Goal: Information Seeking & Learning: Learn about a topic

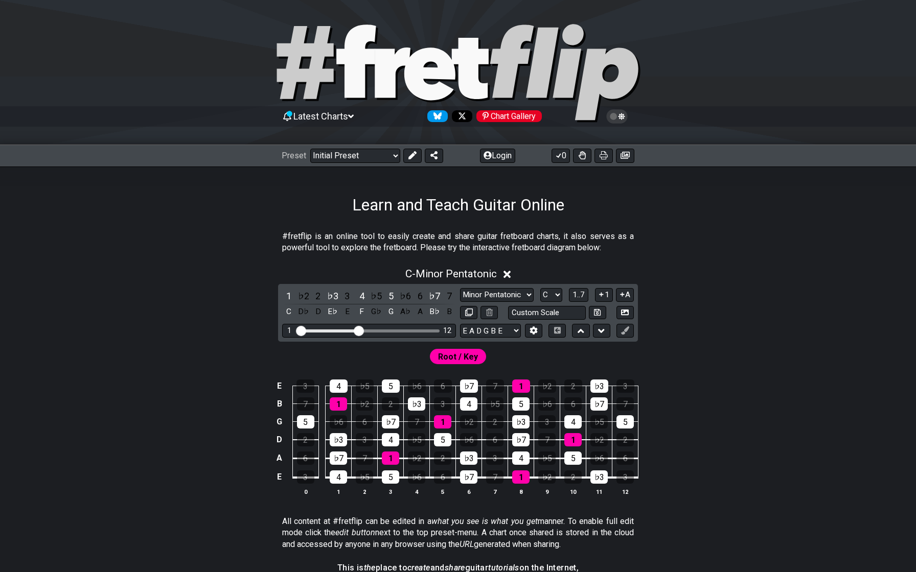
click at [581, 156] on icon at bounding box center [582, 155] width 7 height 8
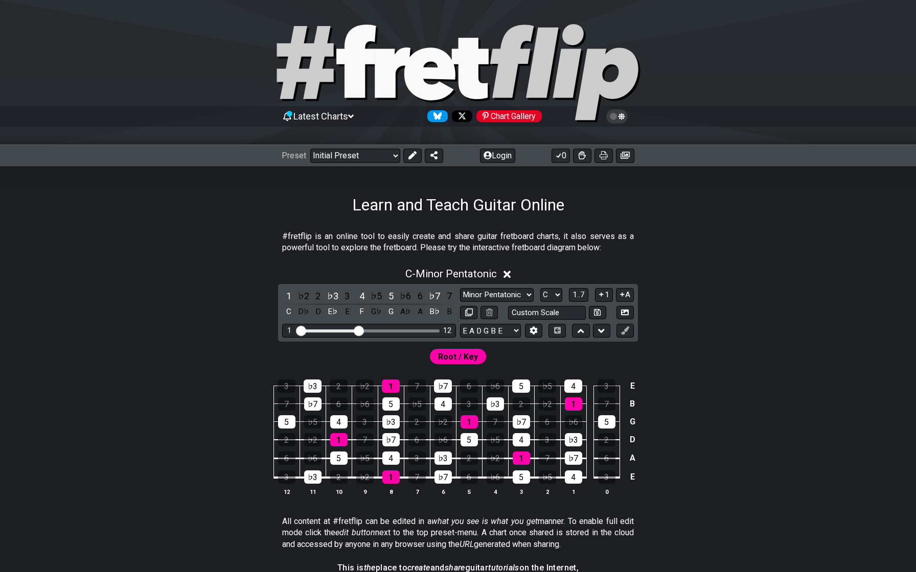
click at [581, 156] on icon at bounding box center [582, 155] width 7 height 8
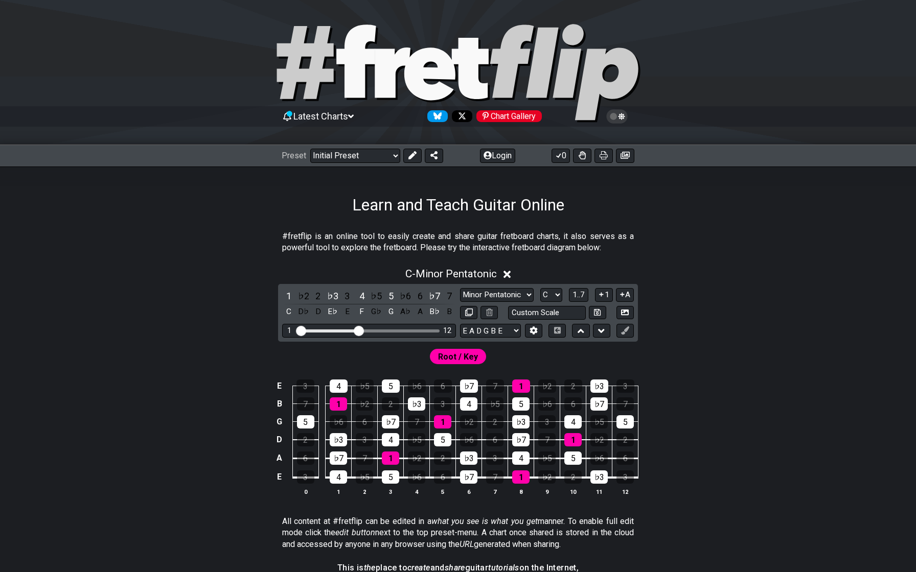
click at [581, 156] on icon at bounding box center [582, 155] width 7 height 8
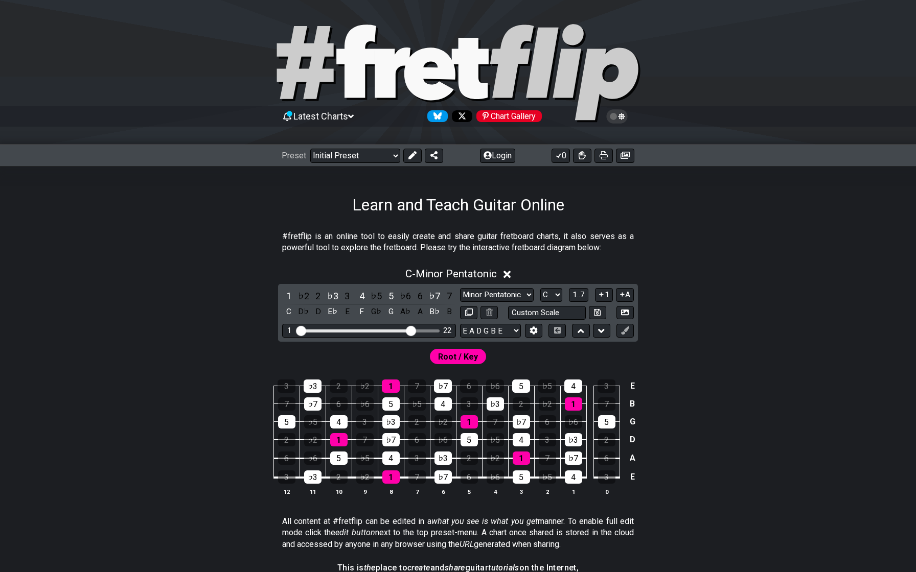
drag, startPoint x: 361, startPoint y: 331, endPoint x: 411, endPoint y: 335, distance: 50.8
click at [411, 335] on div "1 22" at bounding box center [369, 331] width 174 height 14
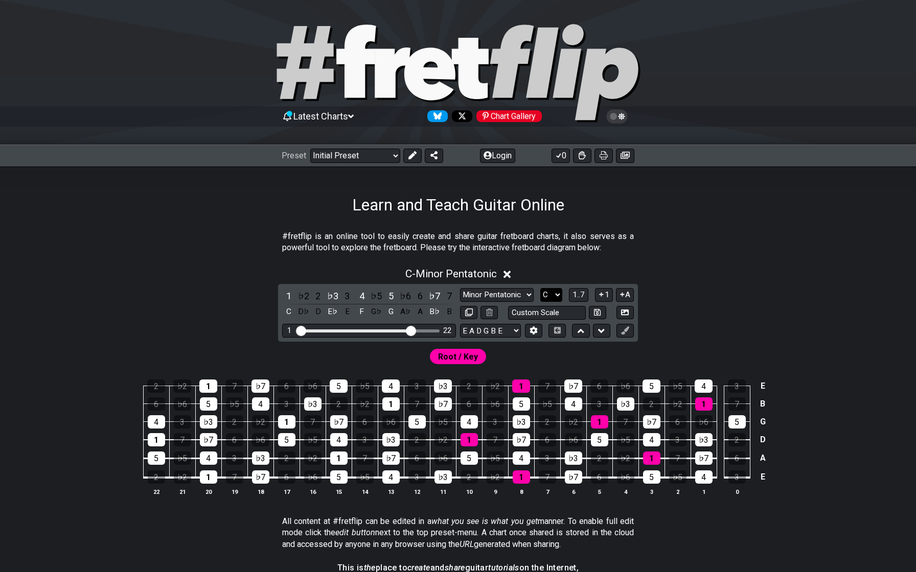
click at [544, 294] on select "A♭ A A♯ B♭ B C C♯ D♭ D D♯ E♭ E F F♯ G♭ G G♯" at bounding box center [551, 295] width 22 height 14
select select "A"
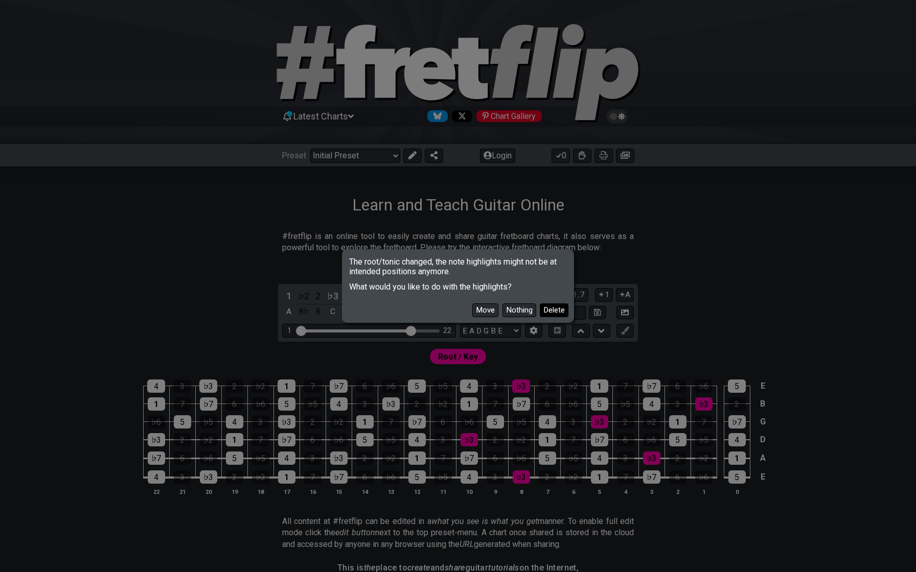
click at [551, 311] on button "Delete" at bounding box center [554, 311] width 29 height 14
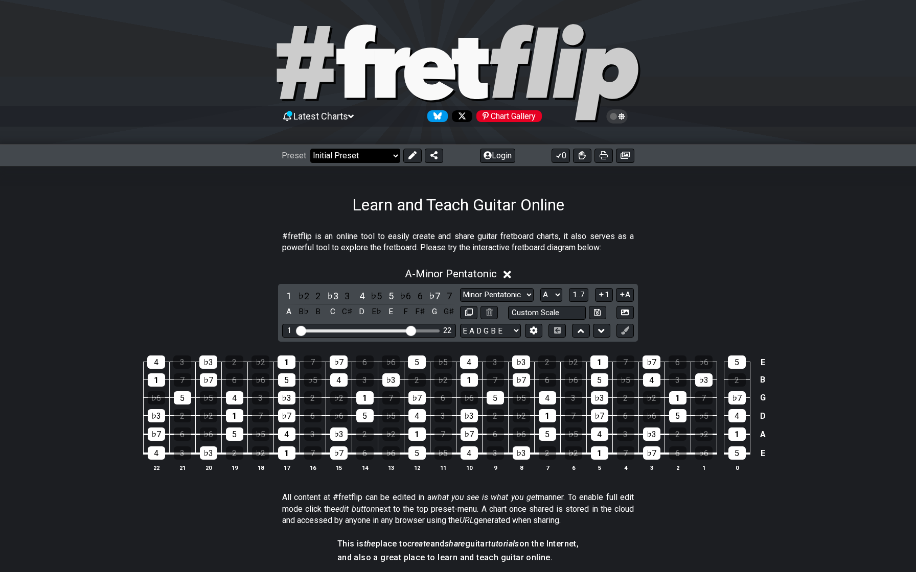
click at [355, 153] on select "Welcome to #fretflip! Initial Preset Custom Preset Minor Pentatonic Major Penta…" at bounding box center [355, 156] width 90 height 14
select select "/welcome"
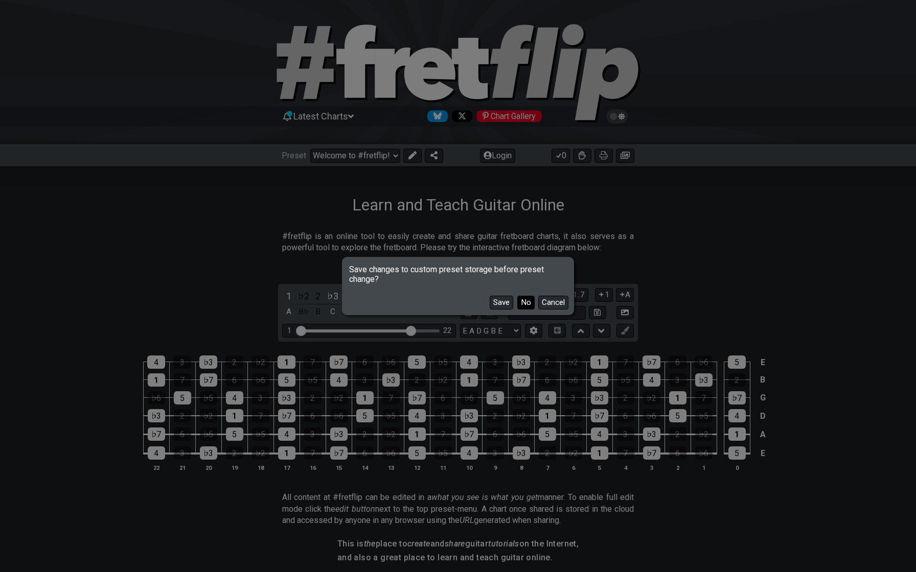
click at [524, 306] on button "No" at bounding box center [525, 303] width 17 height 14
select select "C"
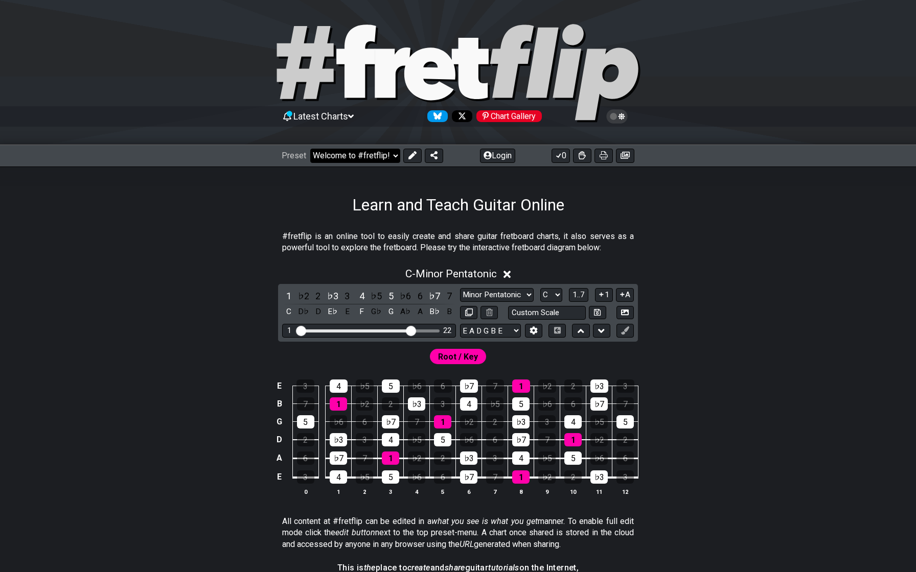
click at [317, 156] on select "Welcome to #fretflip! Initial Preset Custom Preset Minor Pentatonic Major Penta…" at bounding box center [355, 156] width 90 height 14
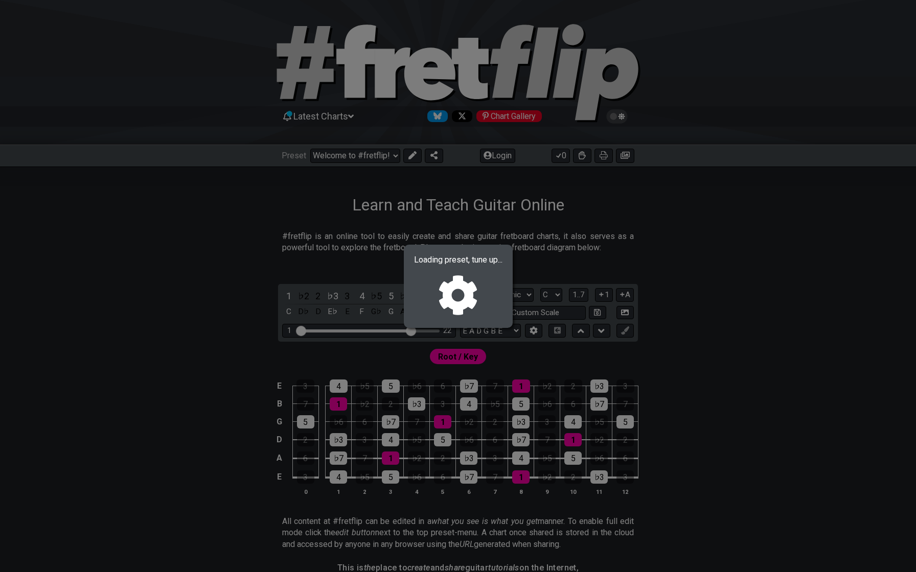
select select "/minor-pentatonic"
select select "C"
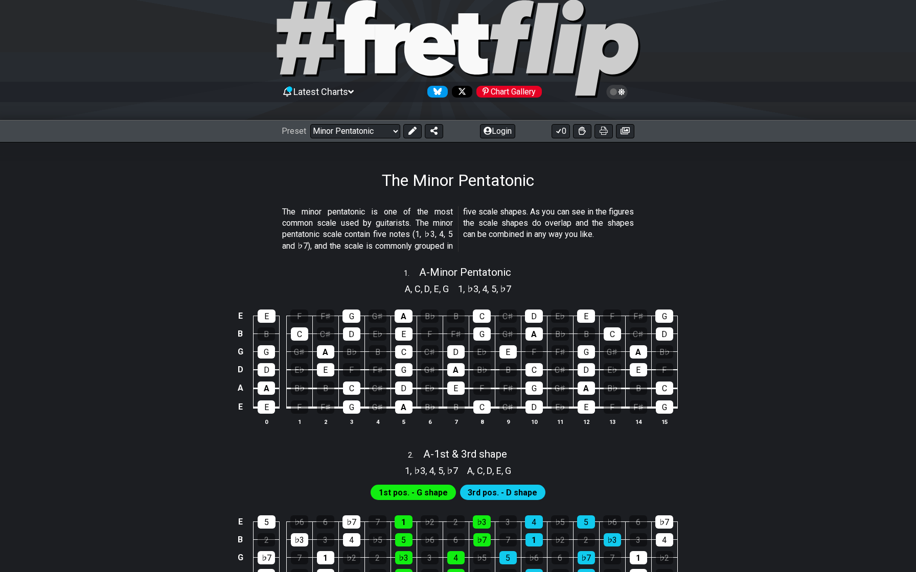
scroll to position [11, 0]
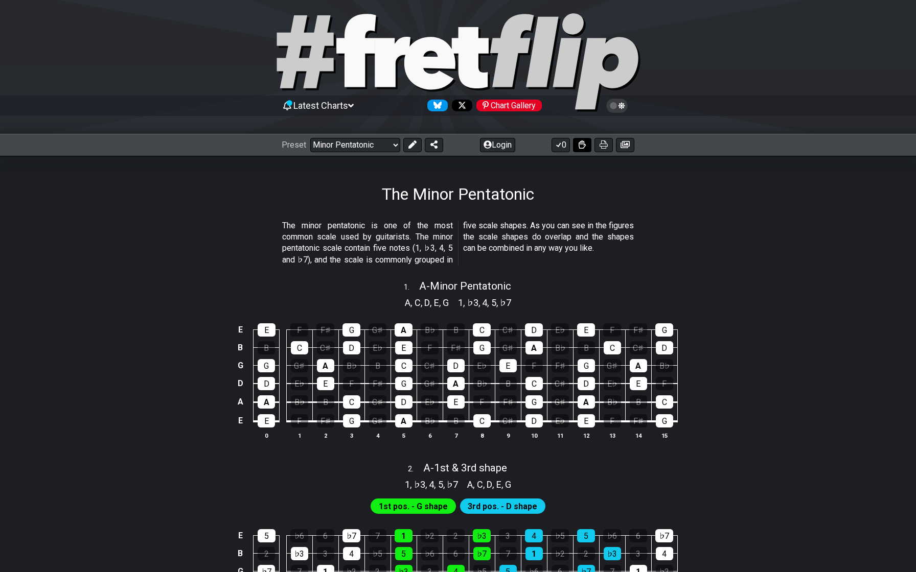
click at [582, 149] on button at bounding box center [582, 145] width 18 height 14
click at [584, 141] on icon at bounding box center [582, 145] width 7 height 8
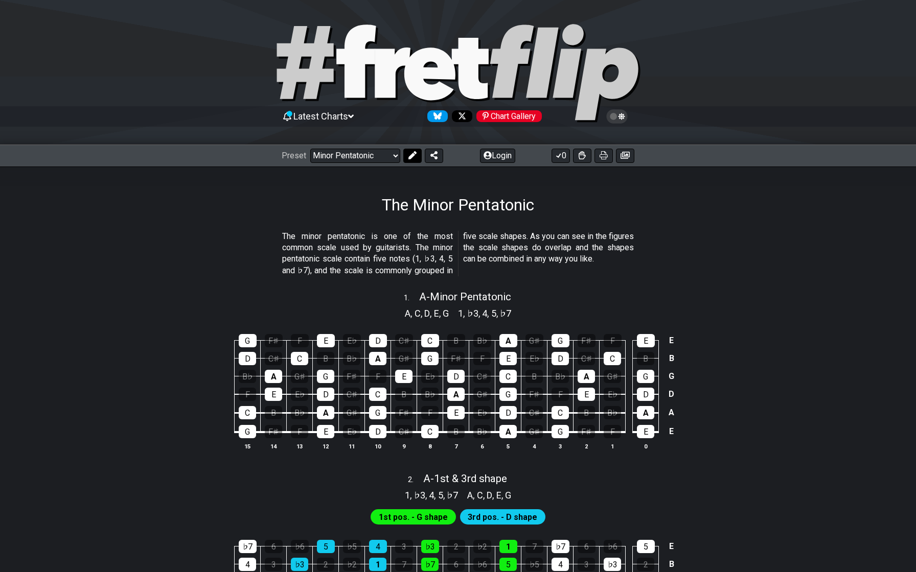
click at [409, 157] on icon at bounding box center [412, 155] width 8 height 8
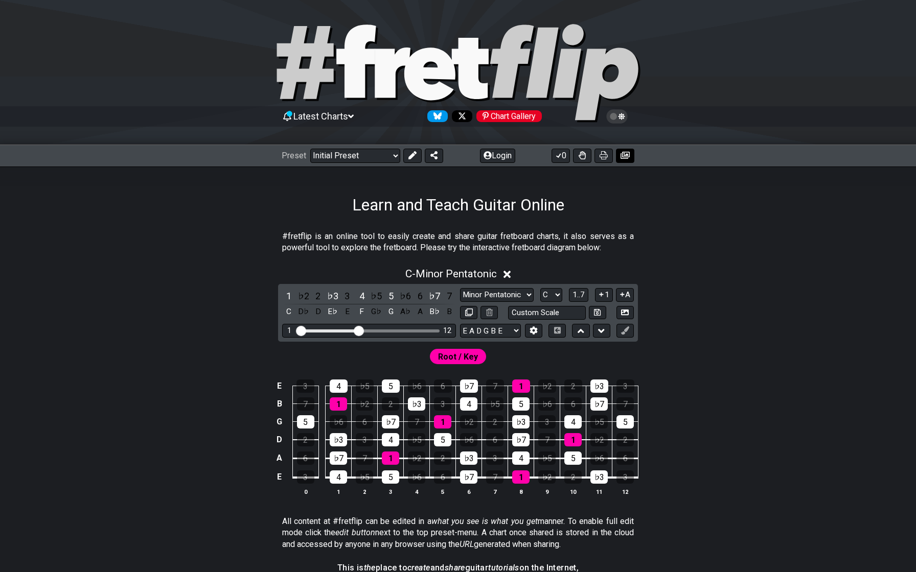
click at [626, 153] on icon at bounding box center [624, 155] width 9 height 8
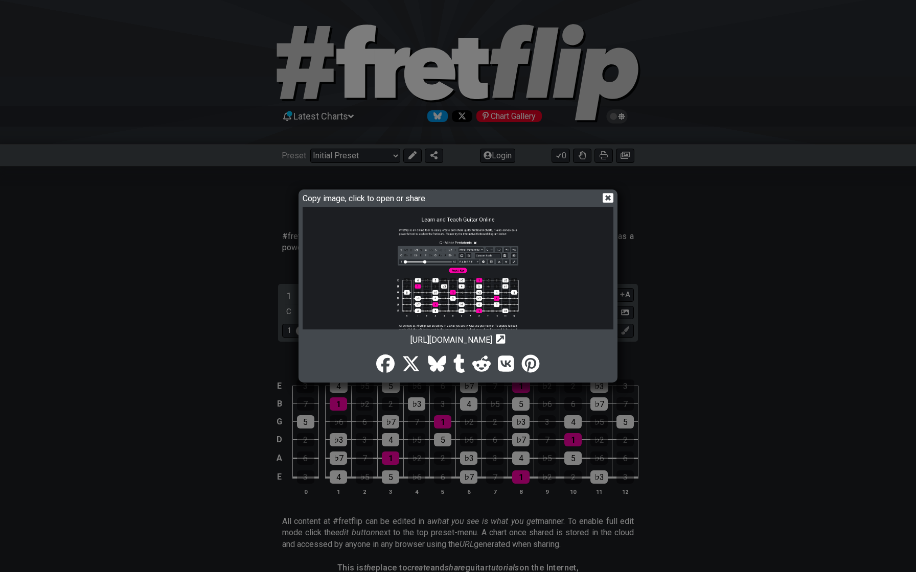
click at [609, 199] on icon at bounding box center [608, 198] width 11 height 11
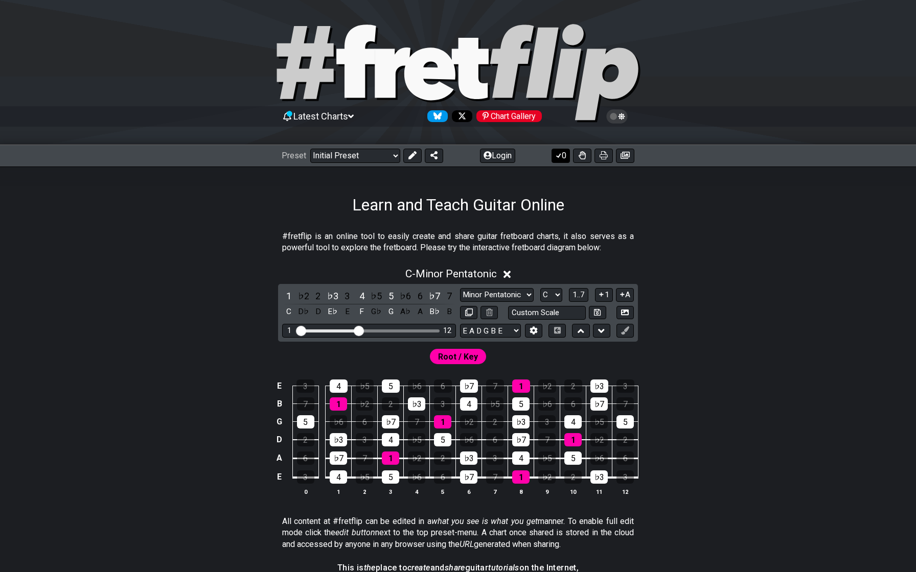
click at [557, 157] on icon at bounding box center [558, 155] width 10 height 8
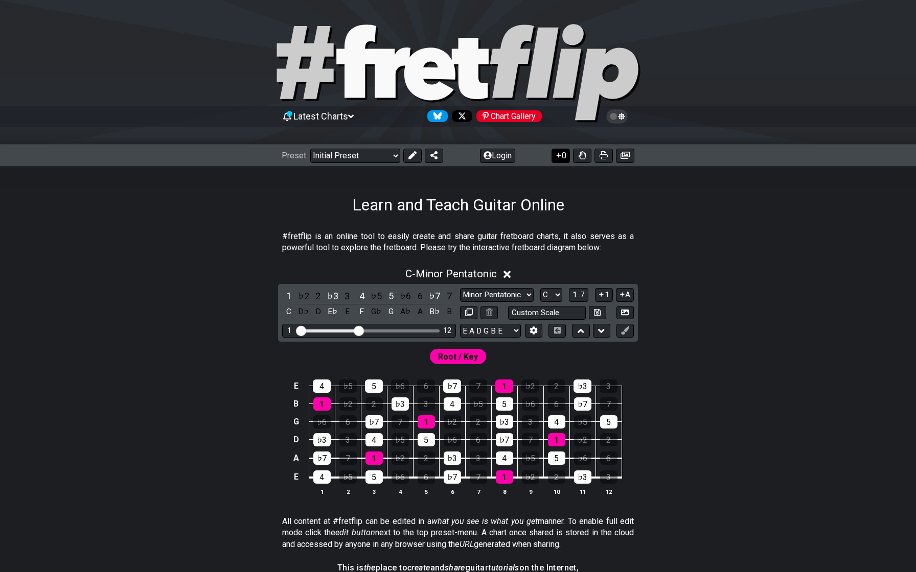
click at [557, 157] on icon at bounding box center [558, 155] width 10 height 8
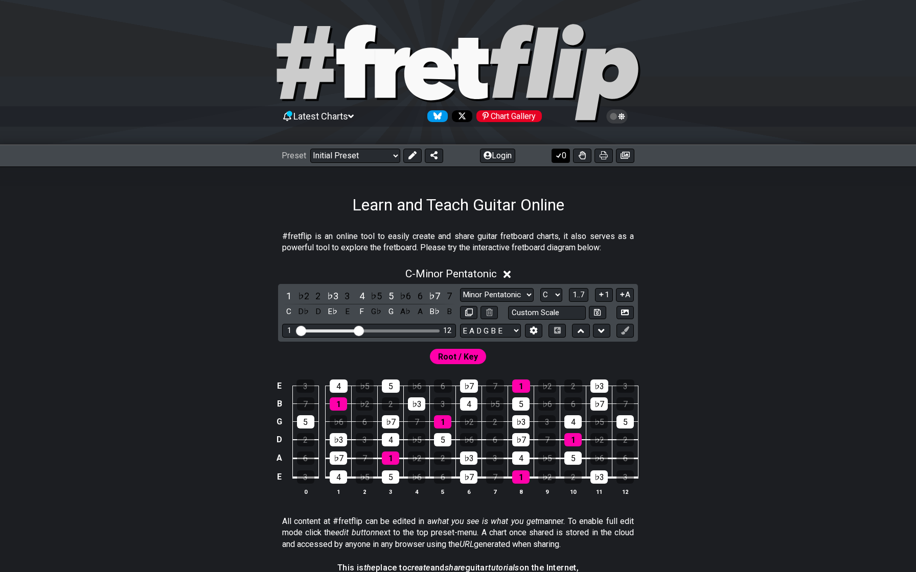
click at [557, 157] on icon at bounding box center [558, 155] width 10 height 8
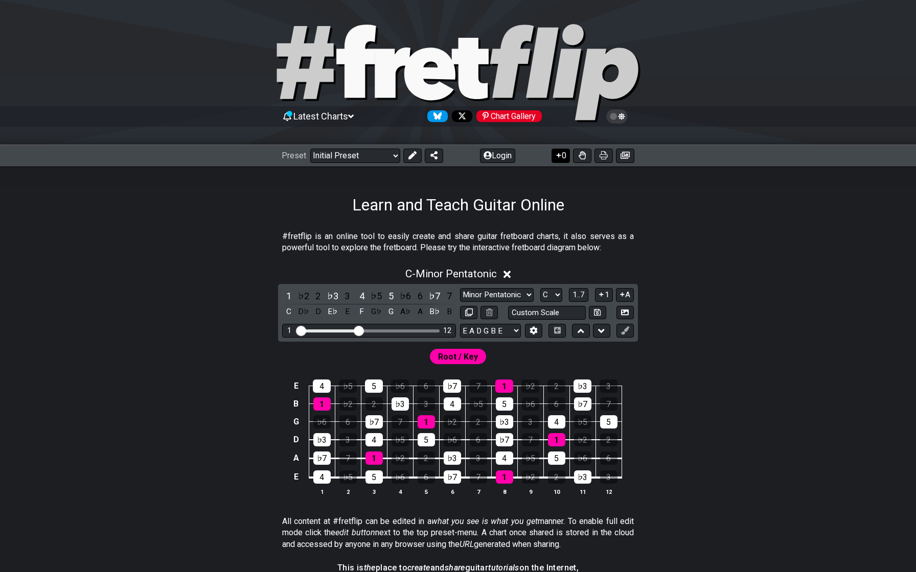
click at [557, 157] on icon at bounding box center [558, 155] width 10 height 8
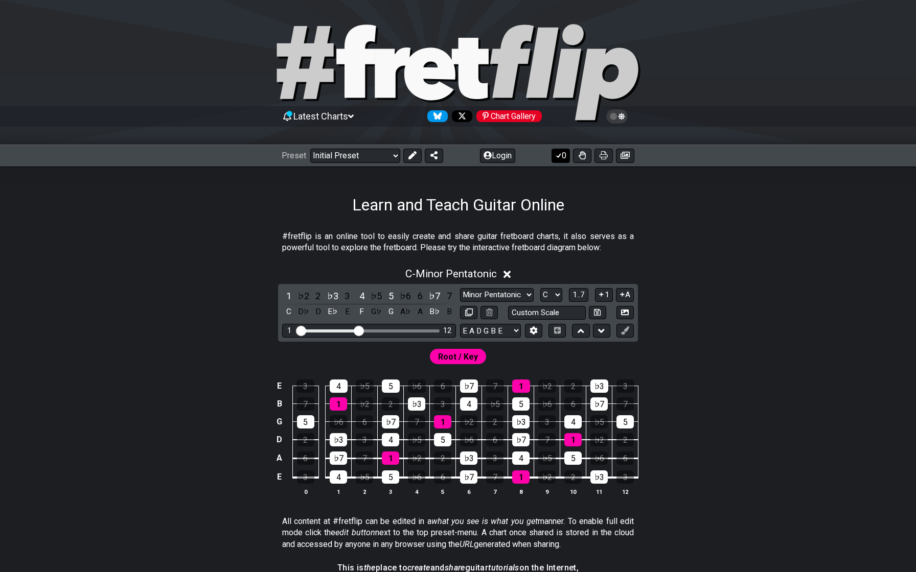
click at [557, 157] on icon at bounding box center [558, 155] width 10 height 8
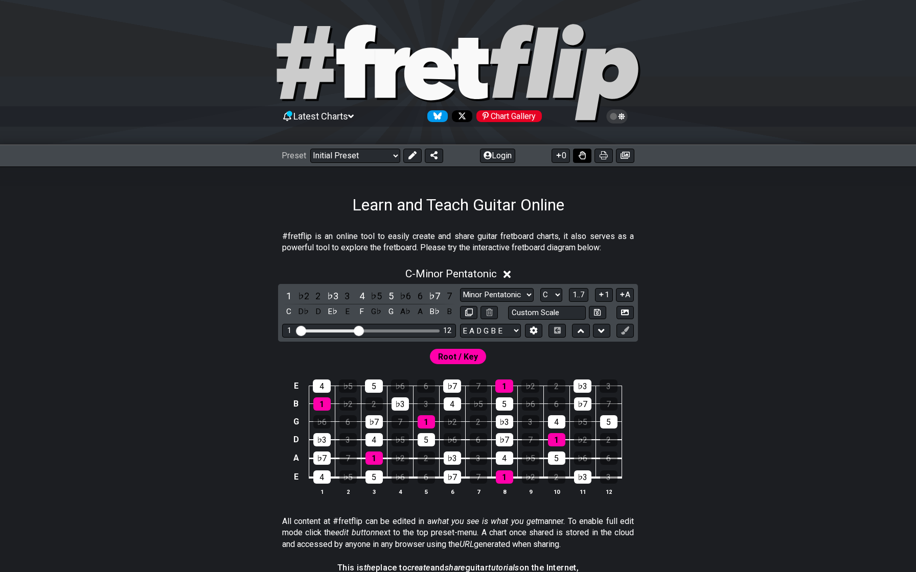
click at [586, 155] on button at bounding box center [582, 156] width 18 height 14
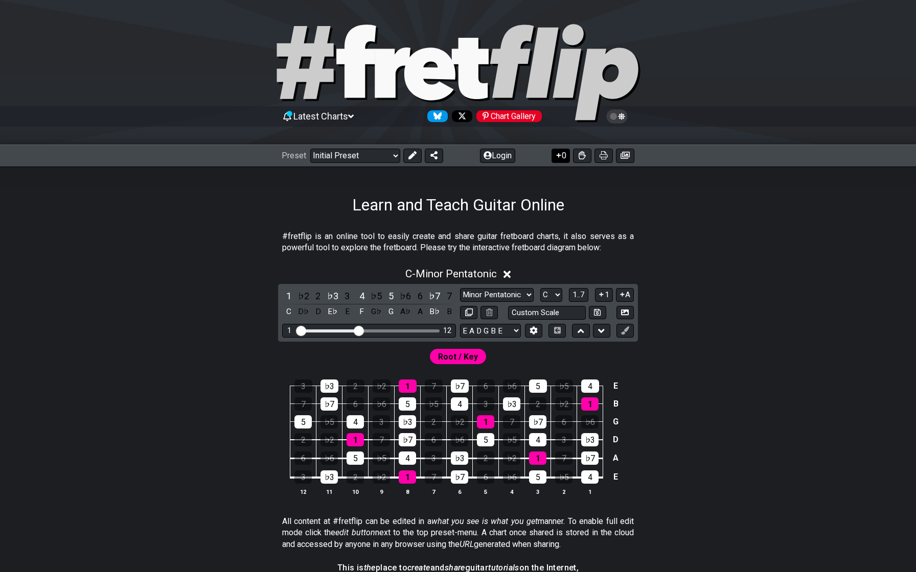
click at [564, 158] on button "0" at bounding box center [560, 156] width 18 height 14
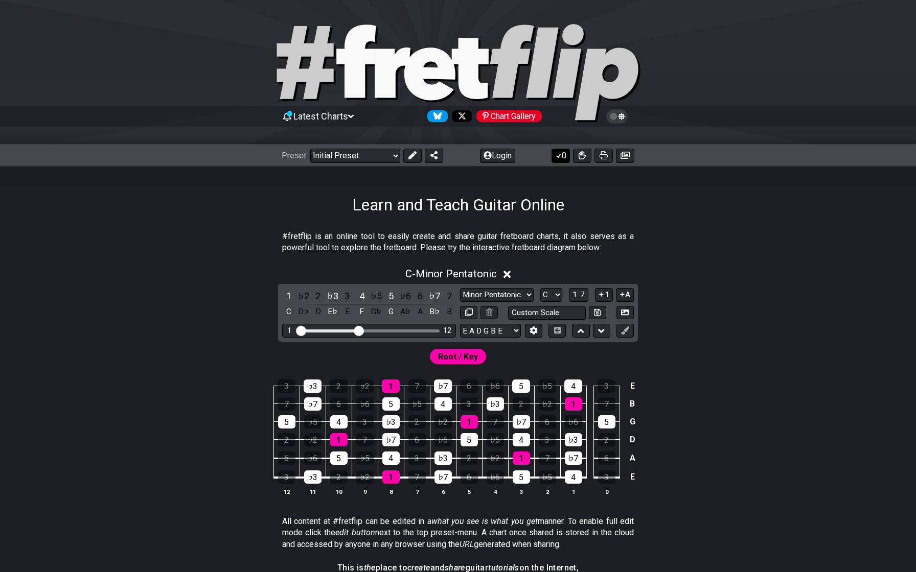
click at [564, 158] on button "0" at bounding box center [560, 156] width 18 height 14
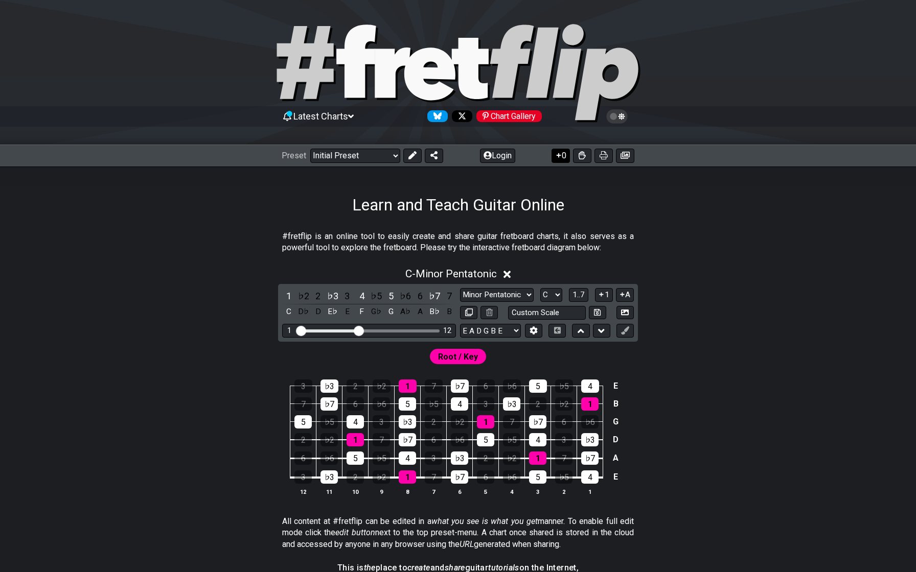
click at [564, 158] on button "0" at bounding box center [560, 156] width 18 height 14
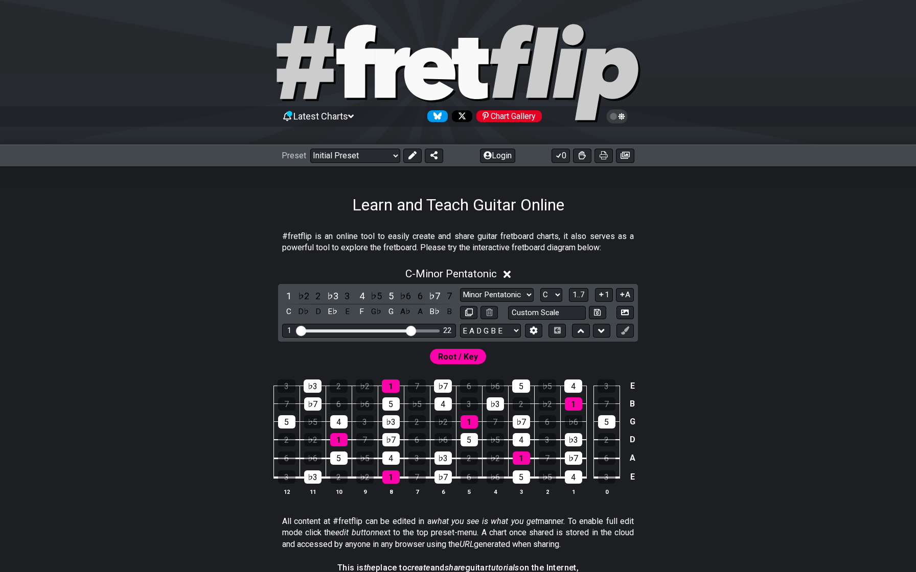
drag, startPoint x: 360, startPoint y: 331, endPoint x: 409, endPoint y: 330, distance: 48.6
click at [409, 330] on input "Visible fret range" at bounding box center [368, 330] width 145 height 0
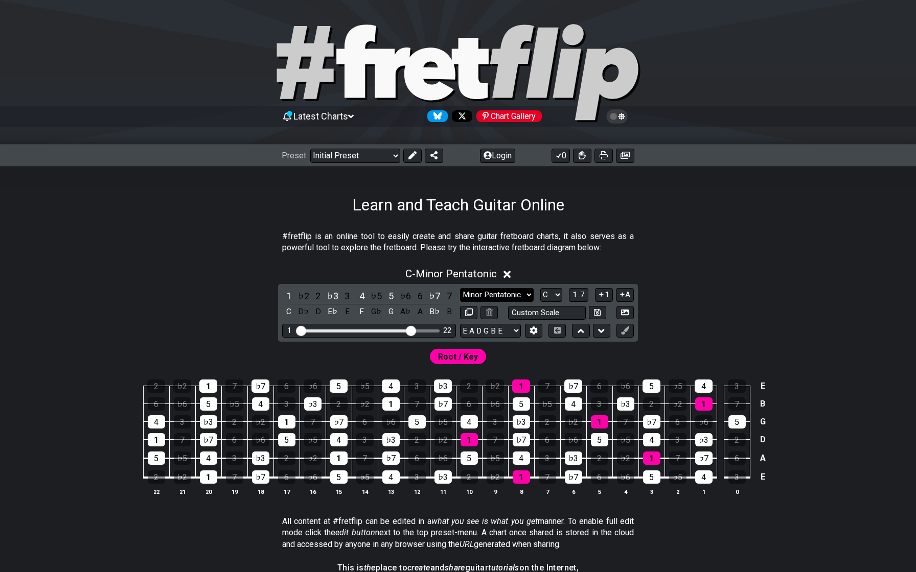
select select "Minor Pentatonic"
click at [540, 297] on select "A♭ A A♯ B♭ B C C♯ D♭ D D♯ E♭ E F F♯ G♭ G G♯" at bounding box center [551, 295] width 22 height 14
select select "A"
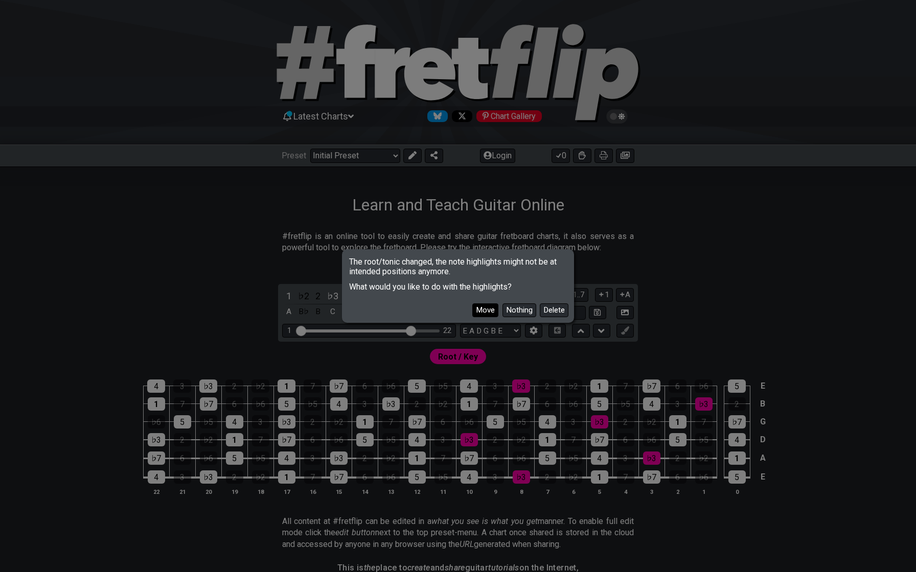
click at [491, 307] on button "Move" at bounding box center [485, 311] width 26 height 14
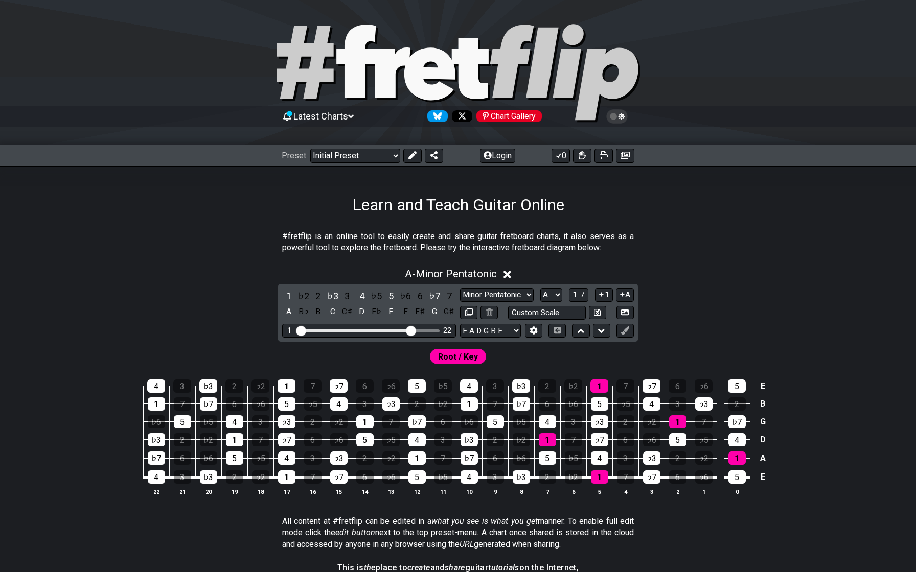
click at [460, 350] on span "Root / Key" at bounding box center [458, 357] width 40 height 15
click at [458, 357] on span "Root / Key" at bounding box center [458, 357] width 40 height 15
click at [513, 356] on div "Root / Key" at bounding box center [457, 354] width 797 height 25
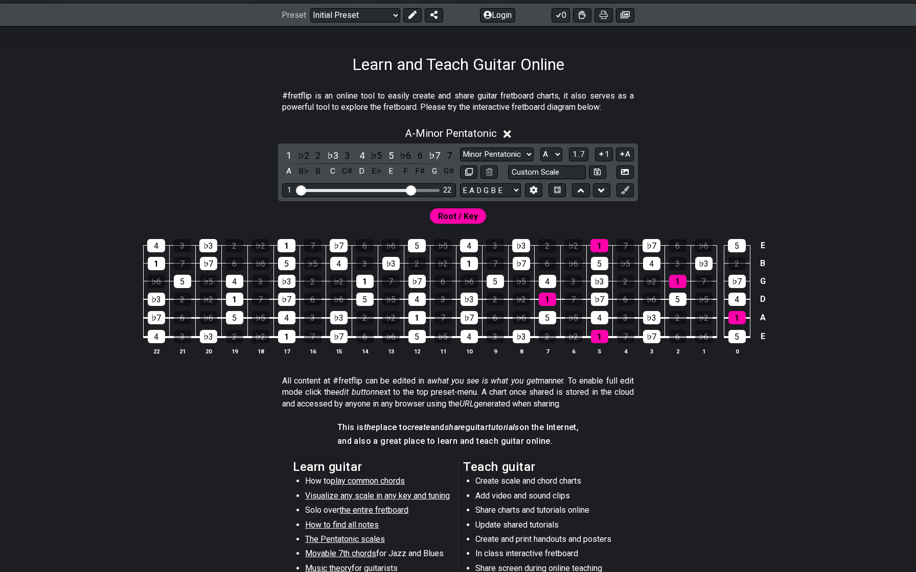
scroll to position [136, 0]
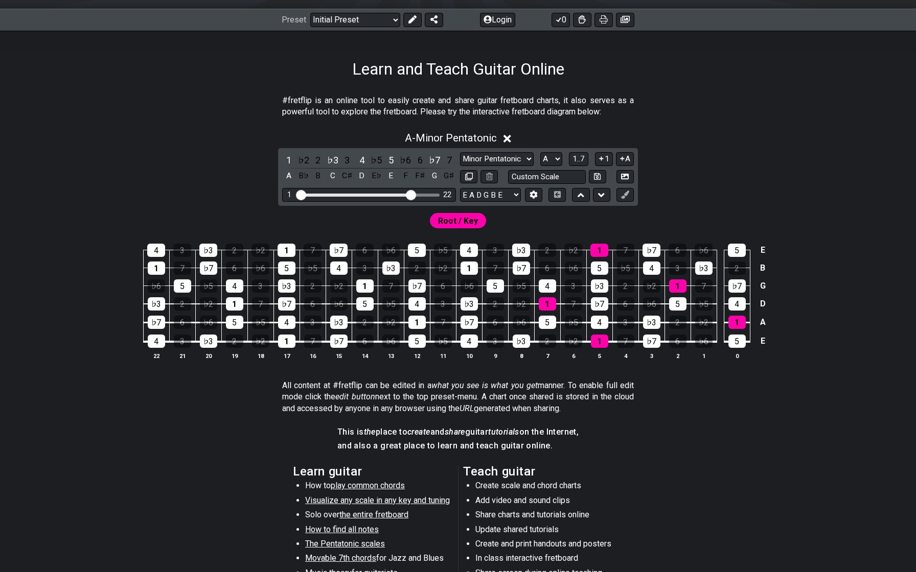
click at [510, 140] on icon at bounding box center [507, 139] width 8 height 8
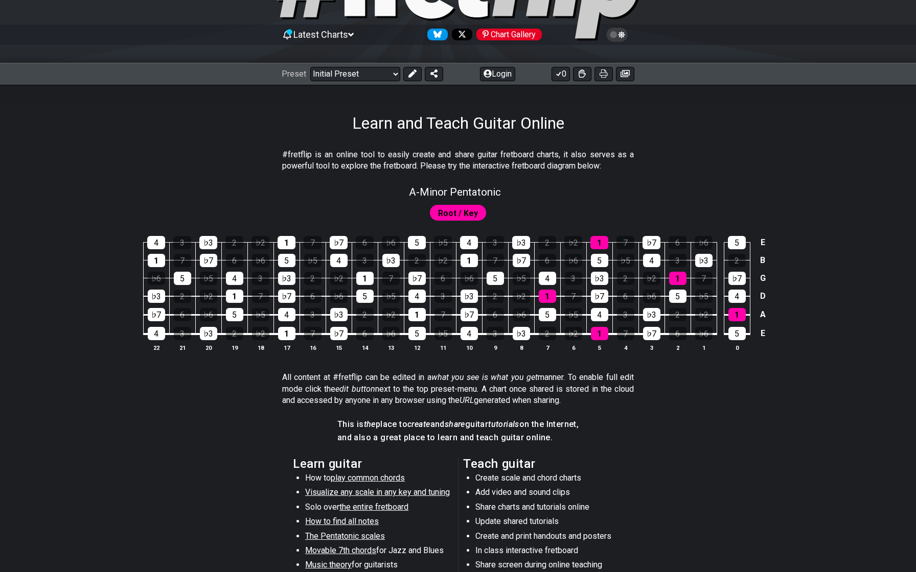
scroll to position [78, 0]
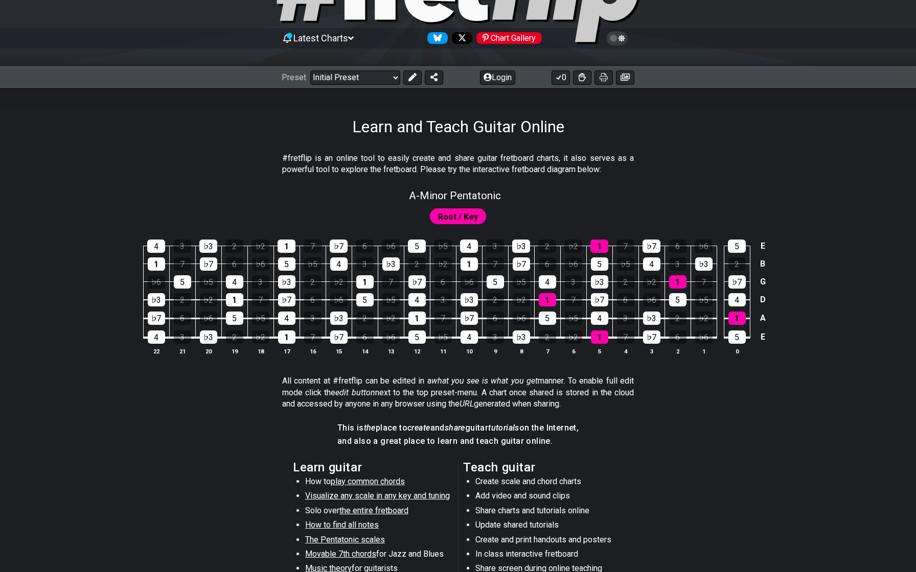
click at [469, 216] on span "Root / Key" at bounding box center [458, 217] width 40 height 15
click at [498, 183] on div "#fretflip is an online tool to easily create and share guitar fretboard charts,…" at bounding box center [457, 410] width 797 height 548
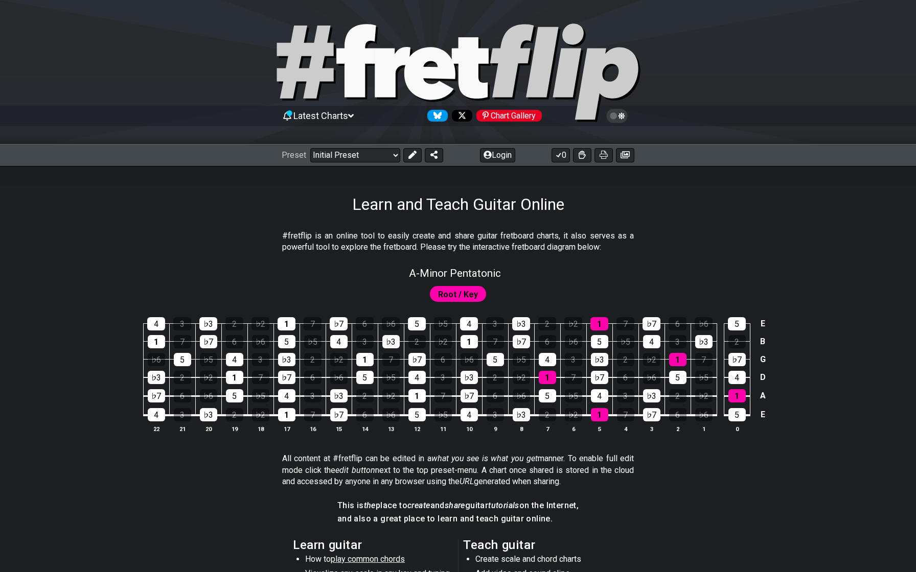
scroll to position [1, 0]
click at [616, 114] on icon at bounding box center [616, 115] width 9 height 9
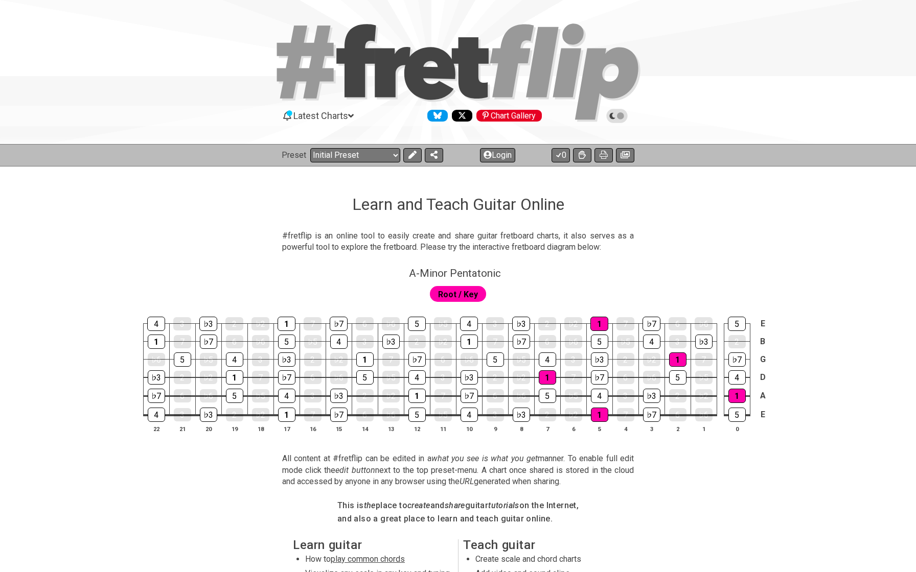
click at [616, 114] on icon at bounding box center [616, 115] width 9 height 9
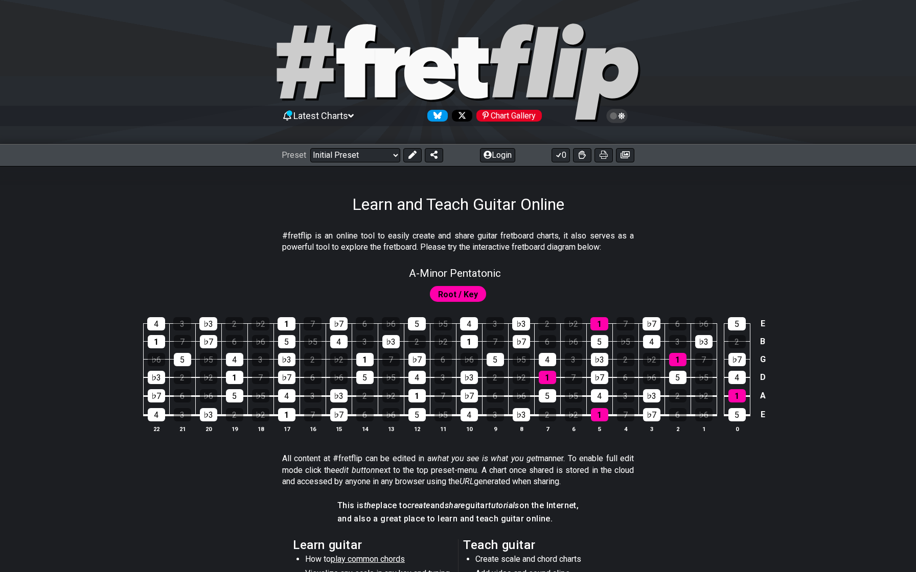
click at [616, 114] on icon at bounding box center [616, 115] width 9 height 9
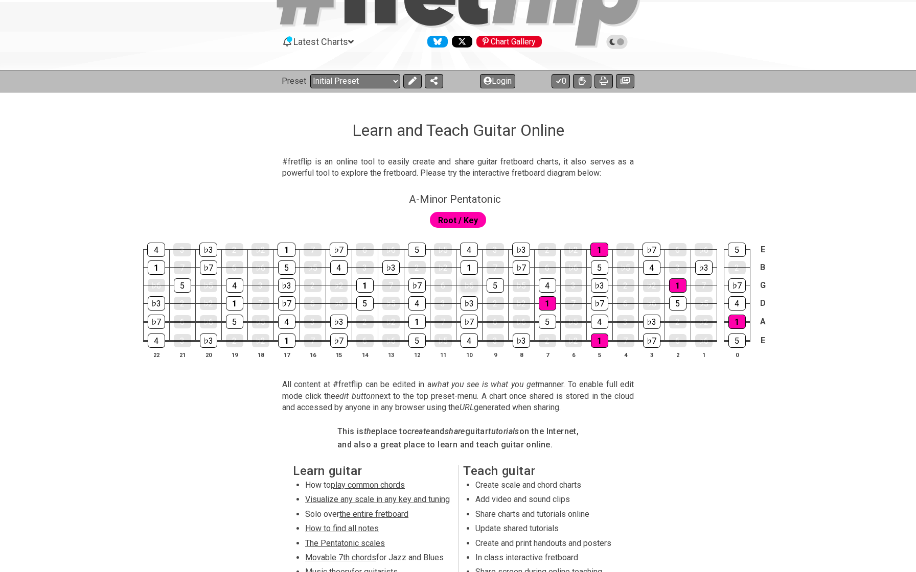
scroll to position [93, 0]
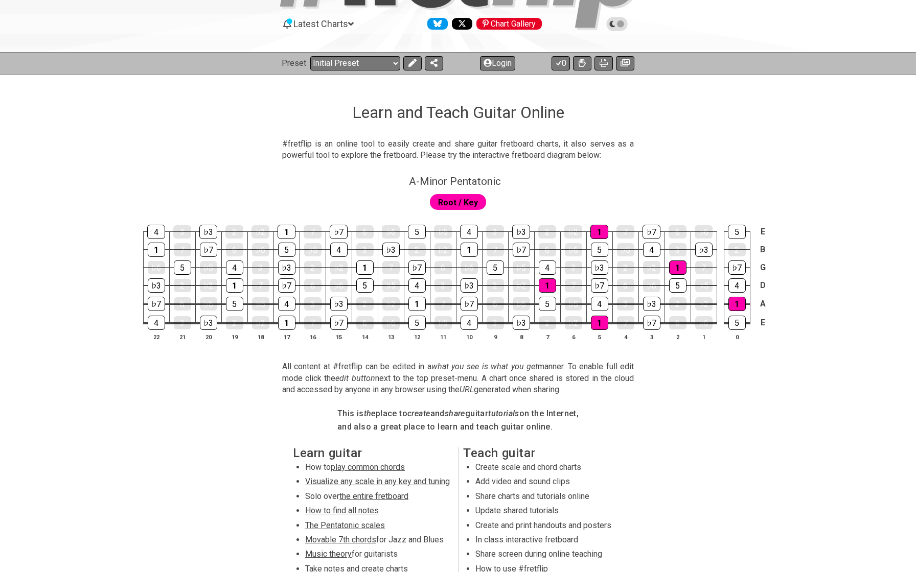
click at [356, 463] on span "play common chords" at bounding box center [368, 468] width 74 height 10
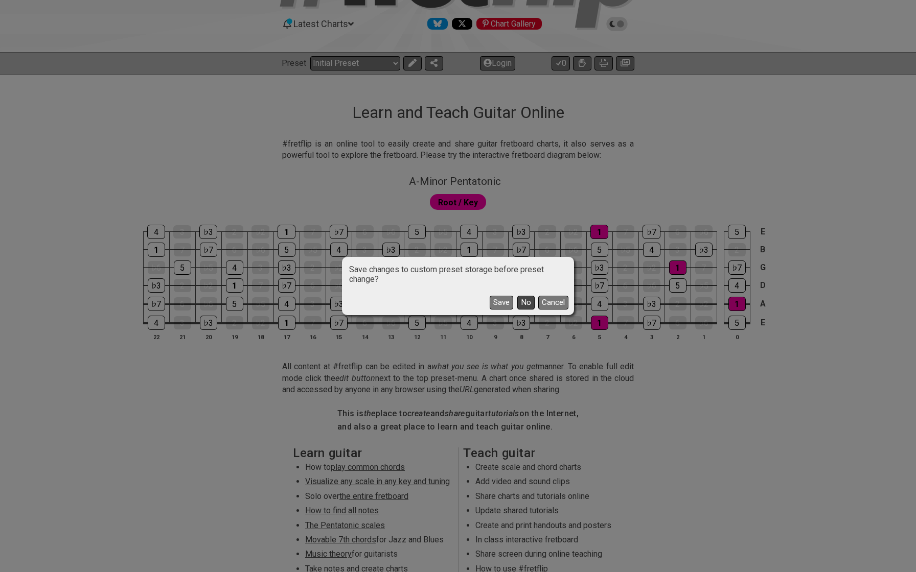
click at [528, 301] on button "No" at bounding box center [525, 303] width 17 height 14
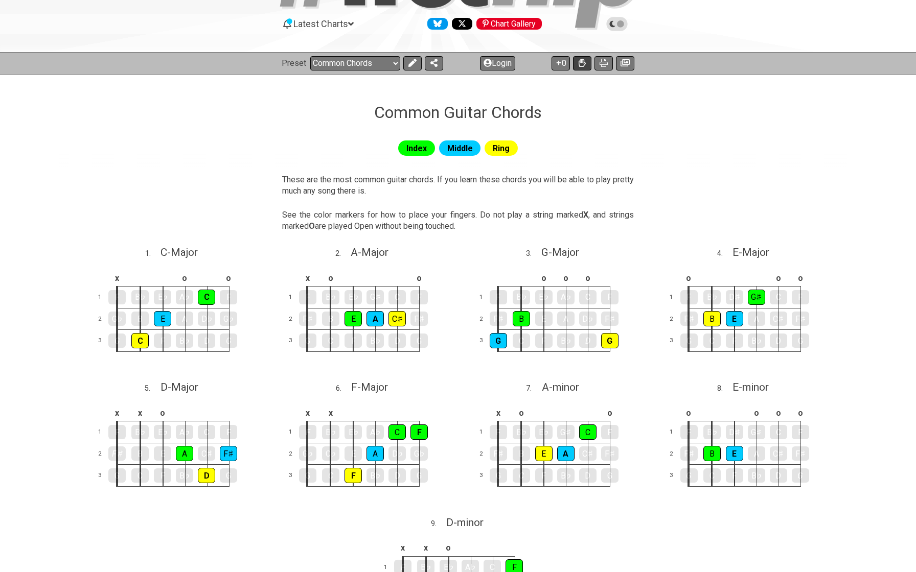
click at [582, 58] on button at bounding box center [582, 63] width 18 height 14
click at [584, 63] on icon at bounding box center [582, 63] width 7 height 8
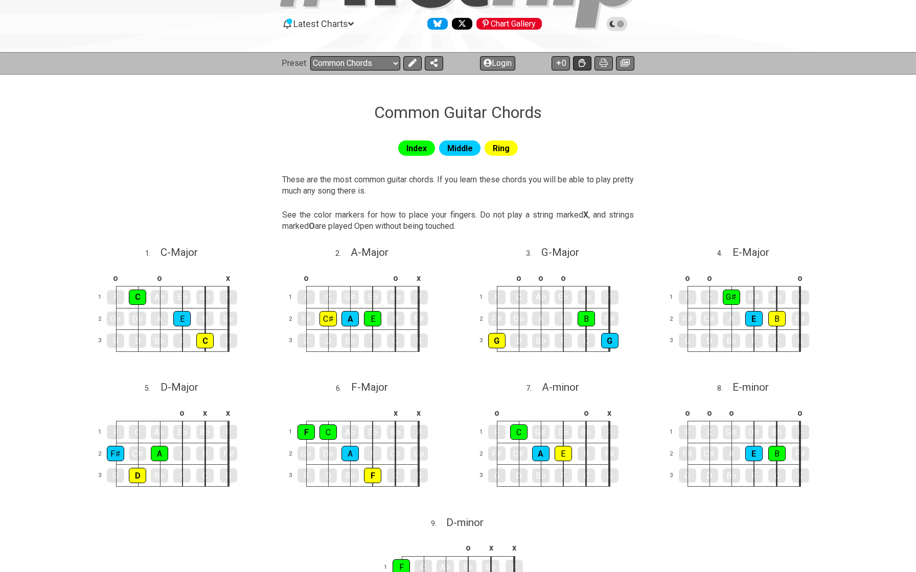
click at [590, 63] on button at bounding box center [582, 63] width 18 height 14
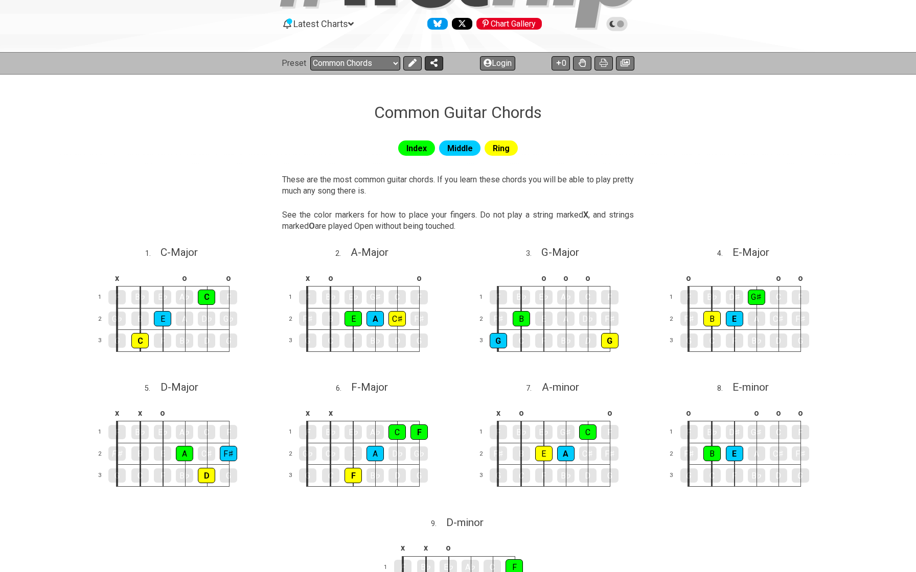
click at [436, 64] on icon at bounding box center [433, 63] width 7 height 8
select select "/welcome"
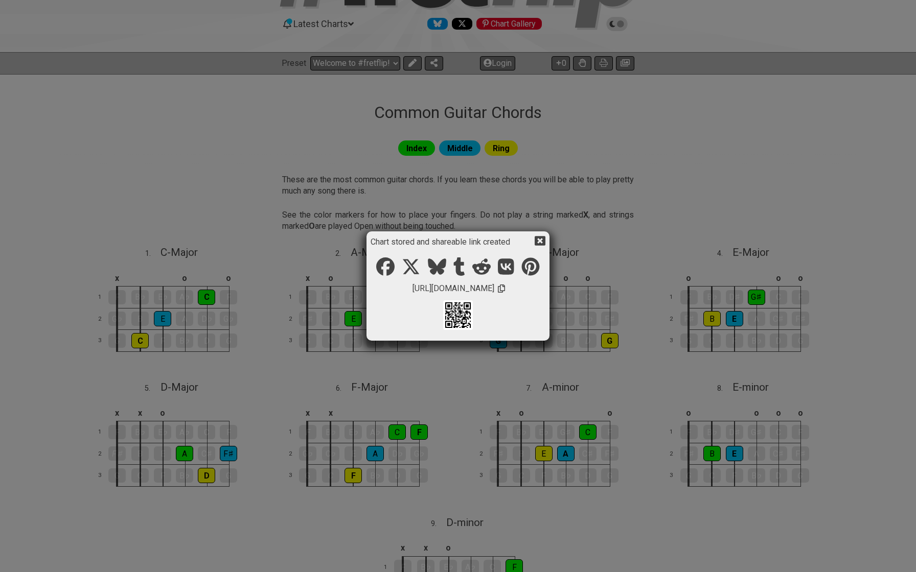
click at [544, 242] on icon at bounding box center [540, 242] width 11 height 10
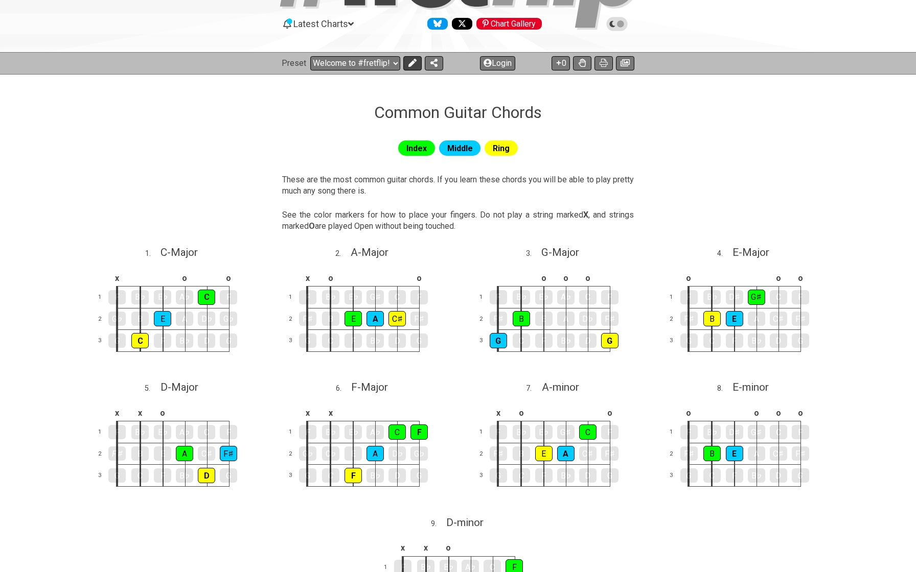
click at [409, 64] on icon at bounding box center [412, 63] width 8 height 8
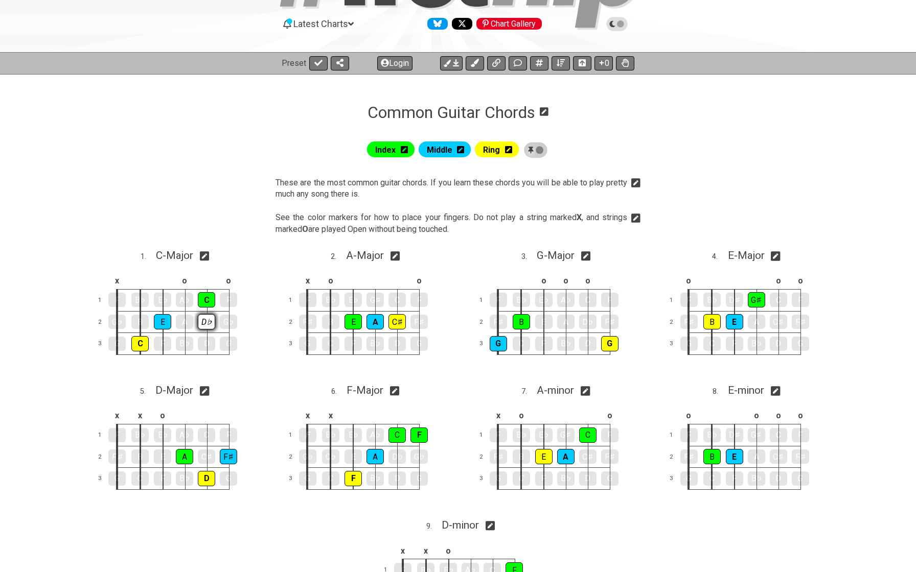
click at [203, 318] on div "D♭" at bounding box center [206, 321] width 17 height 15
click at [203, 318] on div "D♭" at bounding box center [206, 322] width 17 height 14
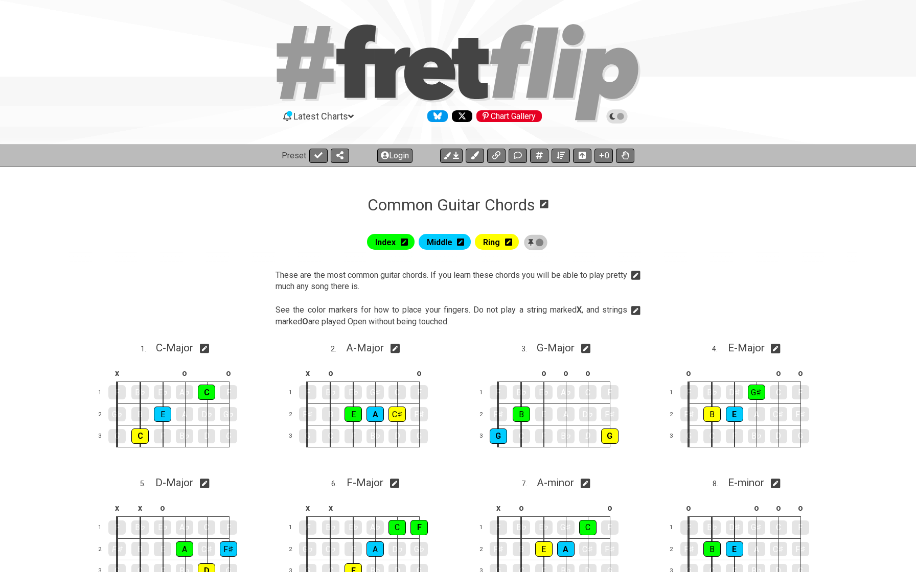
click at [338, 78] on icon at bounding box center [458, 73] width 368 height 102
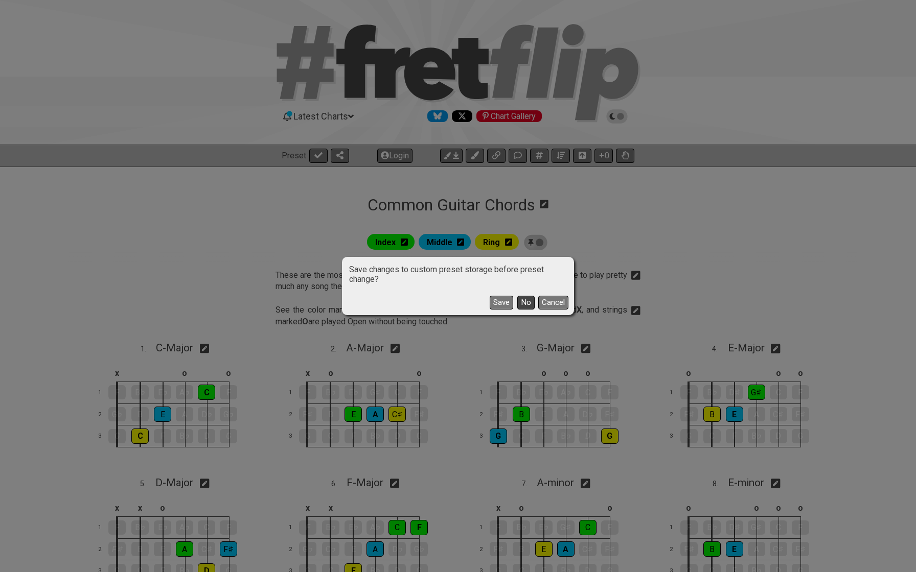
click at [526, 303] on button "No" at bounding box center [525, 303] width 17 height 14
select select "C"
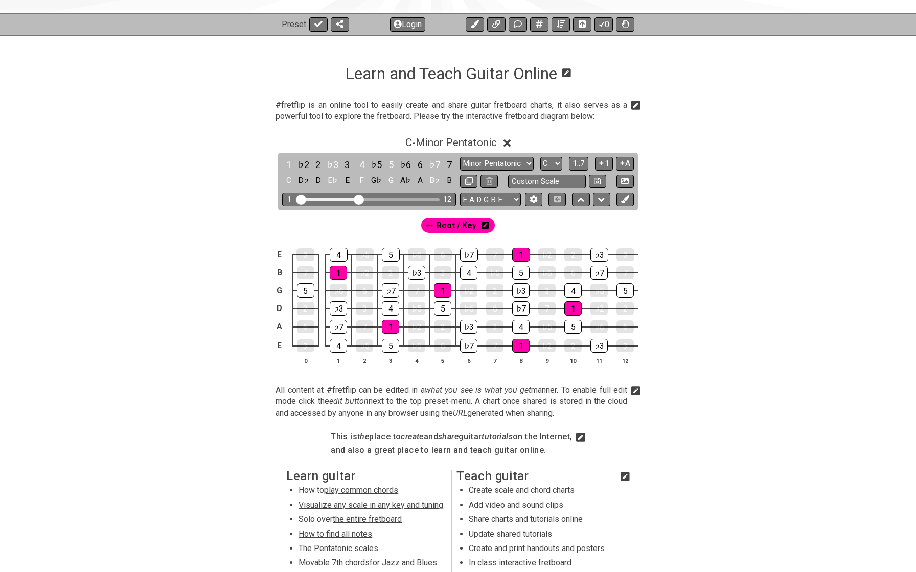
scroll to position [78, 0]
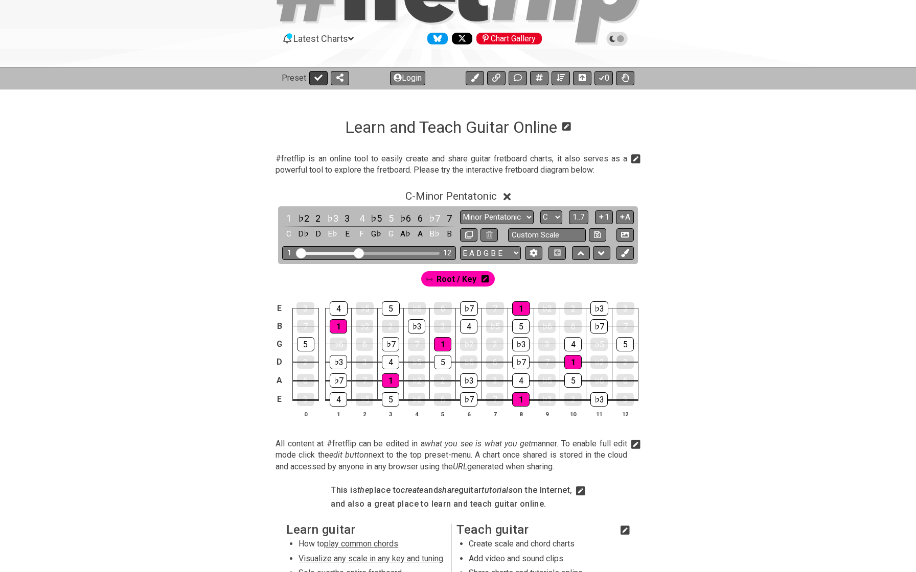
click at [316, 74] on icon at bounding box center [318, 78] width 8 height 8
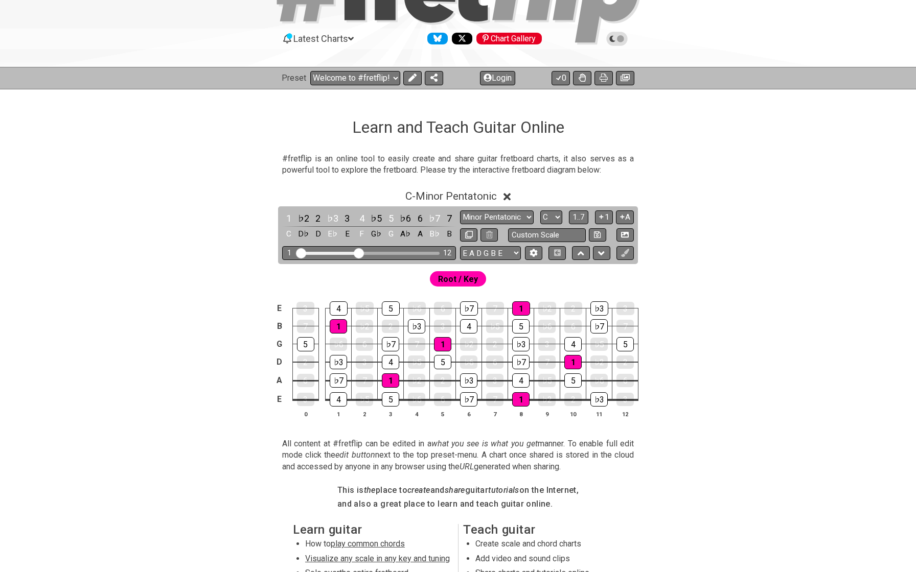
click at [316, 73] on select "Welcome to #fretflip! Initial Preset Custom Preset Minor Pentatonic Major Penta…" at bounding box center [355, 78] width 90 height 14
click at [335, 80] on select "Welcome to #fretflip! Initial Preset Custom Preset Minor Pentatonic Major Penta…" at bounding box center [355, 78] width 90 height 14
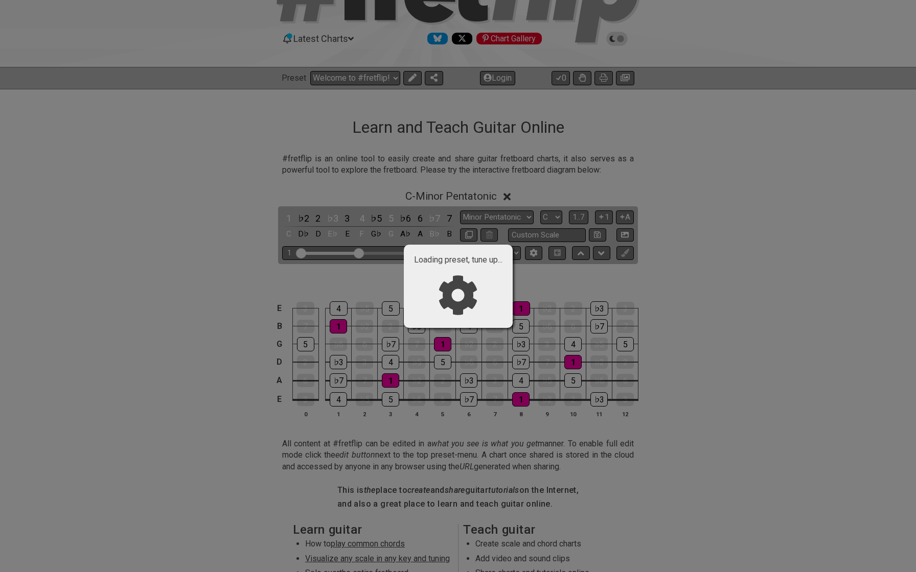
select select "/minor-pentatonic"
select select "C"
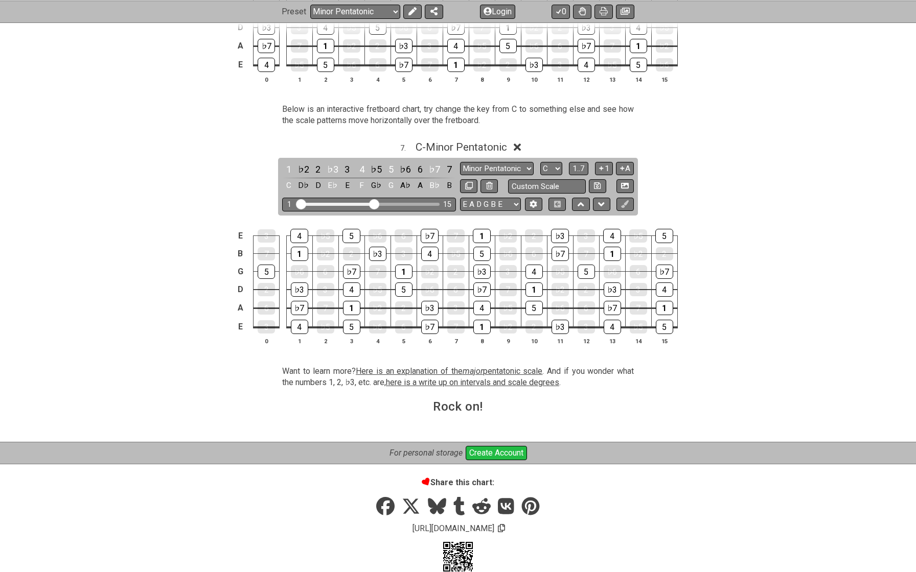
scroll to position [1327, 0]
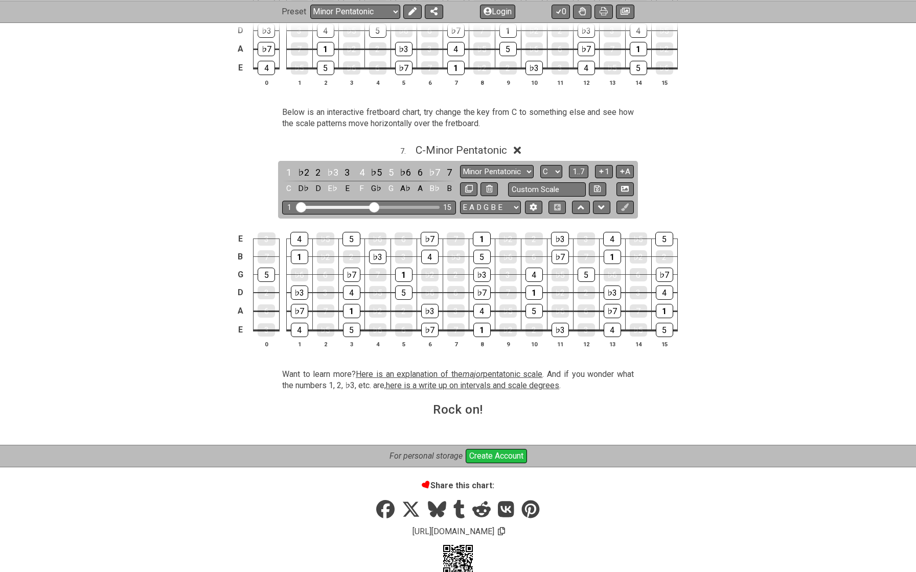
click at [519, 145] on icon at bounding box center [518, 150] width 8 height 11
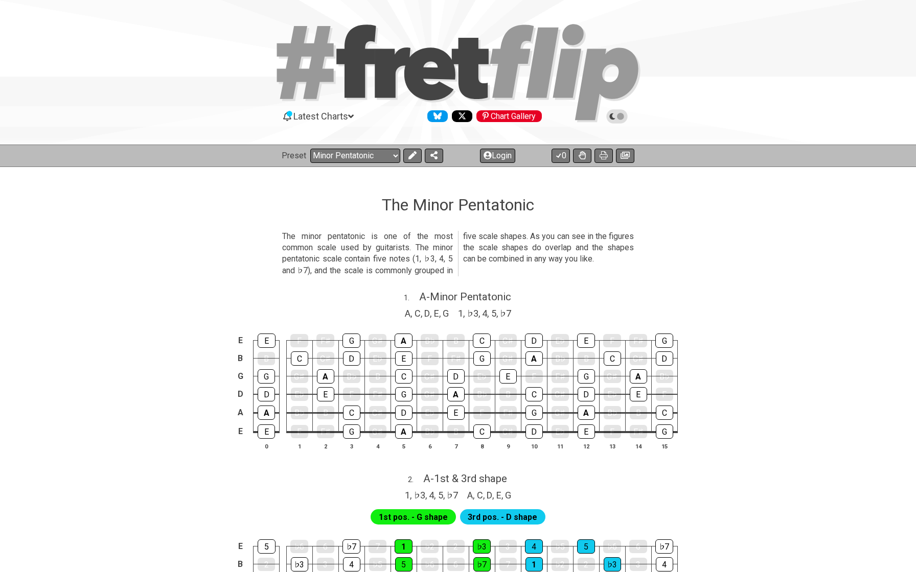
click at [377, 148] on div "Preset Welcome to #fretflip! Initial Preset Custom Preset Minor Pentatonic Majo…" at bounding box center [458, 156] width 916 height 22
click at [371, 152] on select "Welcome to #fretflip! Initial Preset Custom Preset Minor Pentatonic Major Penta…" at bounding box center [355, 156] width 90 height 14
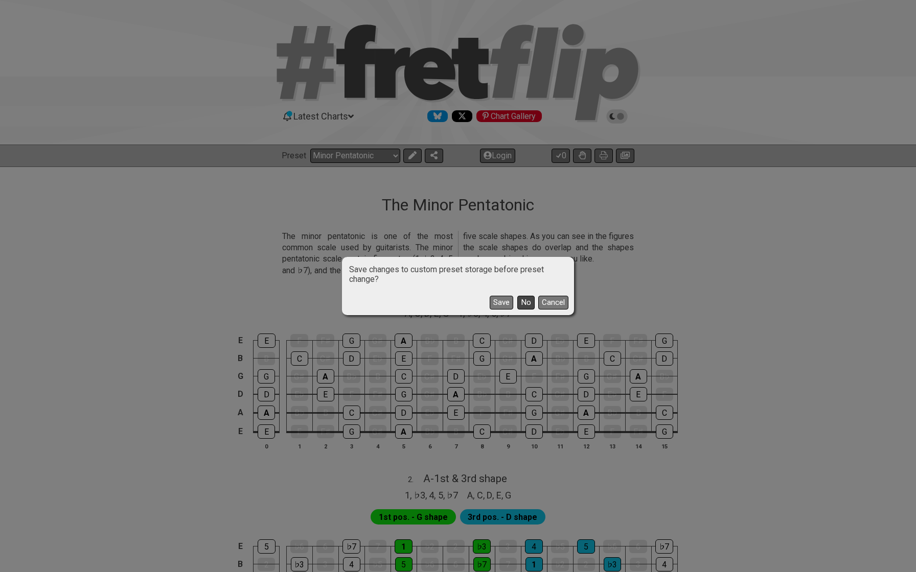
click at [526, 303] on button "No" at bounding box center [525, 303] width 17 height 14
select select "/3nps-caged-shapes"
select select "A"
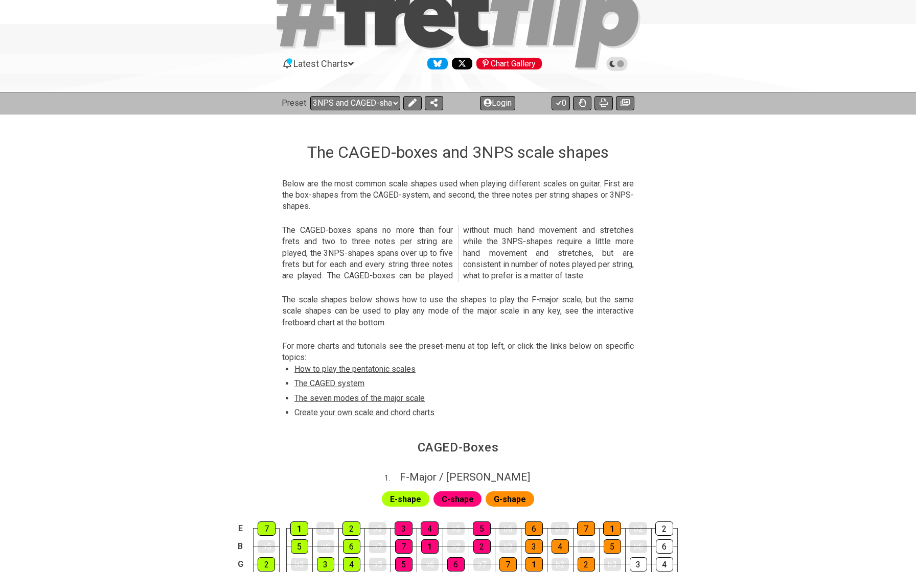
scroll to position [38, 0]
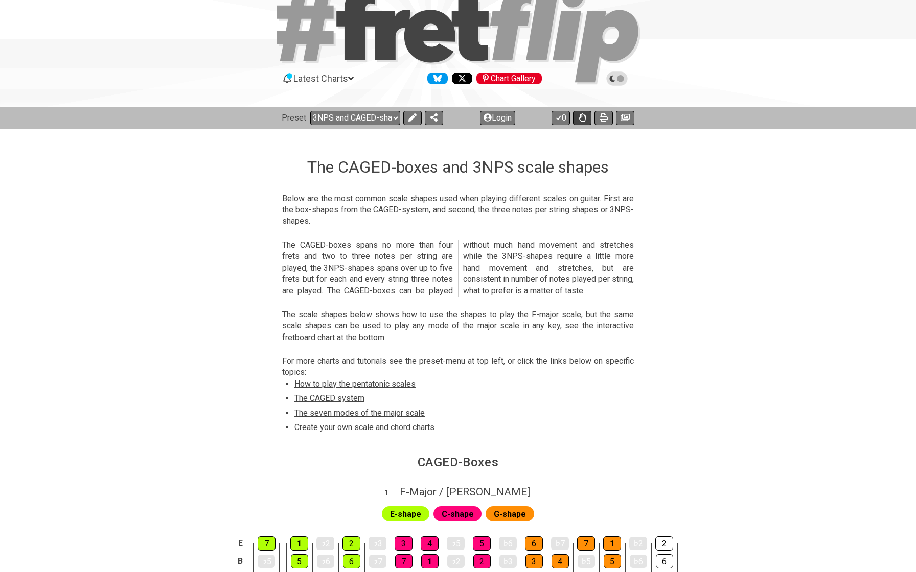
click at [581, 118] on icon at bounding box center [582, 117] width 7 height 8
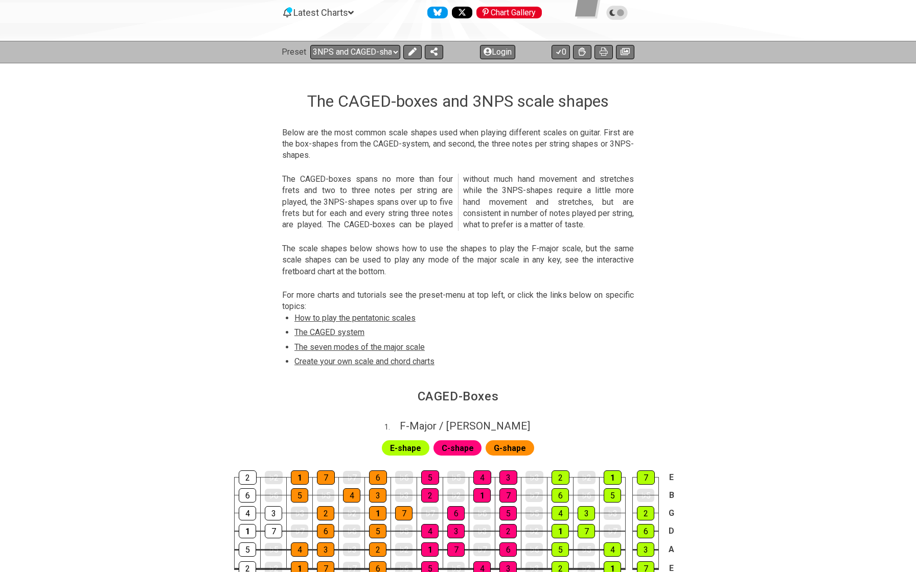
scroll to position [33, 0]
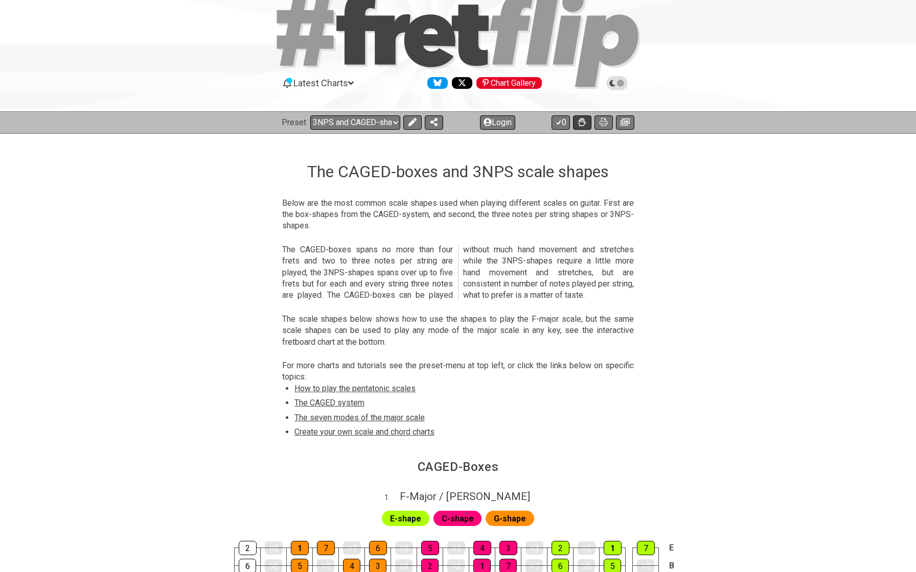
click at [581, 121] on icon at bounding box center [582, 122] width 7 height 8
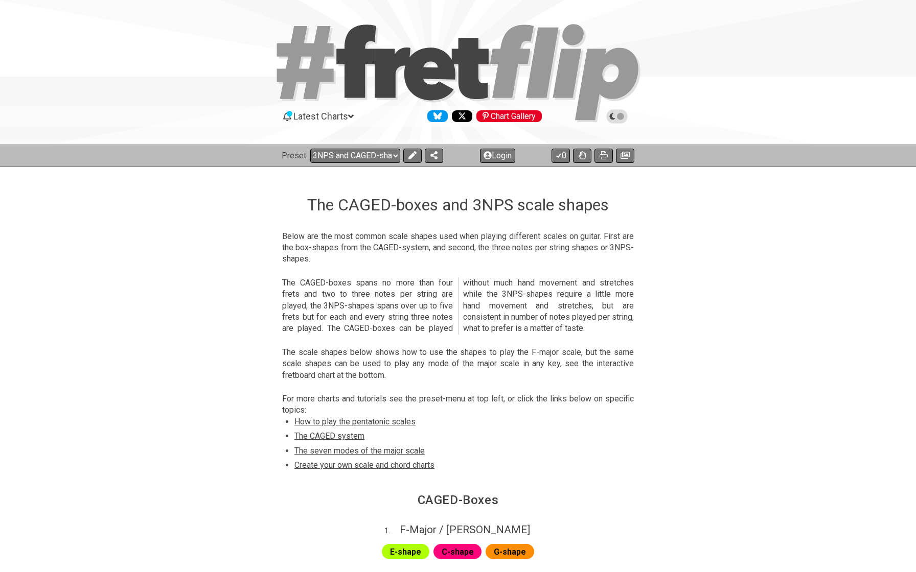
scroll to position [0, 0]
click at [358, 158] on select "Welcome to #fretflip! Initial Preset Custom Preset Minor Pentatonic Major Penta…" at bounding box center [355, 156] width 90 height 14
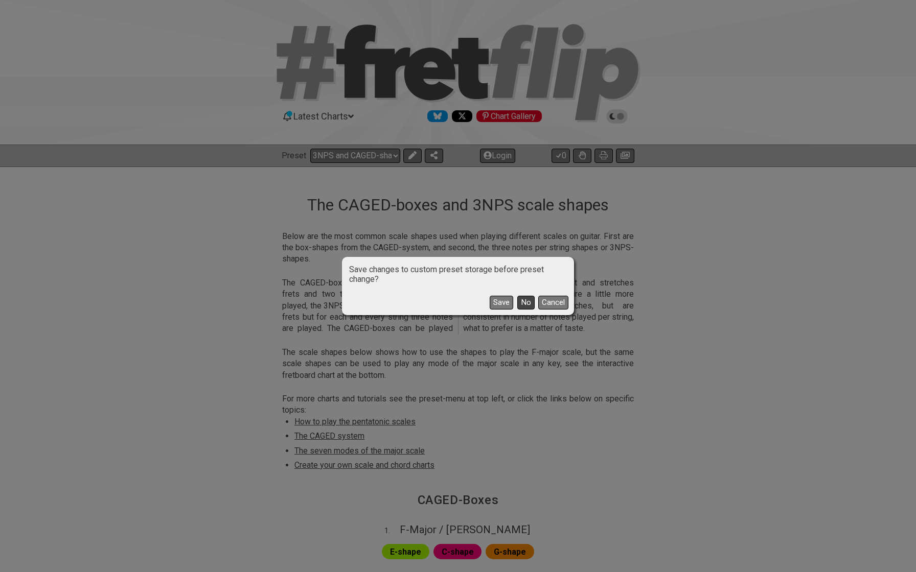
click at [527, 304] on button "No" at bounding box center [525, 303] width 17 height 14
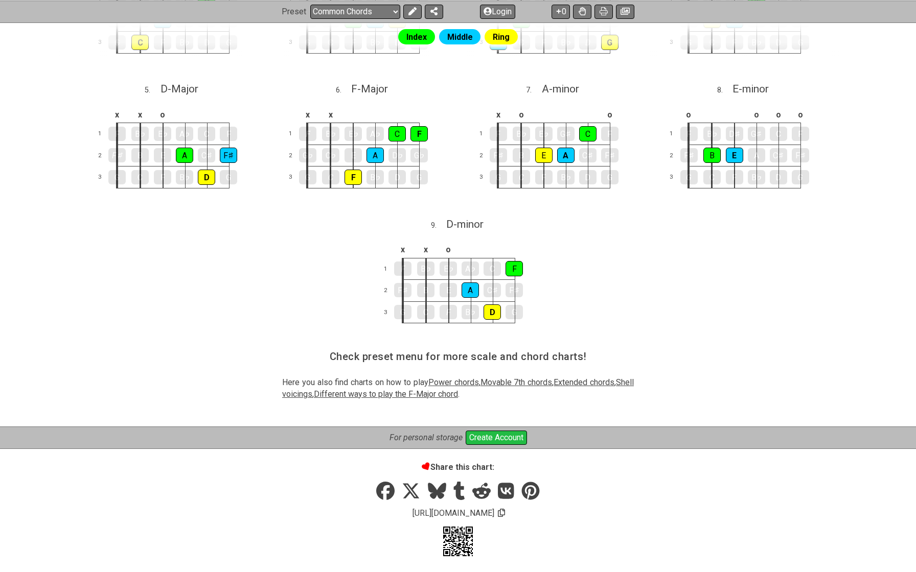
scroll to position [390, 0]
click at [520, 378] on span "Movable 7th chords" at bounding box center [516, 383] width 72 height 10
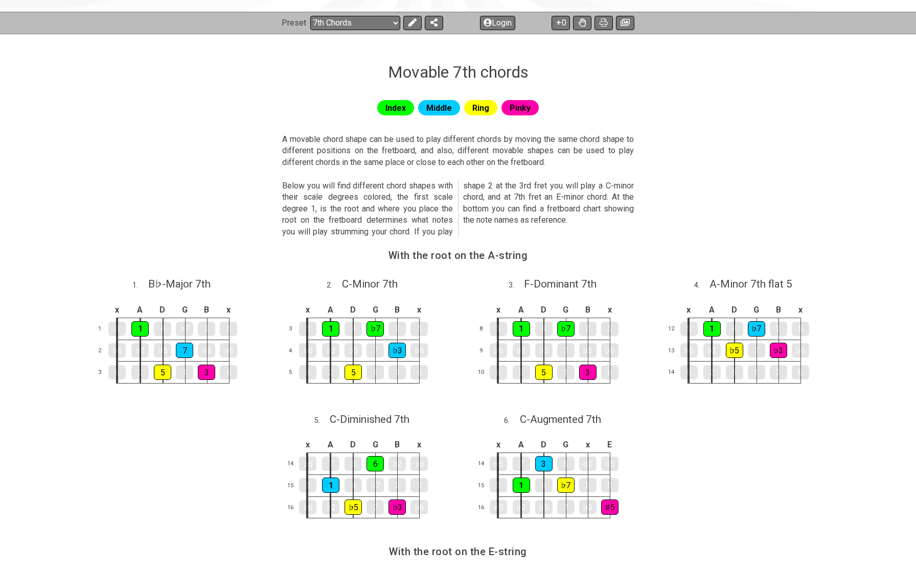
scroll to position [137, 0]
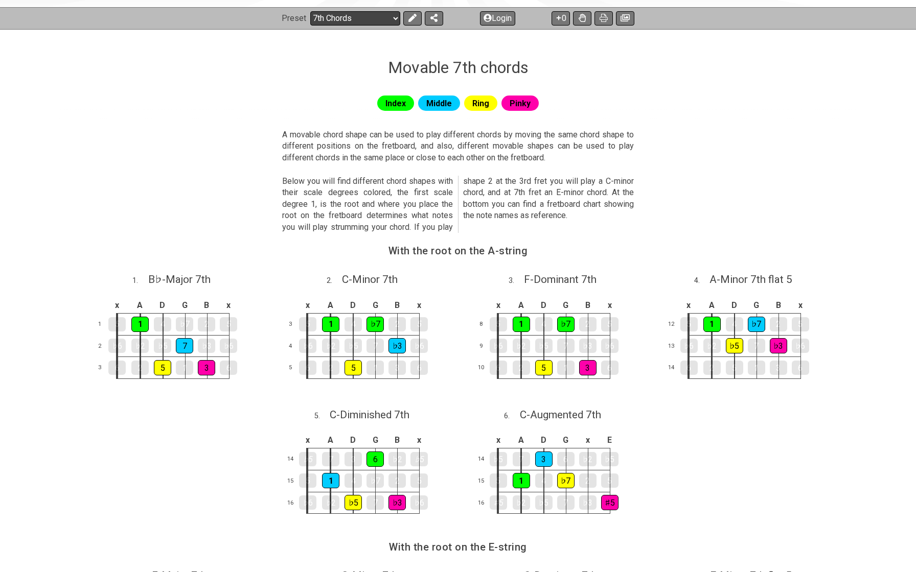
click at [365, 17] on select "Welcome to #fretflip! Initial Preset Custom Preset Minor Pentatonic Major Penta…" at bounding box center [355, 18] width 90 height 14
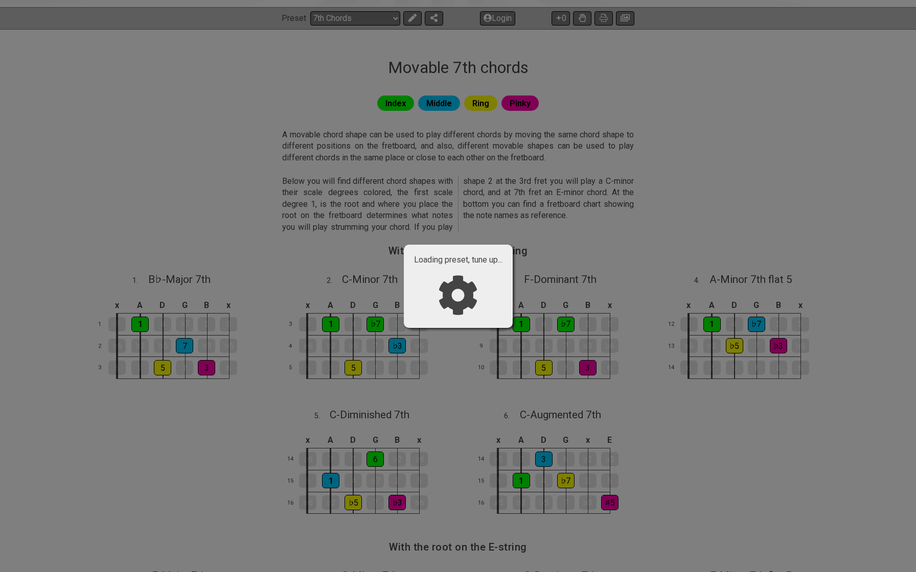
select select "/how-to-solo"
select select "C"
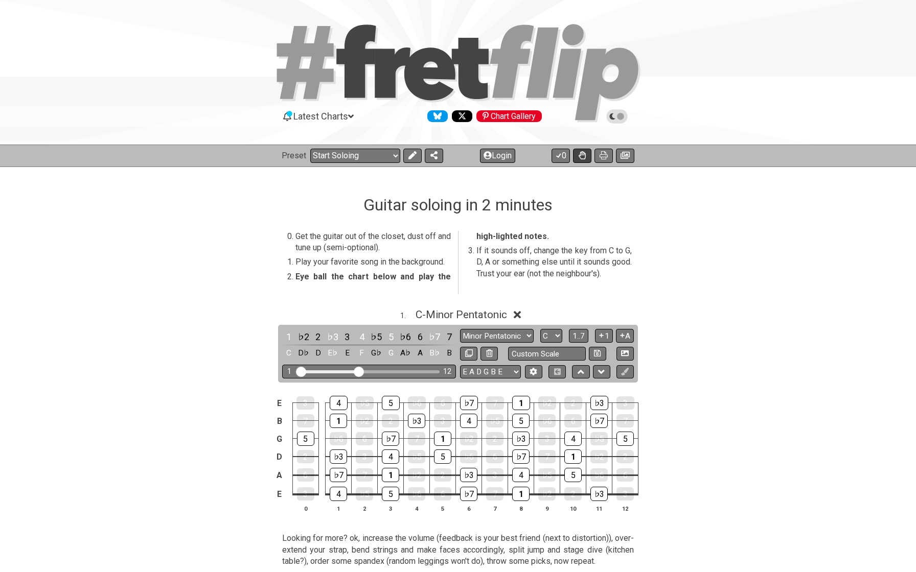
click at [582, 156] on icon at bounding box center [582, 155] width 7 height 8
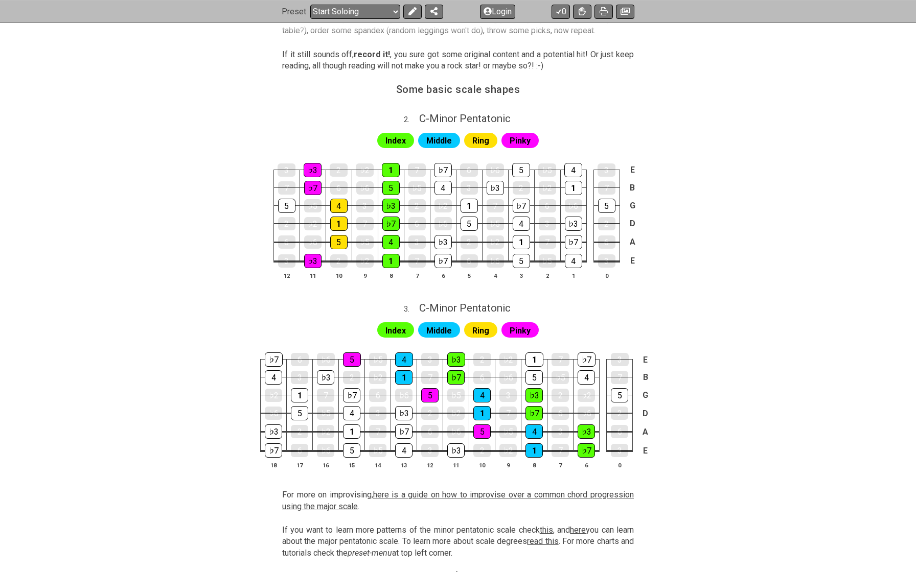
scroll to position [532, 0]
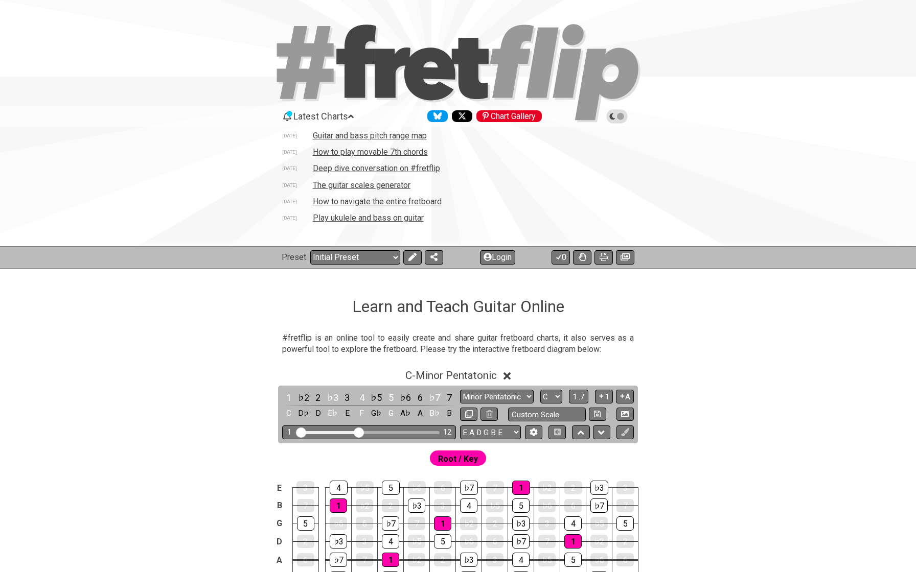
click at [343, 185] on td "The guitar scales generator" at bounding box center [361, 185] width 99 height 11
select select "A"
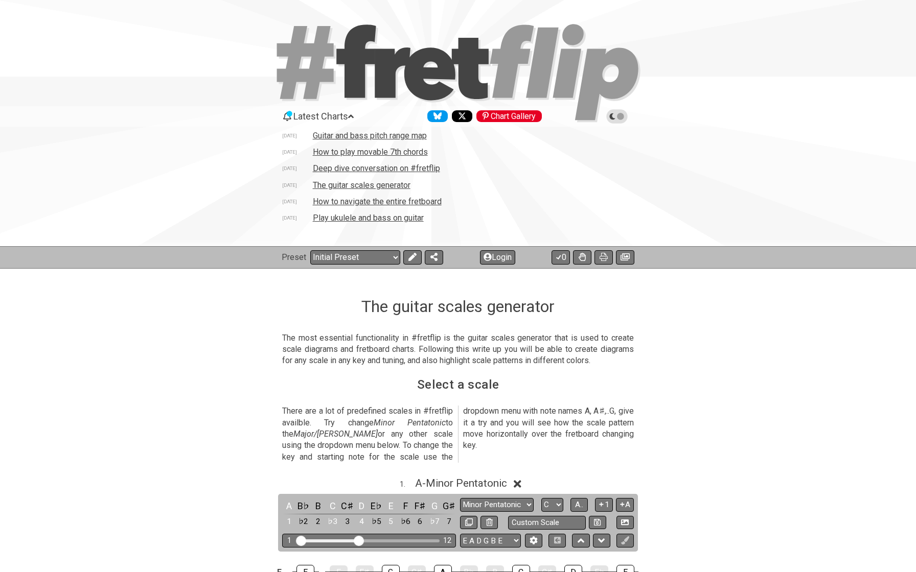
select select "/guitar-scales-generator"
select select "A"
click at [328, 256] on select "Welcome to #fretflip! Initial Preset Custom Preset Minor Pentatonic Major Penta…" at bounding box center [355, 257] width 90 height 14
select select "/template"
select select "Root"
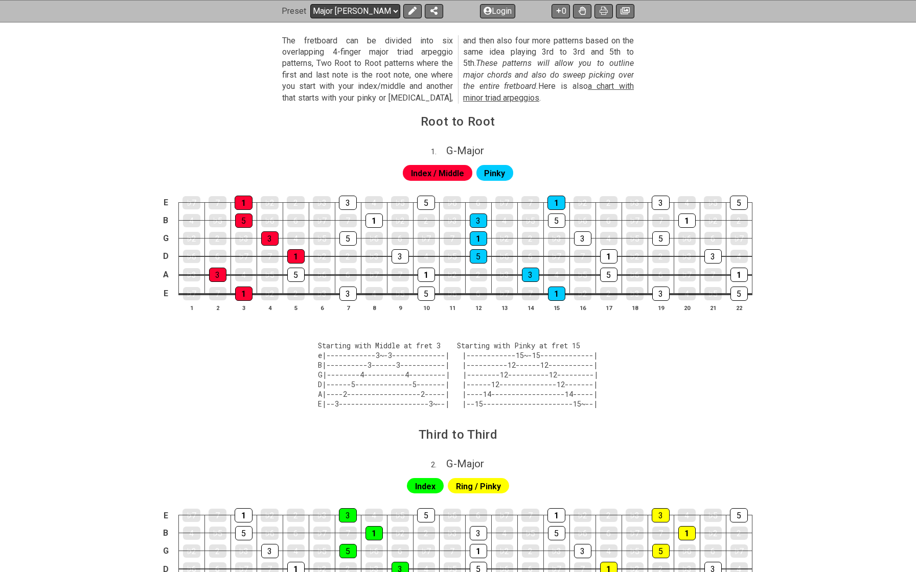
scroll to position [312, 0]
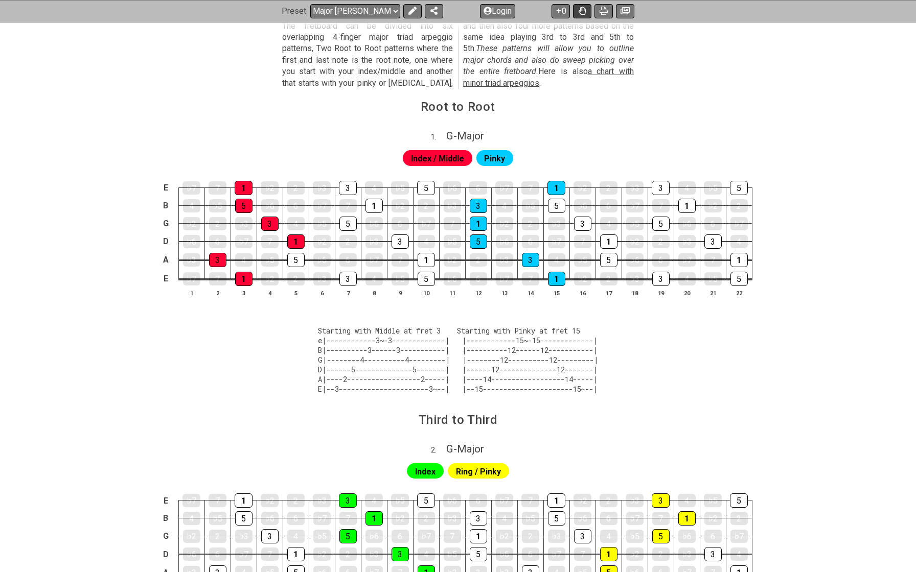
click at [586, 12] on button at bounding box center [582, 11] width 18 height 14
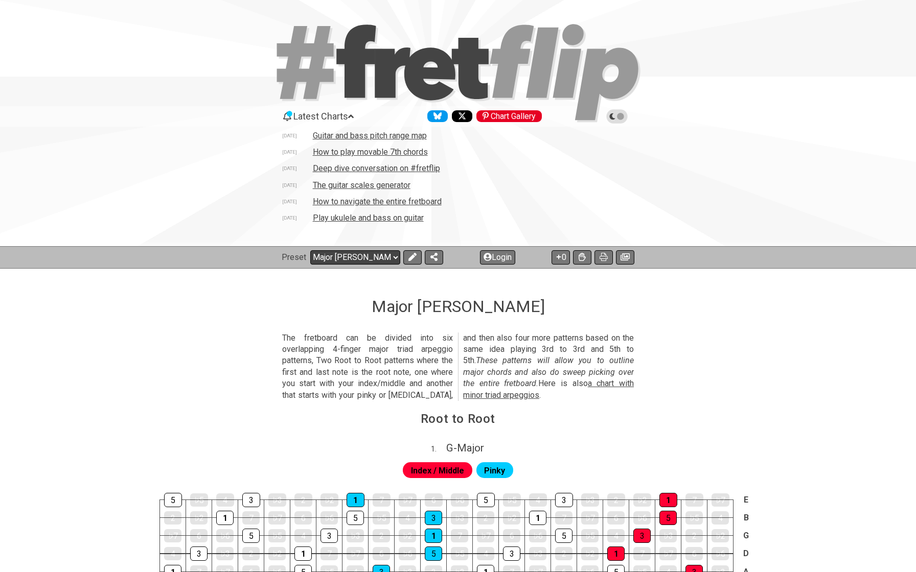
click at [327, 258] on select "Welcome to #fretflip! Initial Preset Custom Preset Minor Pentatonic Major Penta…" at bounding box center [355, 257] width 90 height 14
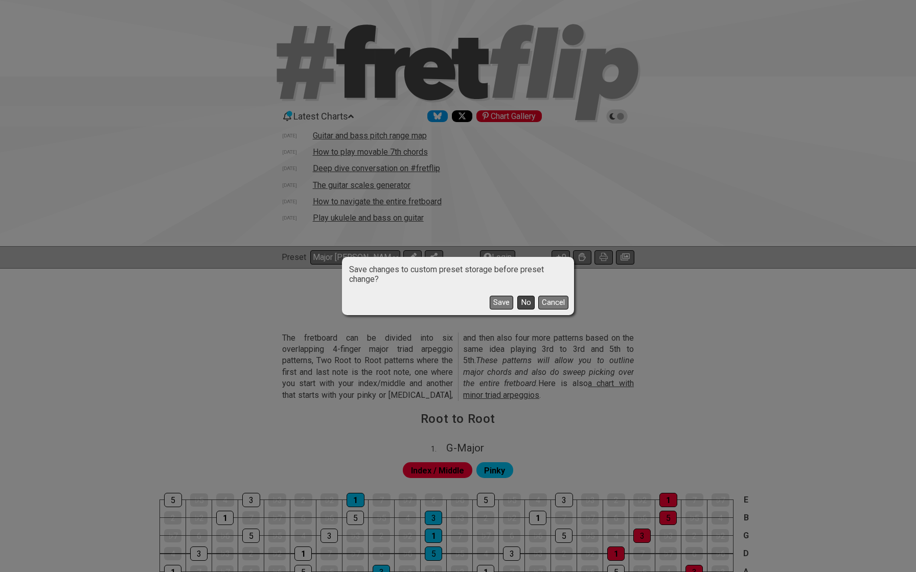
click at [523, 303] on button "No" at bounding box center [525, 303] width 17 height 14
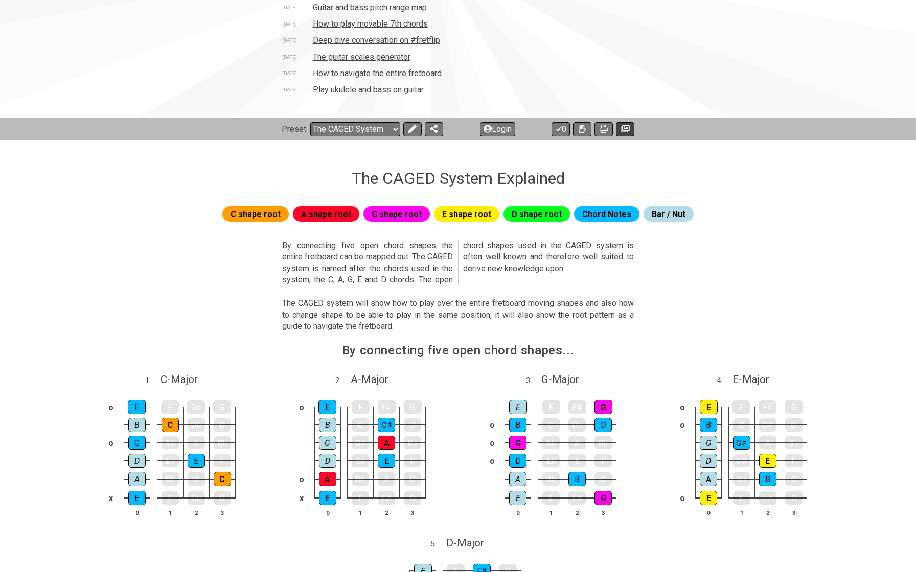
scroll to position [61, 0]
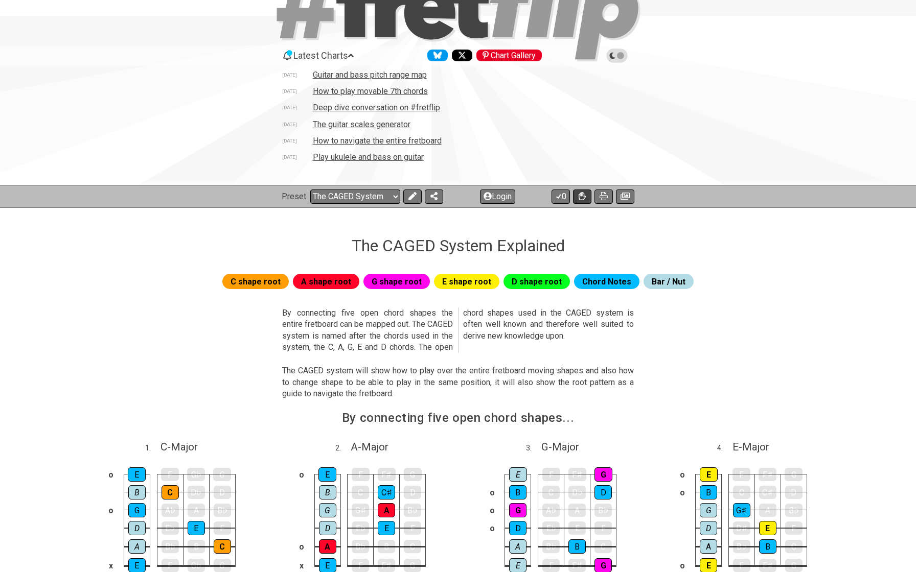
click at [581, 196] on icon at bounding box center [582, 196] width 7 height 8
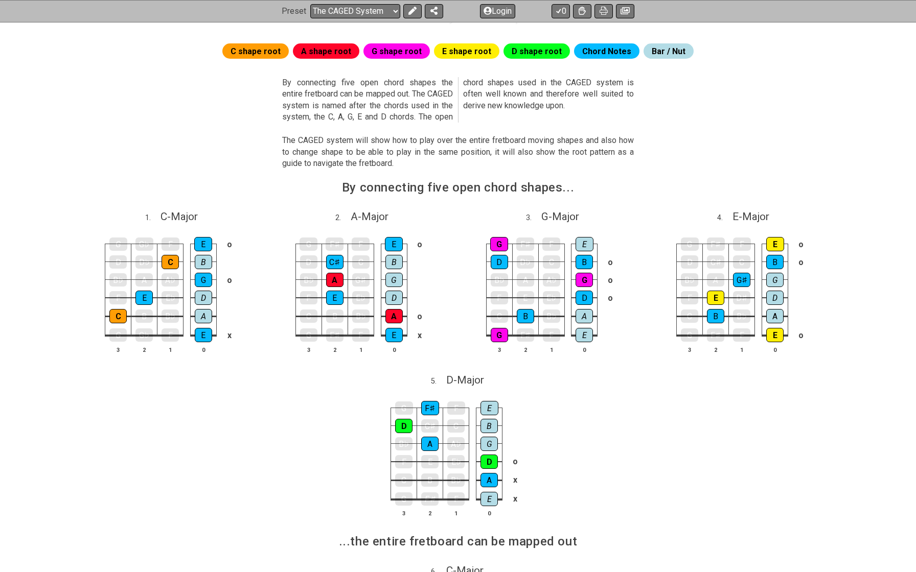
scroll to position [292, 0]
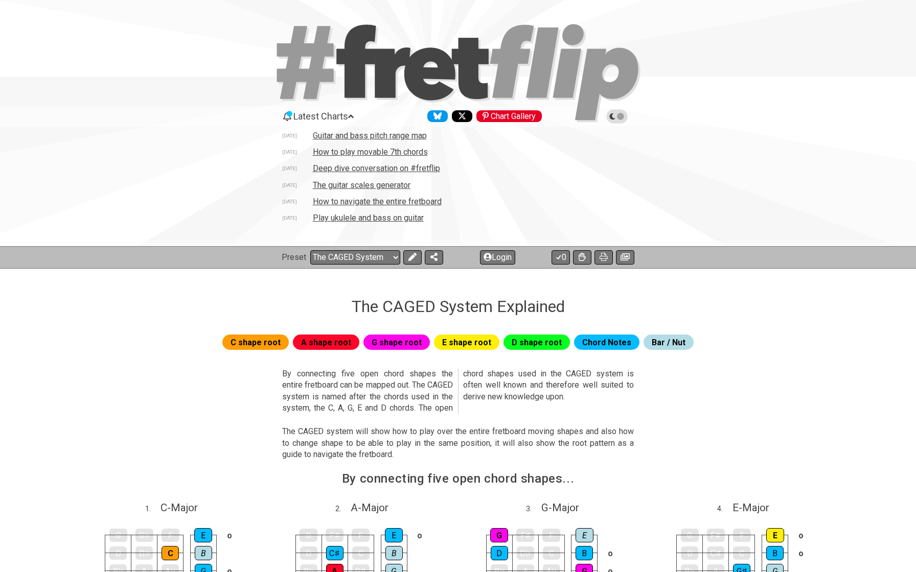
scroll to position [0, 0]
click at [317, 254] on select "Welcome to #fretflip! Initial Preset Custom Preset Minor Pentatonic Major Penta…" at bounding box center [355, 257] width 90 height 14
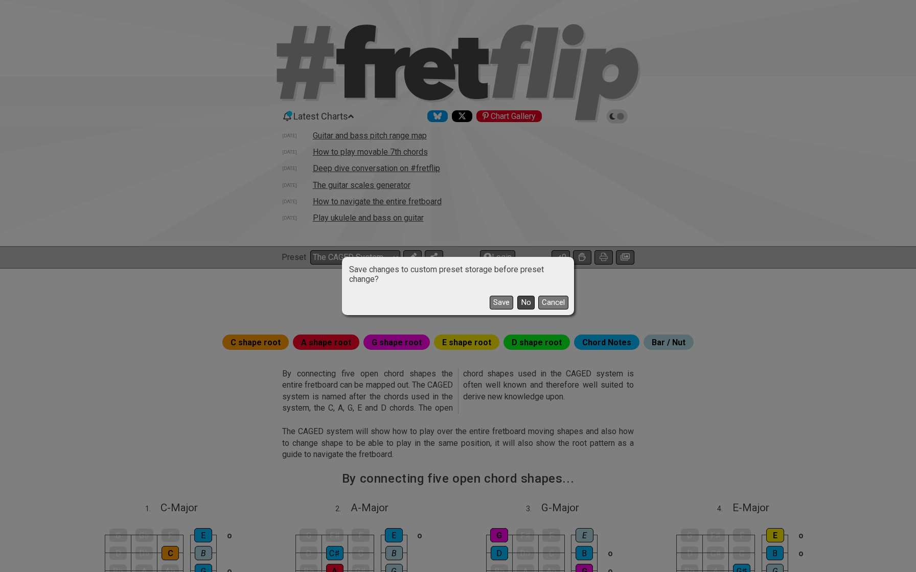
click at [523, 299] on button "No" at bounding box center [525, 303] width 17 height 14
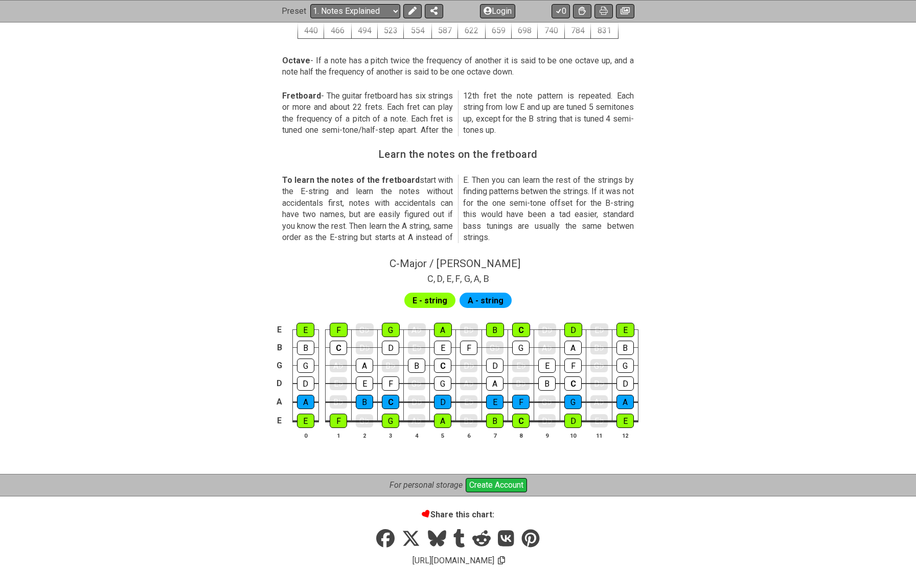
scroll to position [900, 0]
click at [581, 7] on icon at bounding box center [582, 11] width 7 height 8
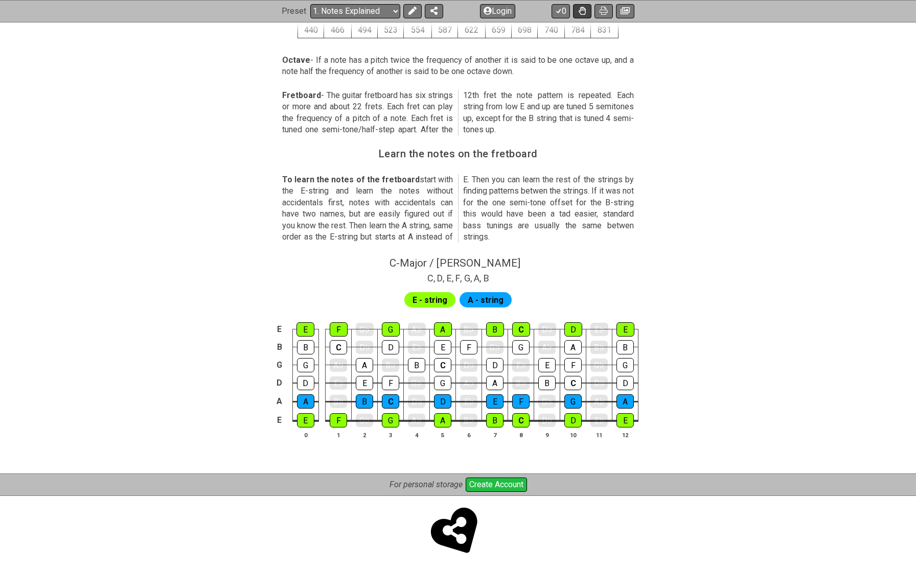
scroll to position [890, 0]
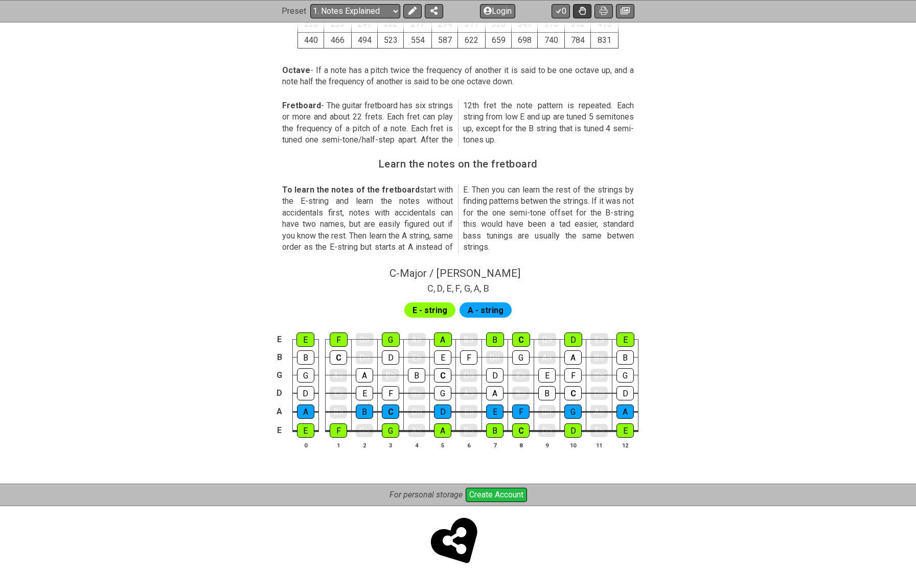
click at [581, 9] on icon at bounding box center [582, 11] width 7 height 8
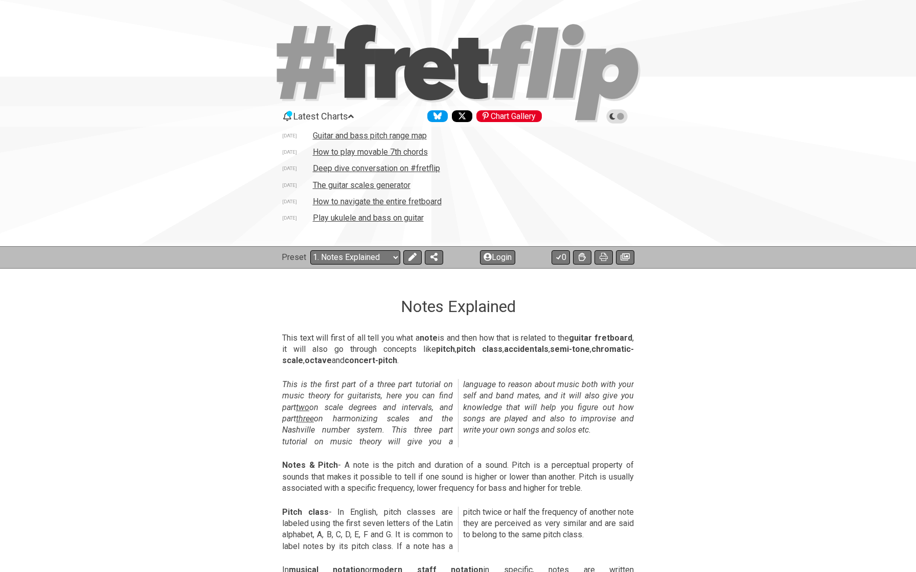
scroll to position [0, 0]
click at [341, 256] on select "Welcome to #fretflip! Initial Preset Custom Preset Minor Pentatonic Major Penta…" at bounding box center [355, 257] width 90 height 14
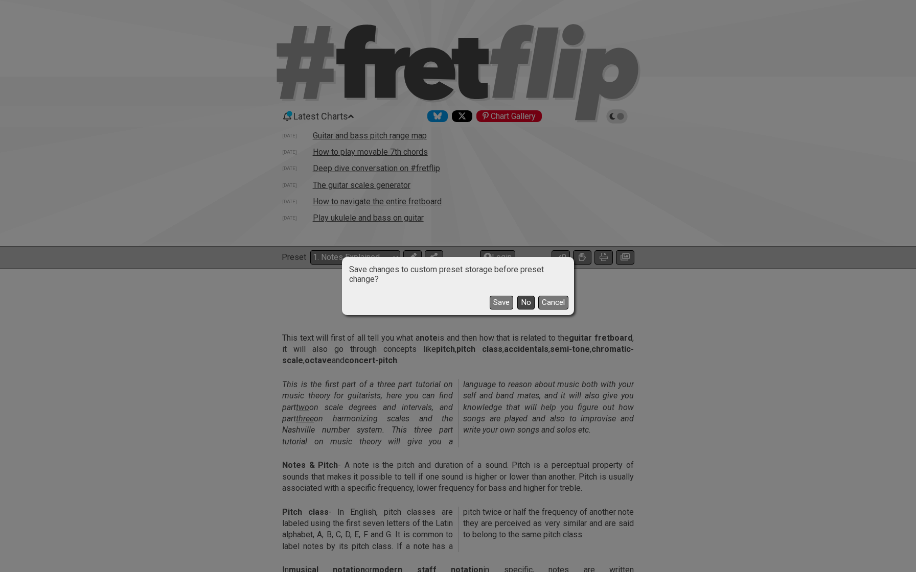
click at [530, 304] on button "No" at bounding box center [525, 303] width 17 height 14
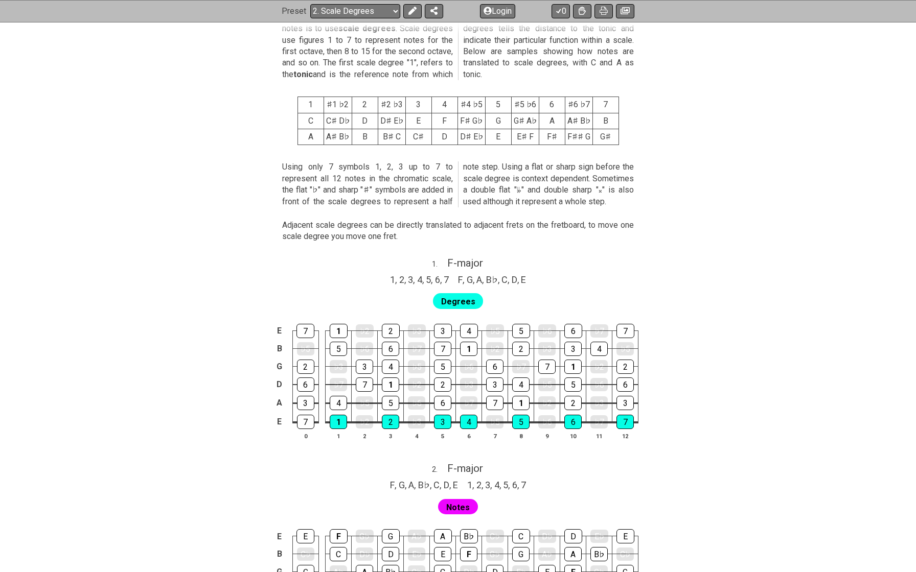
scroll to position [549, 0]
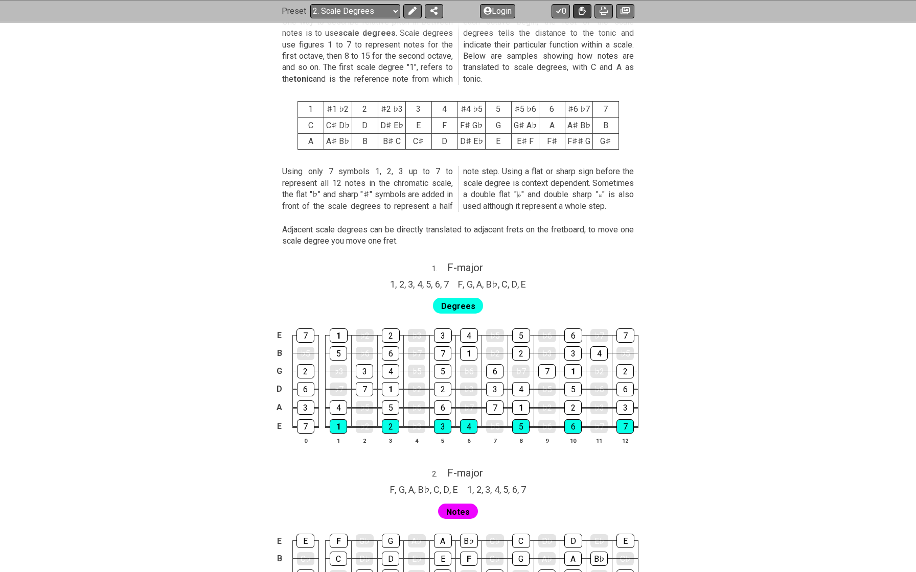
click at [580, 9] on icon at bounding box center [582, 11] width 7 height 8
click at [579, 15] on button at bounding box center [582, 11] width 18 height 14
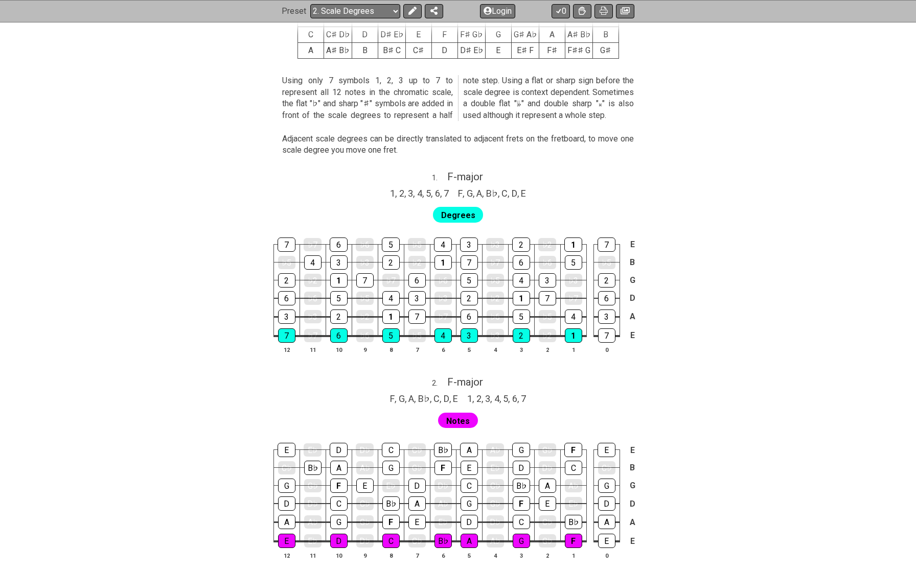
scroll to position [530, 0]
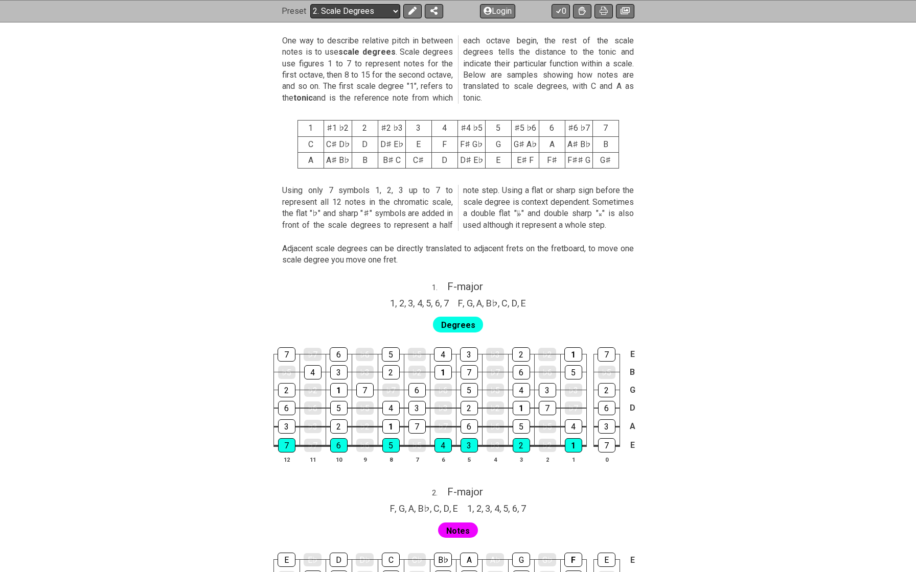
click at [340, 5] on select "Welcome to #fretflip! Initial Preset Custom Preset Minor Pentatonic Major Penta…" at bounding box center [355, 11] width 90 height 14
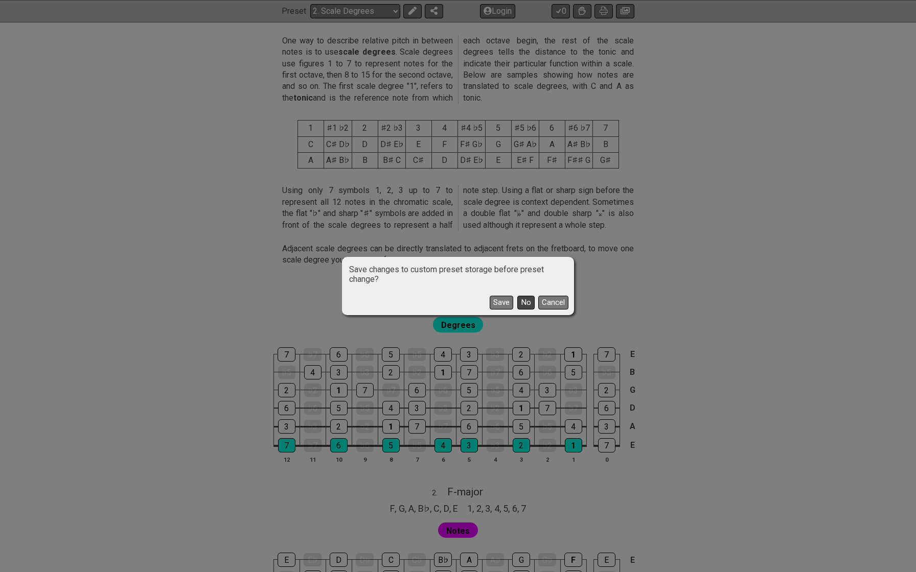
click at [517, 302] on button "No" at bounding box center [525, 303] width 17 height 14
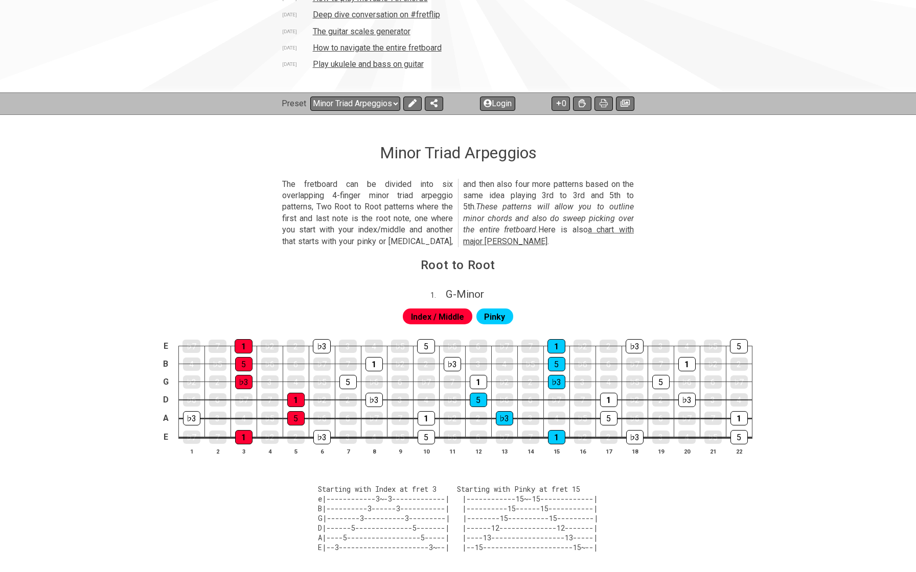
scroll to position [161, 0]
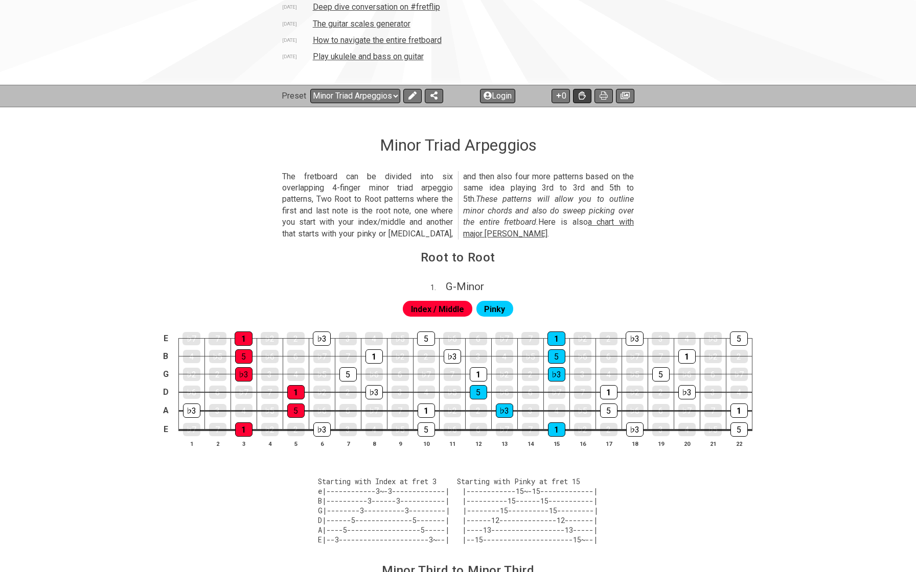
click at [576, 100] on button at bounding box center [582, 96] width 18 height 14
click at [577, 95] on button at bounding box center [582, 96] width 18 height 14
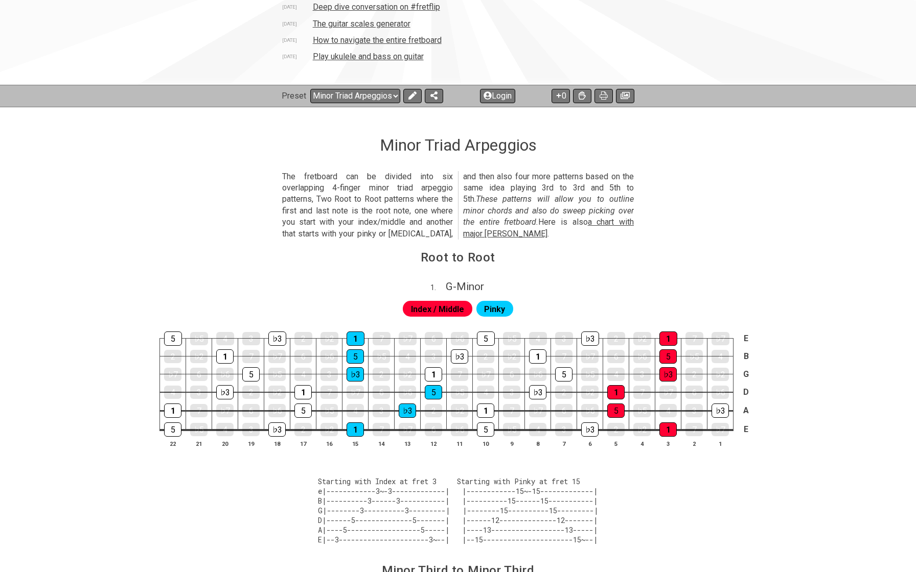
drag, startPoint x: 631, startPoint y: 187, endPoint x: 265, endPoint y: 301, distance: 382.9
click at [251, 243] on section "The fretboard can be divided into six overlapping 4-finger minor triad arpeggio…" at bounding box center [457, 207] width 797 height 81
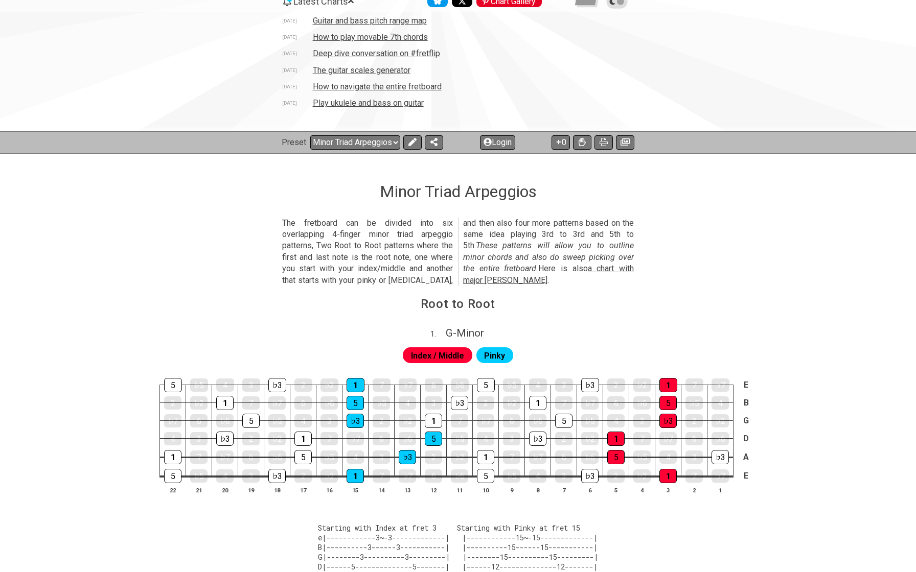
scroll to position [115, 0]
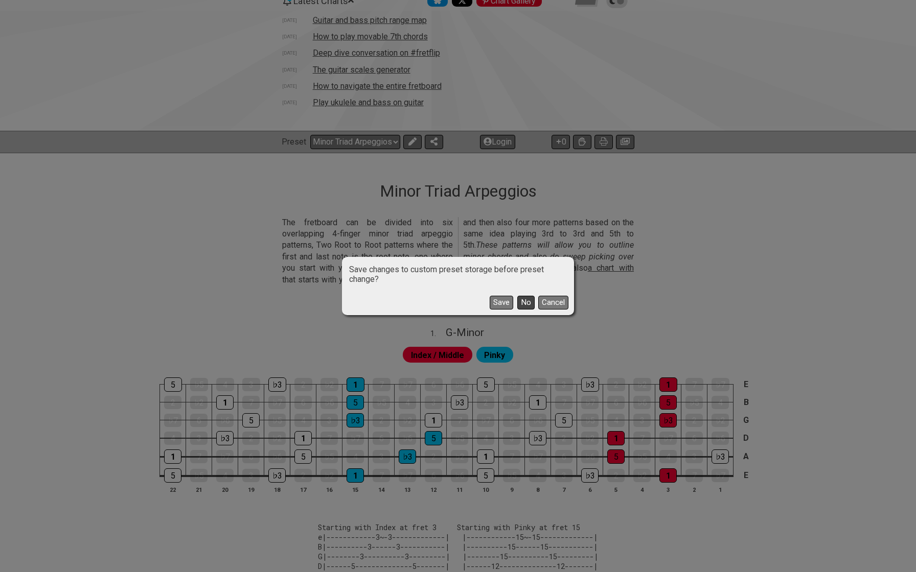
click at [520, 301] on button "No" at bounding box center [525, 303] width 17 height 14
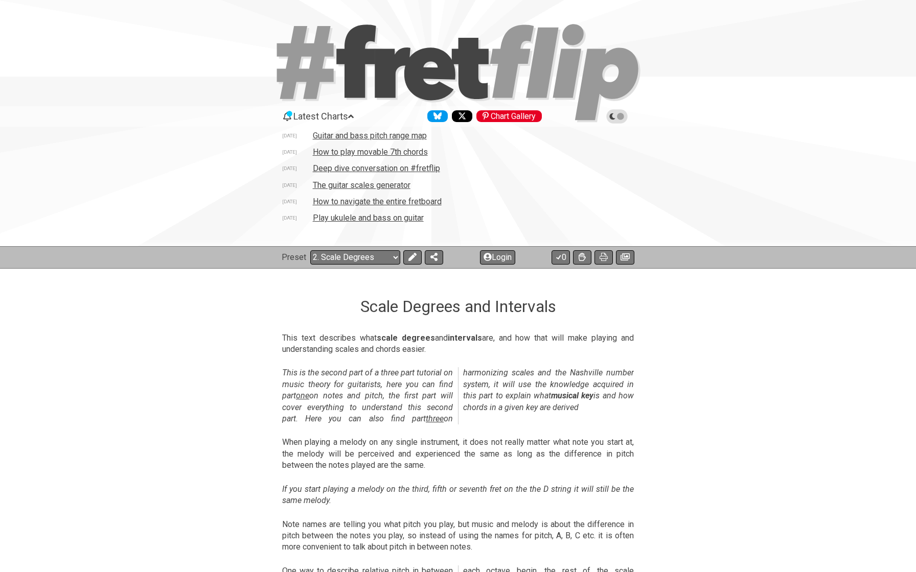
click at [234, 363] on section "This is the second part of a three part tutorial on music theory for guitarists…" at bounding box center [457, 398] width 797 height 70
click at [232, 345] on section "This text describes what scale degrees and intervals are, and how that will mak…" at bounding box center [457, 346] width 797 height 35
click at [364, 251] on select "Welcome to #fretflip! Initial Preset Custom Preset Minor Pentatonic Major Penta…" at bounding box center [355, 257] width 90 height 14
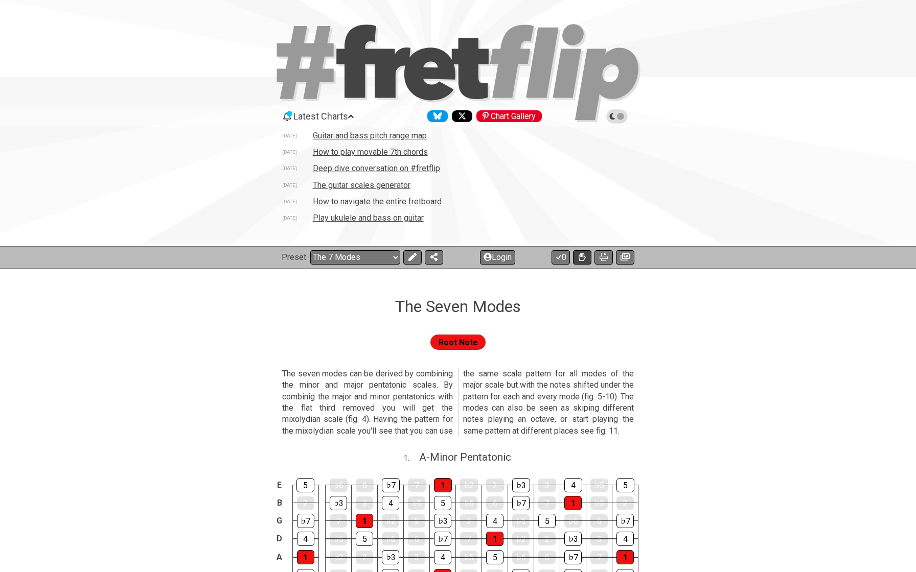
click at [577, 255] on button at bounding box center [582, 257] width 18 height 14
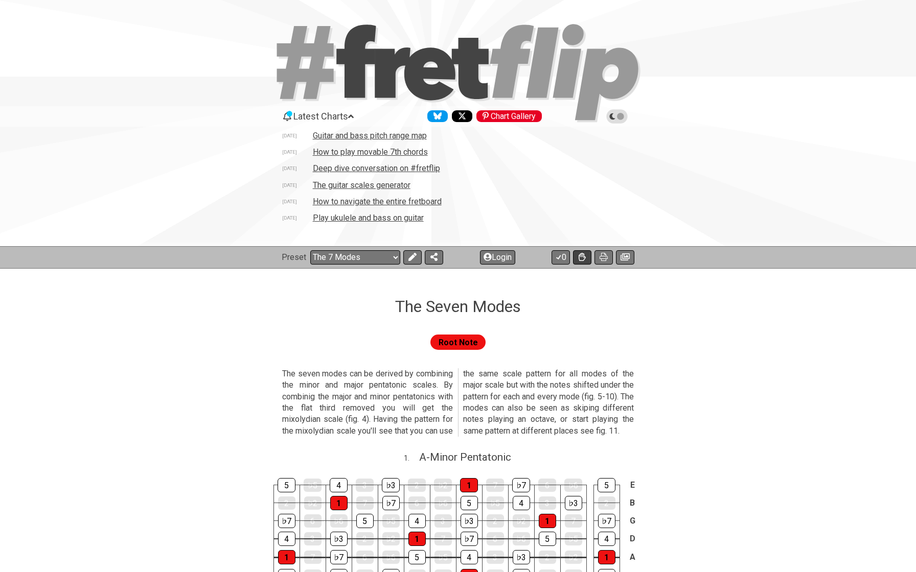
click at [577, 255] on button at bounding box center [582, 257] width 18 height 14
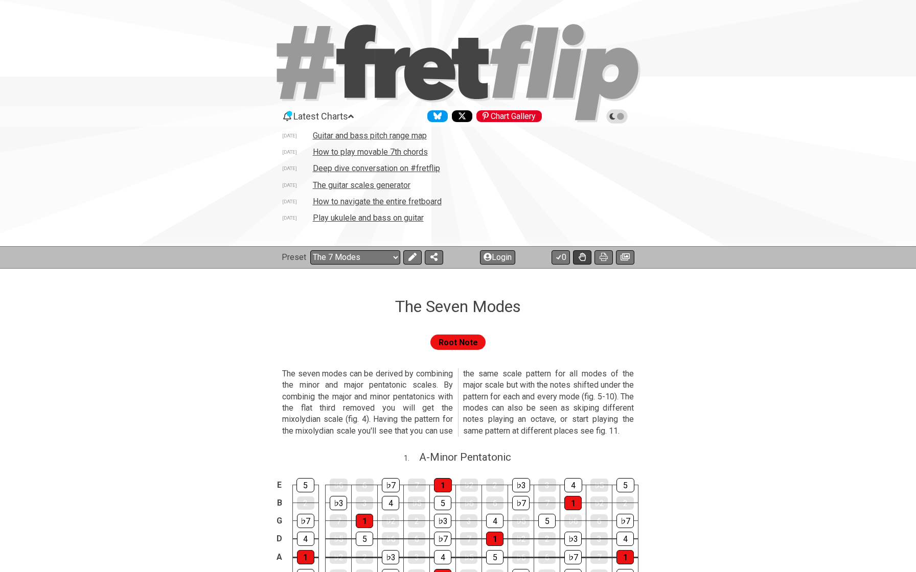
click at [577, 255] on button at bounding box center [582, 257] width 18 height 14
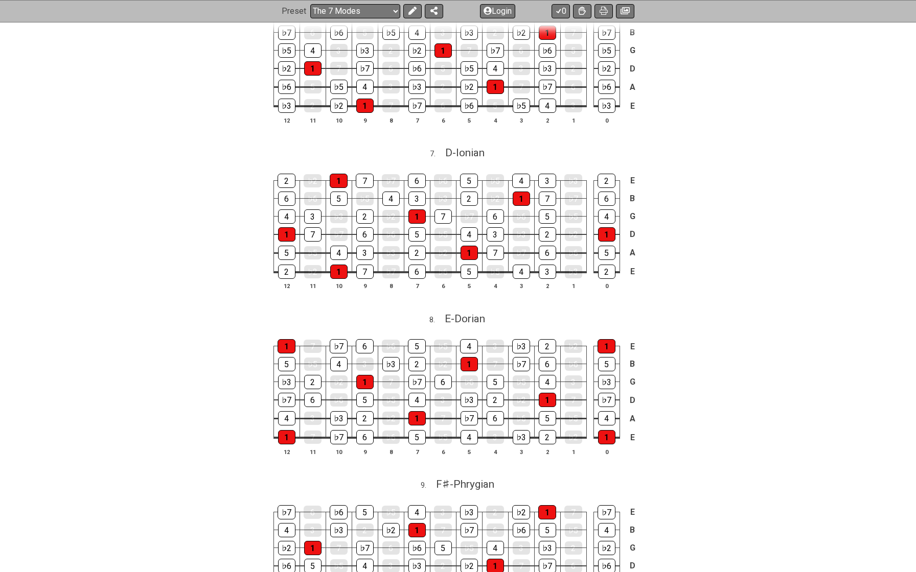
scroll to position [1324, 0]
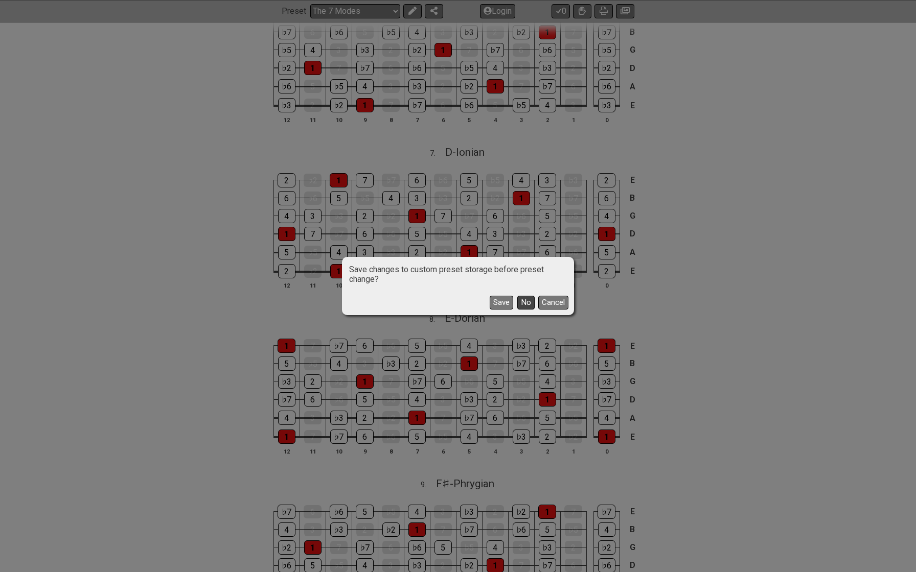
click at [524, 302] on button "No" at bounding box center [525, 303] width 17 height 14
select select "/guitar-scales"
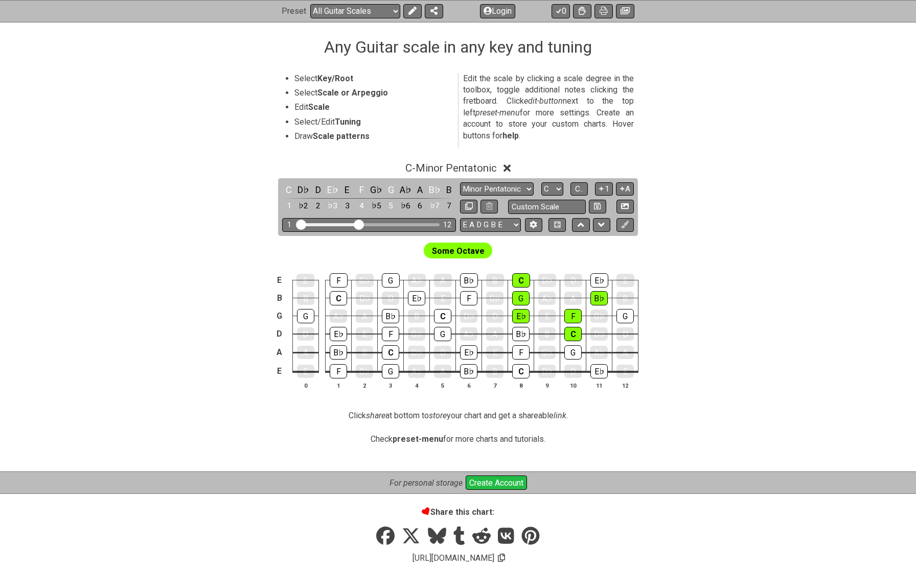
scroll to position [259, 1]
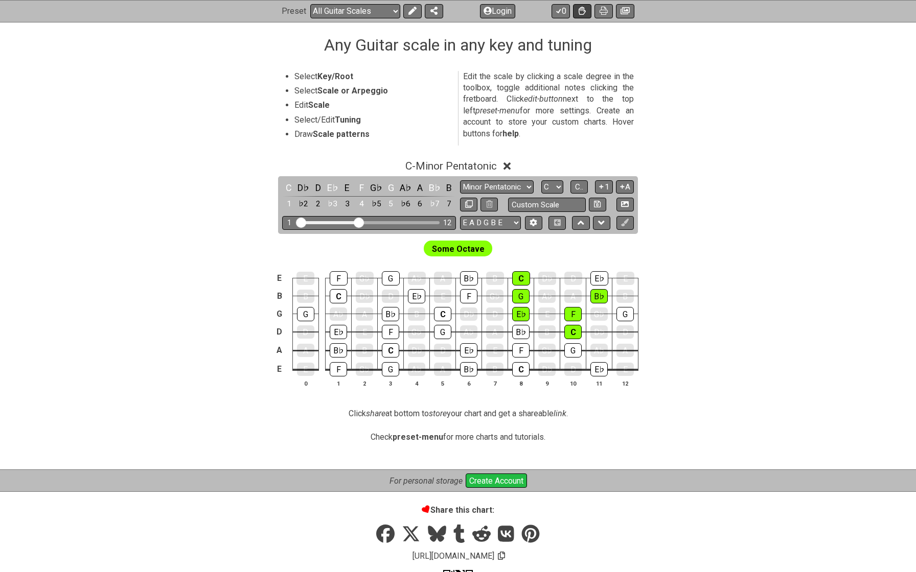
click at [584, 14] on icon at bounding box center [582, 11] width 7 height 8
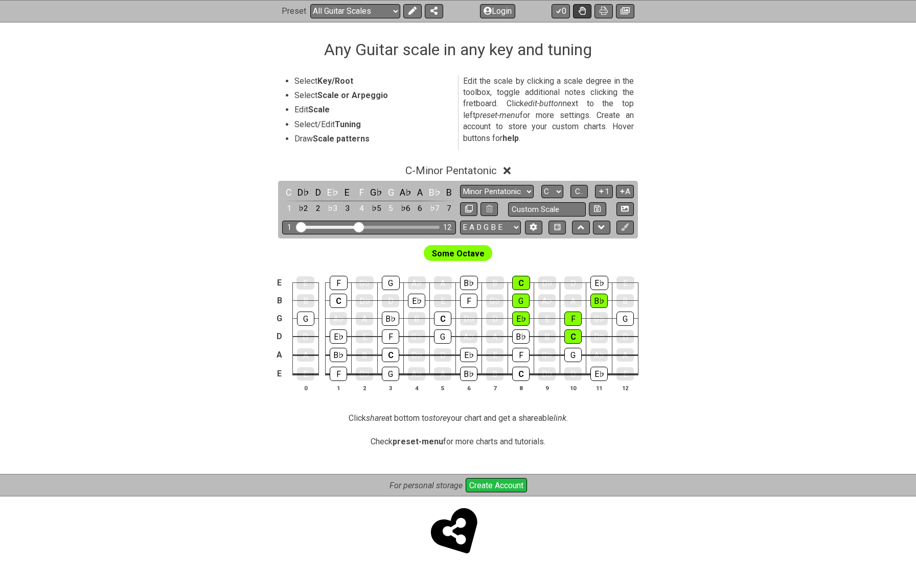
click at [582, 12] on icon at bounding box center [582, 11] width 7 height 8
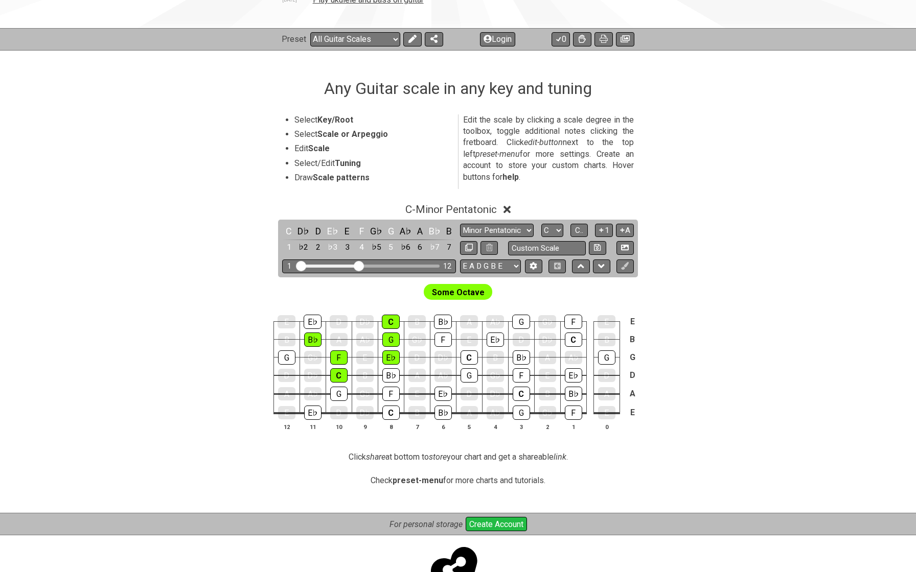
scroll to position [216, 0]
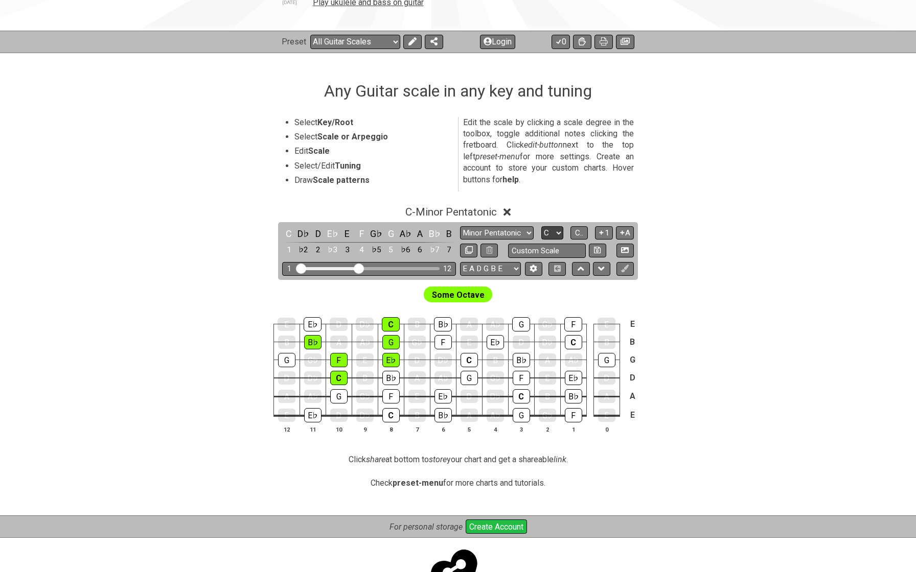
select select "A"
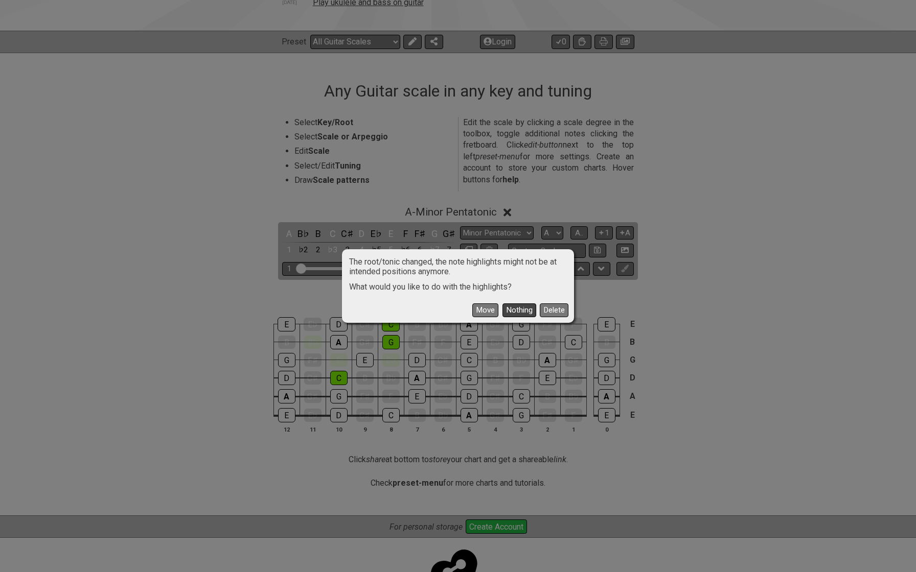
click at [523, 312] on button "Nothing" at bounding box center [519, 311] width 34 height 14
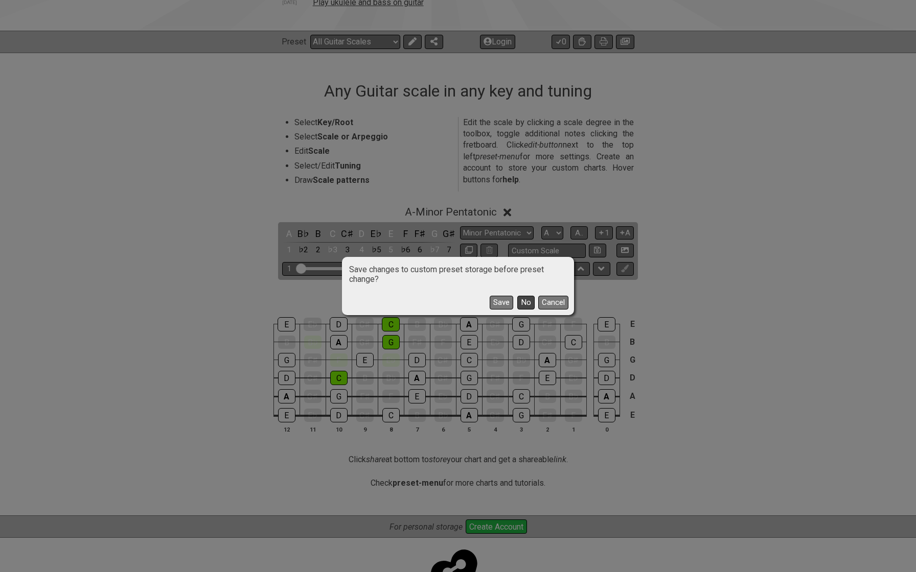
click at [520, 301] on button "No" at bounding box center [525, 303] width 17 height 14
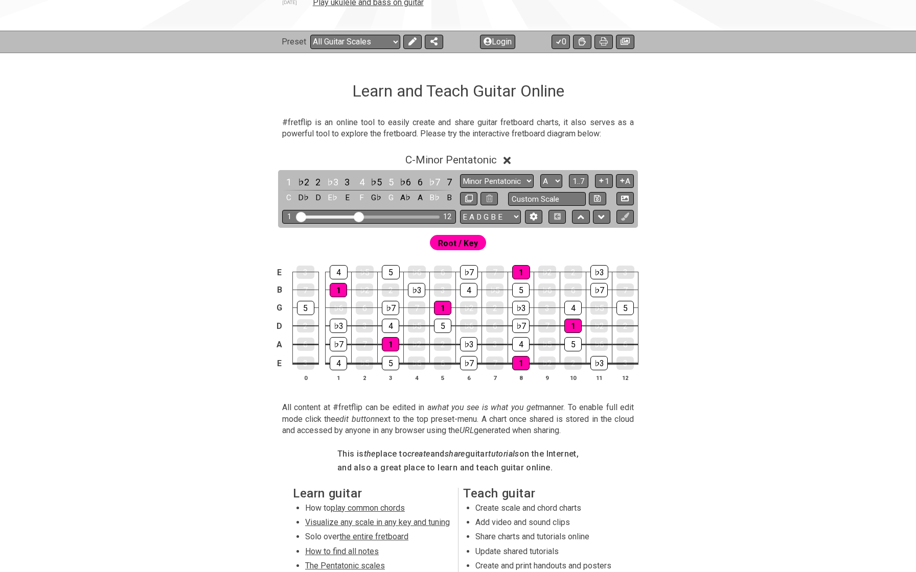
select select "/welcome"
select select "C"
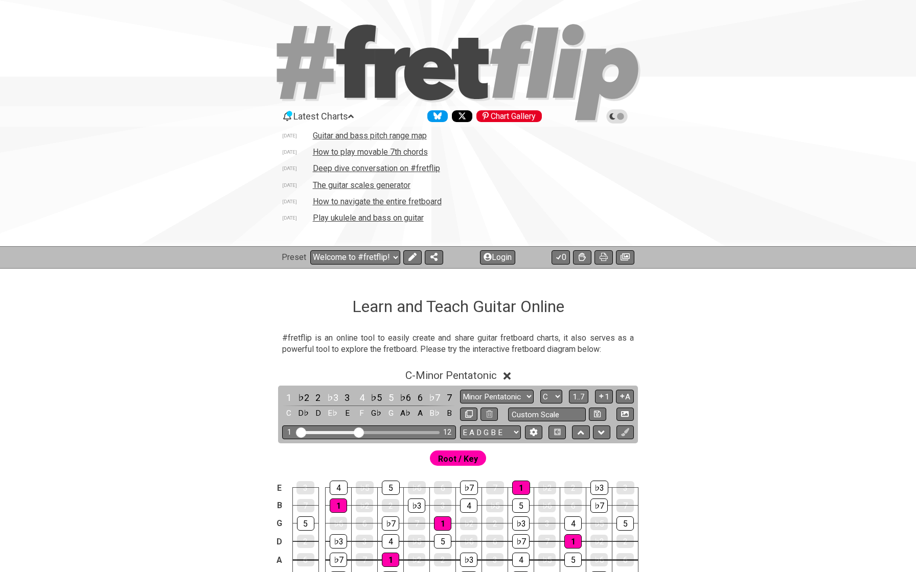
scroll to position [0, 0]
click at [408, 258] on icon at bounding box center [412, 257] width 8 height 8
click at [407, 258] on button "Login" at bounding box center [407, 257] width 35 height 14
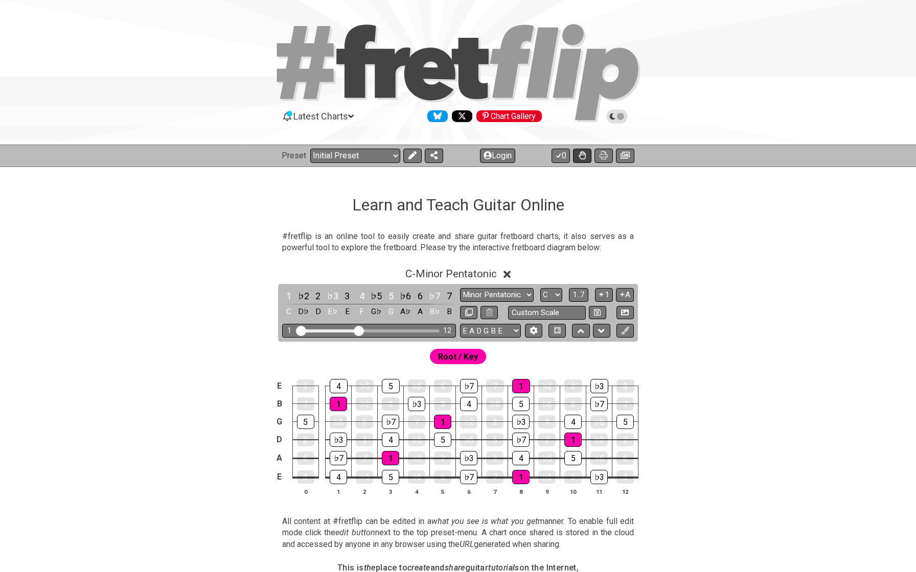
click at [578, 155] on button at bounding box center [582, 156] width 18 height 14
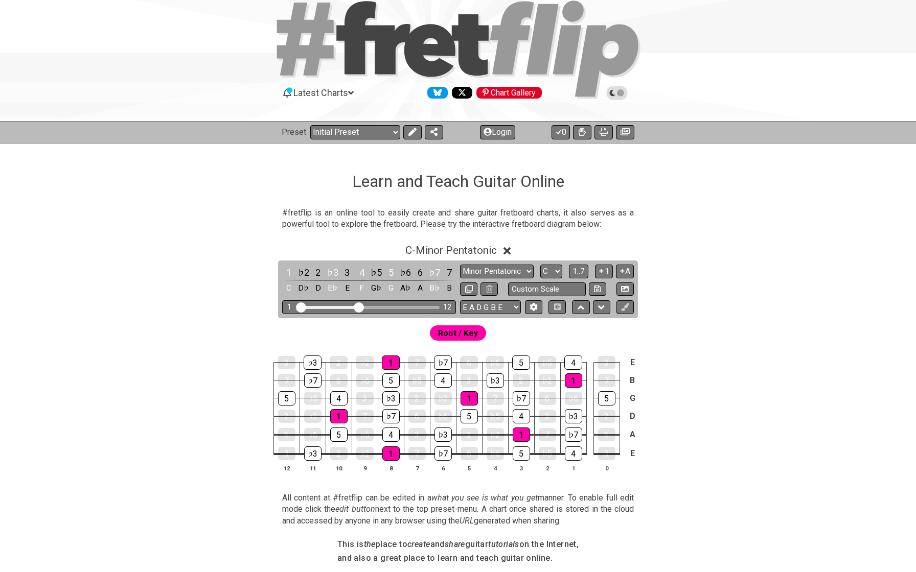
scroll to position [26, 0]
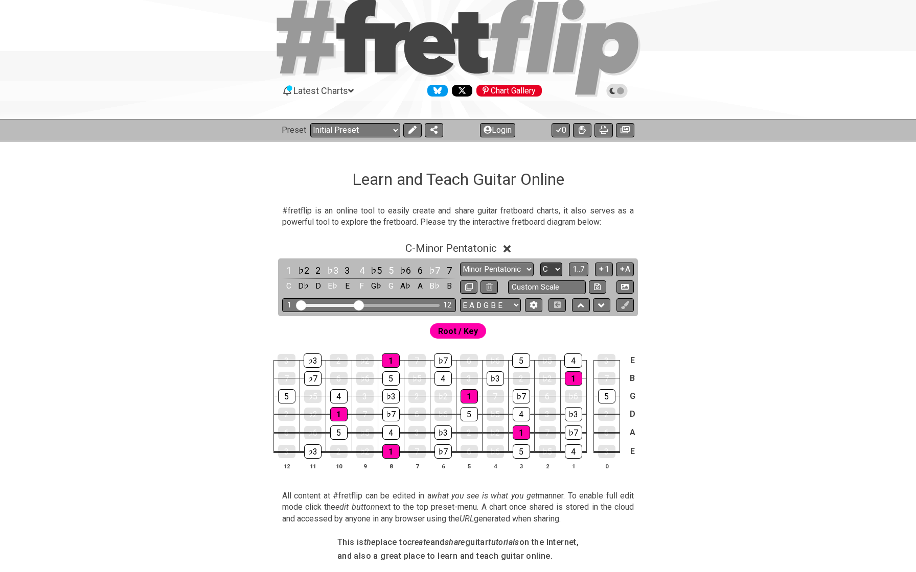
select select "A"
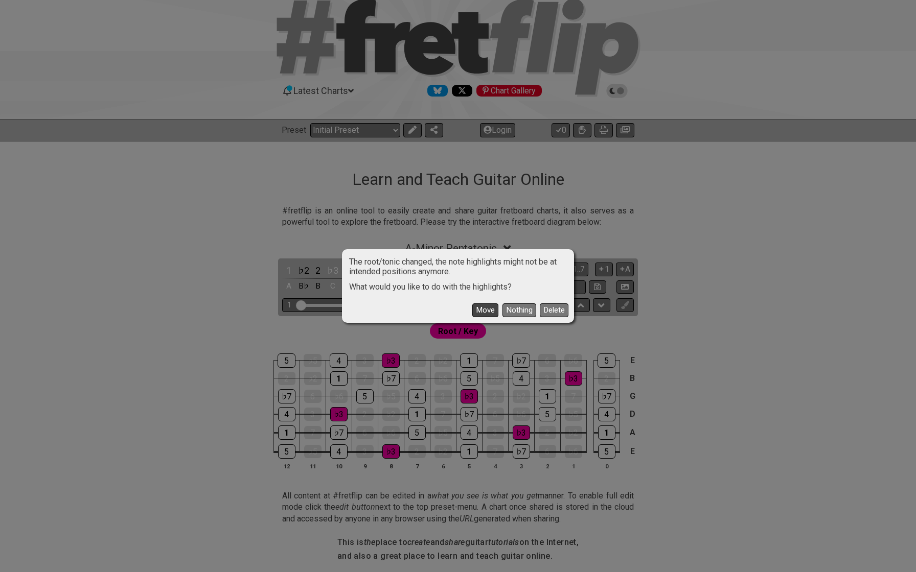
click at [495, 309] on button "Move" at bounding box center [485, 311] width 26 height 14
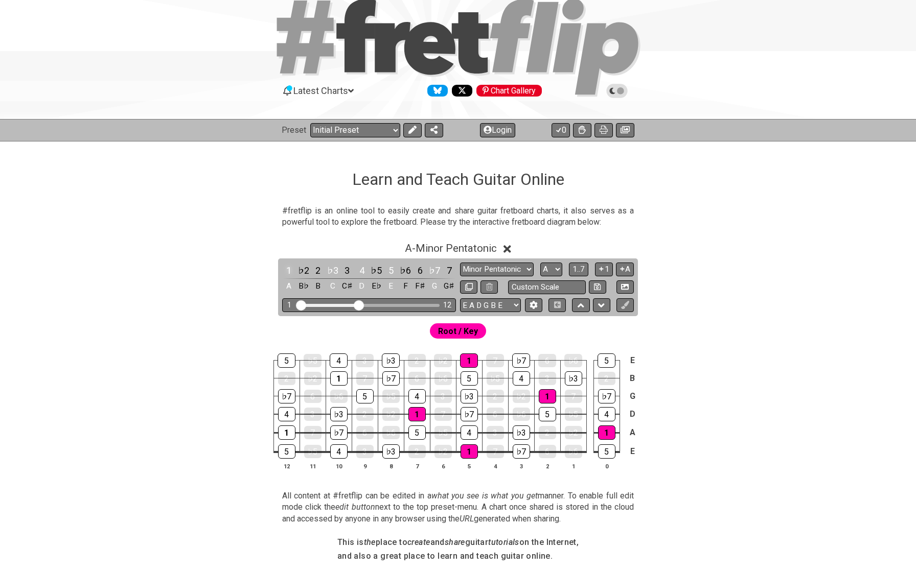
click at [288, 272] on div "1" at bounding box center [288, 271] width 13 height 14
click at [581, 265] on span "1..7" at bounding box center [578, 269] width 12 height 9
click at [581, 265] on span "..." at bounding box center [578, 269] width 5 height 9
click at [581, 265] on span "A.." at bounding box center [579, 269] width 8 height 9
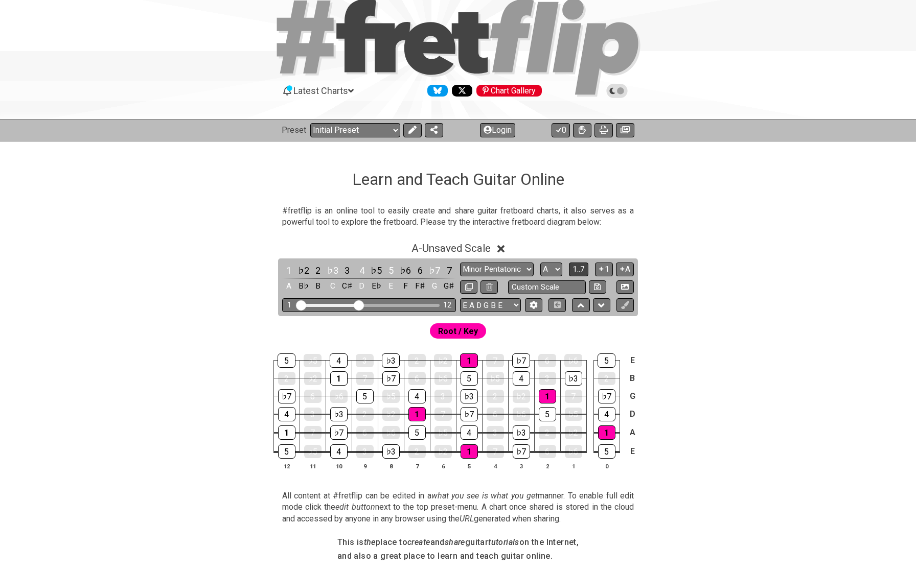
click at [581, 265] on span "1..7" at bounding box center [578, 269] width 12 height 9
click at [581, 265] on span "..." at bounding box center [578, 269] width 5 height 9
click at [581, 271] on span "A.." at bounding box center [579, 269] width 8 height 9
click at [601, 268] on icon at bounding box center [601, 269] width 4 height 4
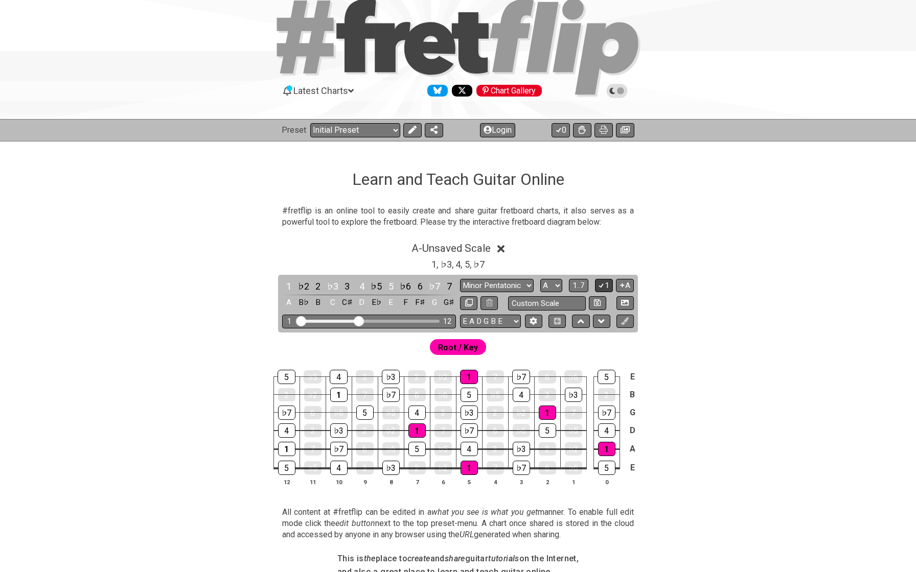
click at [603, 284] on icon at bounding box center [601, 286] width 6 height 5
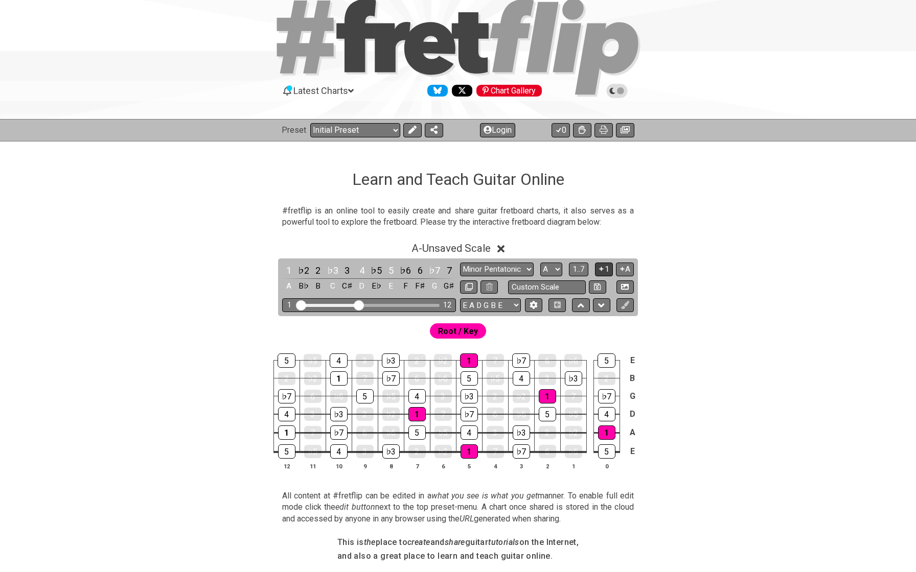
click at [599, 270] on icon at bounding box center [601, 269] width 10 height 8
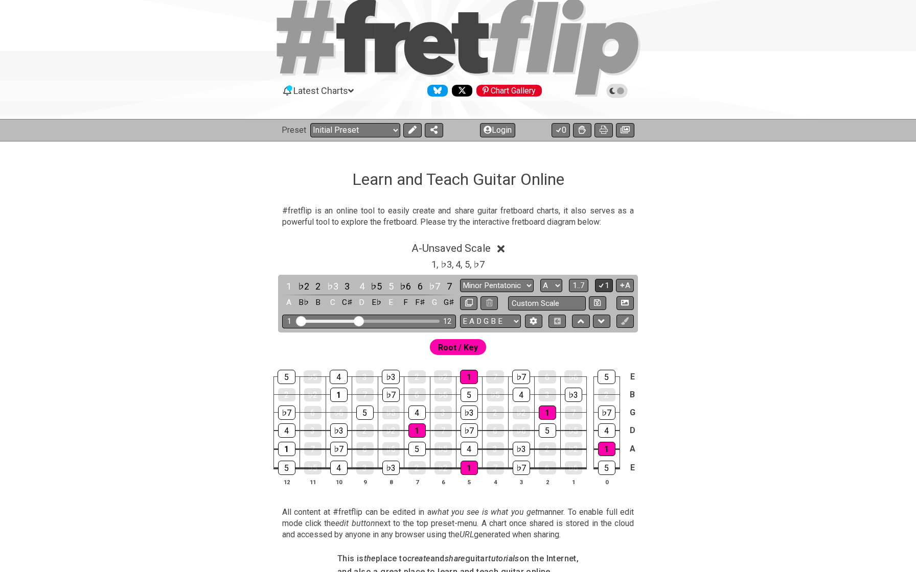
click at [604, 282] on icon at bounding box center [601, 286] width 10 height 8
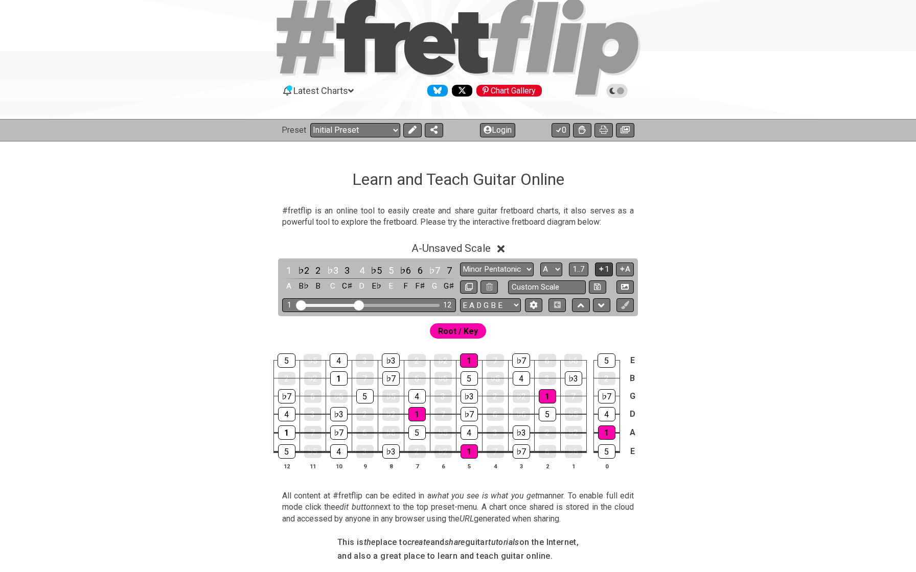
click at [604, 282] on button at bounding box center [597, 288] width 17 height 14
click at [604, 271] on icon at bounding box center [601, 269] width 10 height 8
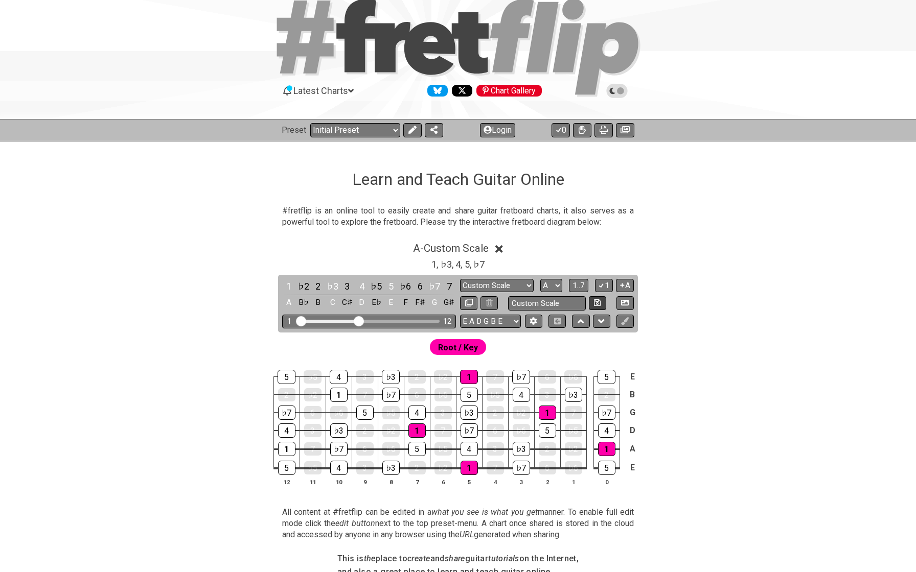
click at [594, 302] on icon at bounding box center [597, 303] width 7 height 8
click at [594, 299] on icon at bounding box center [597, 302] width 7 height 7
click at [623, 283] on icon at bounding box center [622, 286] width 10 height 8
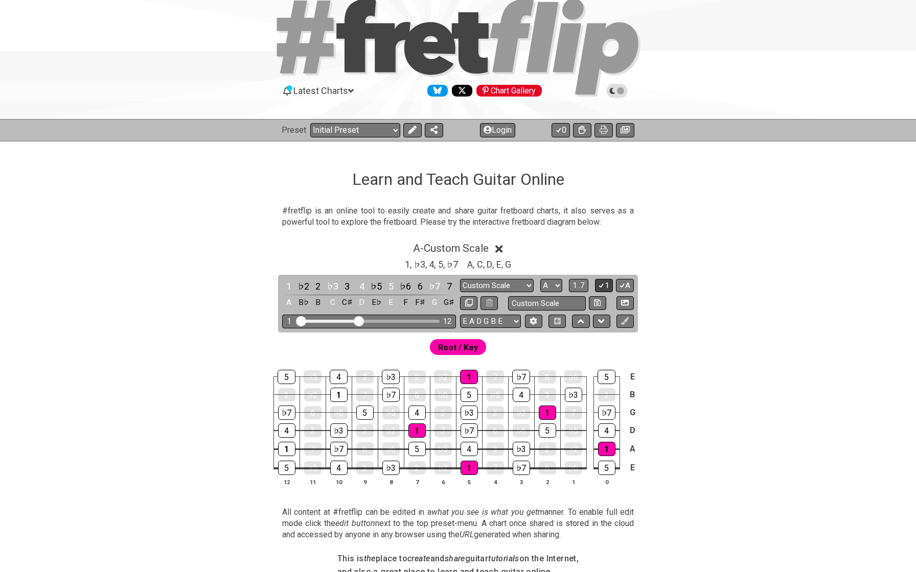
click at [599, 284] on icon at bounding box center [601, 286] width 10 height 8
click at [628, 301] on icon at bounding box center [625, 303] width 8 height 6
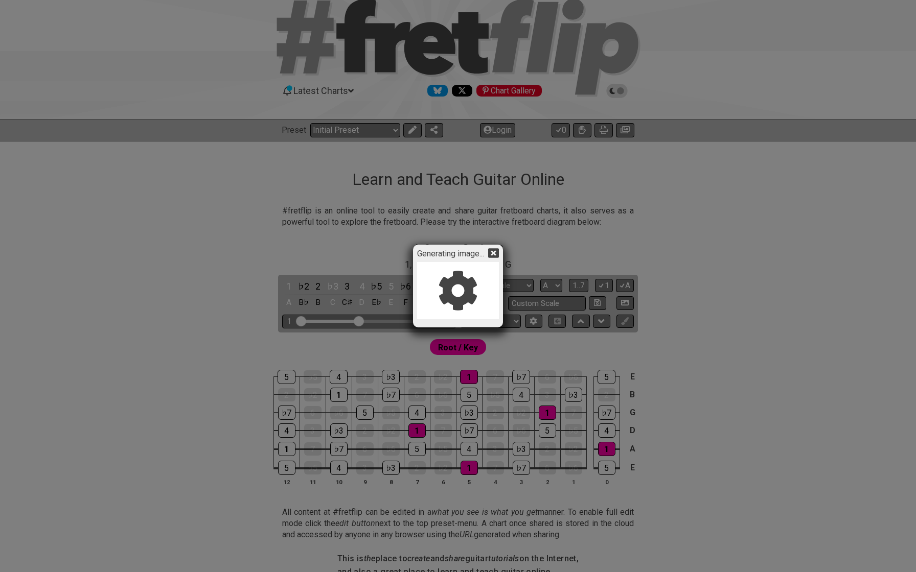
click at [498, 254] on icon at bounding box center [493, 253] width 11 height 10
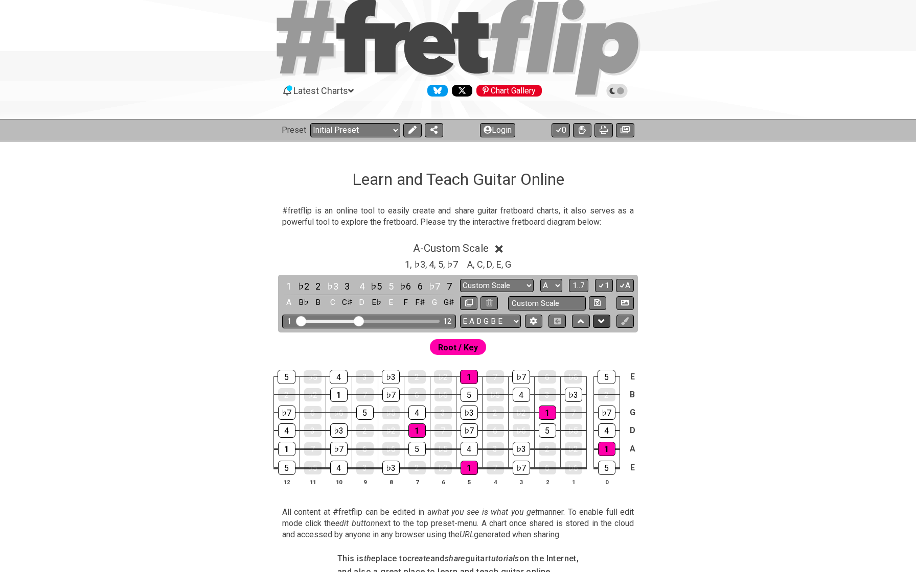
click at [605, 320] on icon at bounding box center [601, 321] width 7 height 10
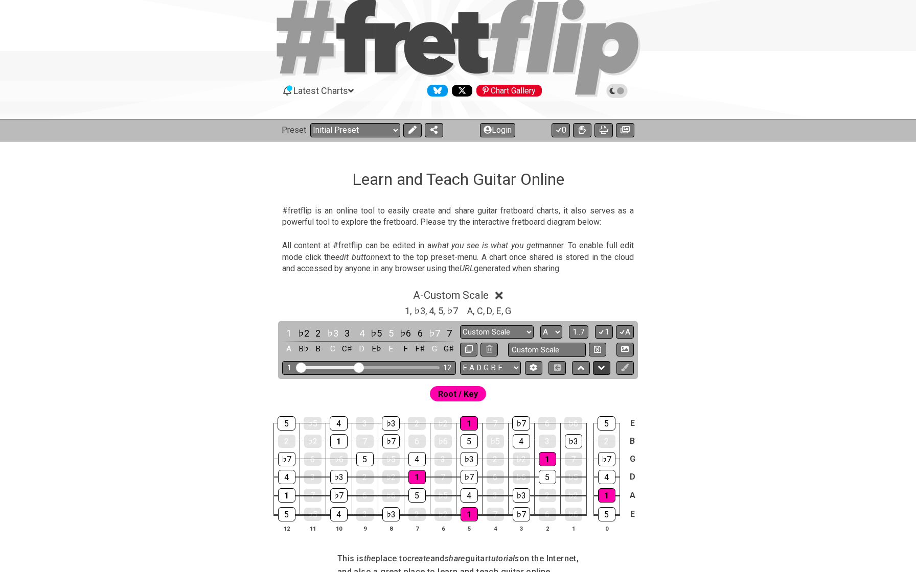
click at [600, 365] on icon at bounding box center [601, 368] width 7 height 10
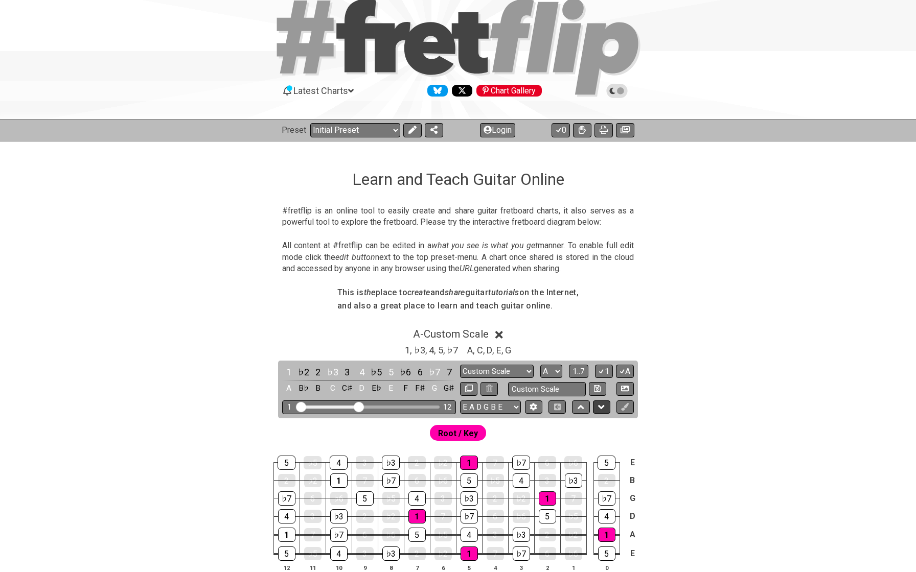
click at [597, 404] on button at bounding box center [601, 408] width 17 height 14
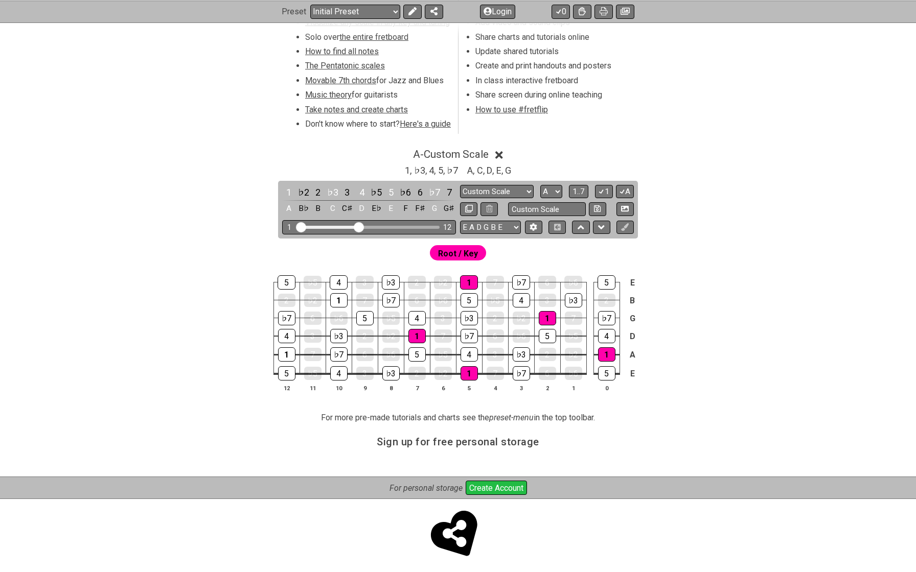
scroll to position [363, 0]
click at [582, 225] on icon at bounding box center [580, 228] width 7 height 10
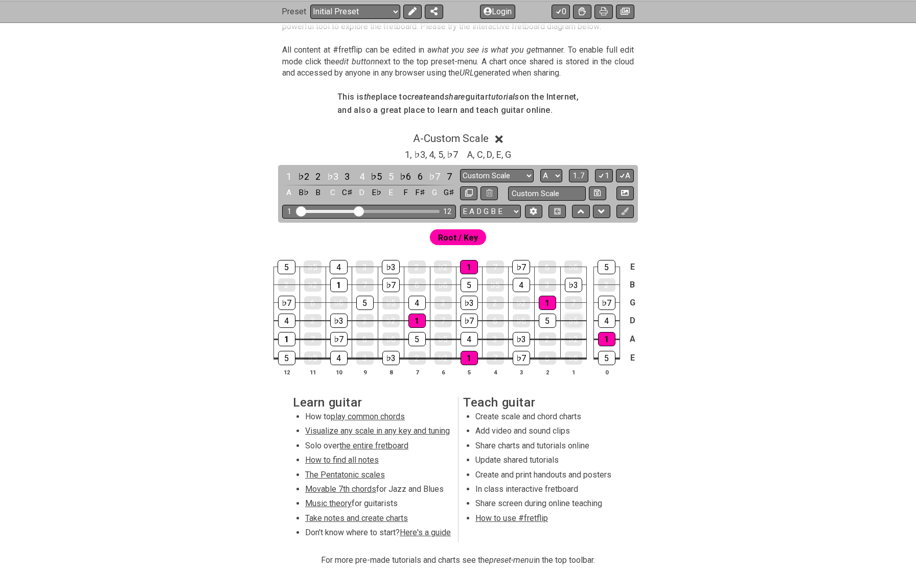
scroll to position [219, 0]
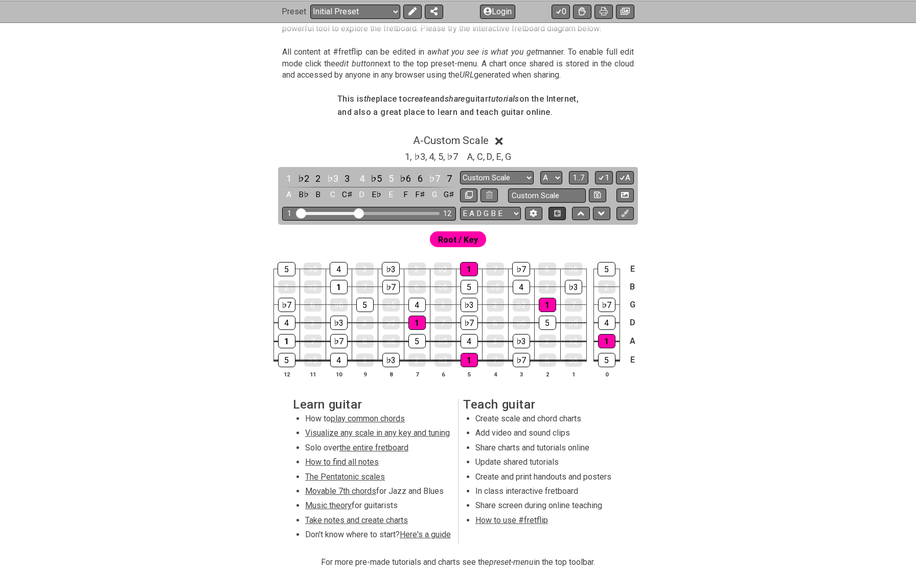
click at [556, 213] on icon at bounding box center [557, 213] width 7 height 7
click at [534, 210] on icon at bounding box center [533, 214] width 8 height 8
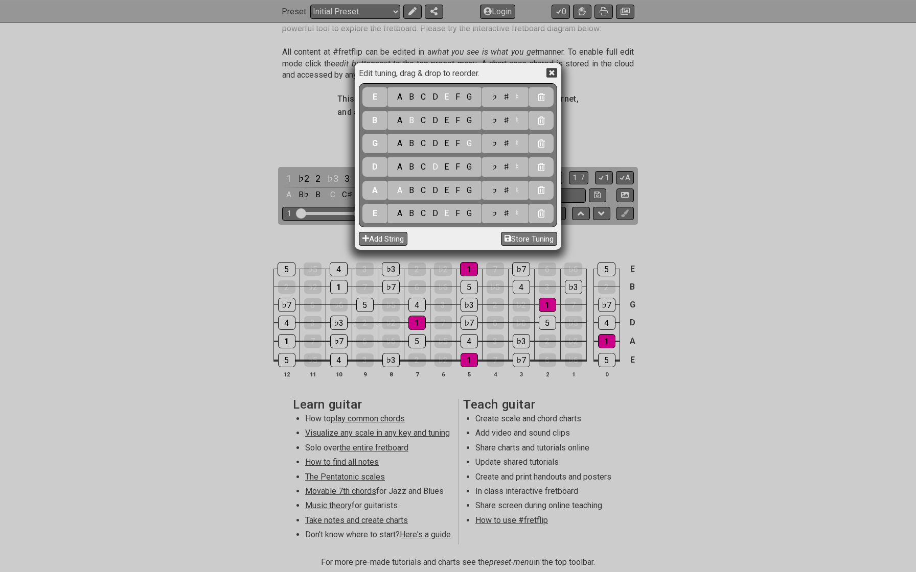
click at [550, 61] on div "Edit tuning, drag & drop to reorder. E A B C D E F G ♭ ♯ ♮ B A B C D E F G ♭ ♯ …" at bounding box center [458, 286] width 916 height 572
click at [557, 74] on icon at bounding box center [551, 73] width 11 height 10
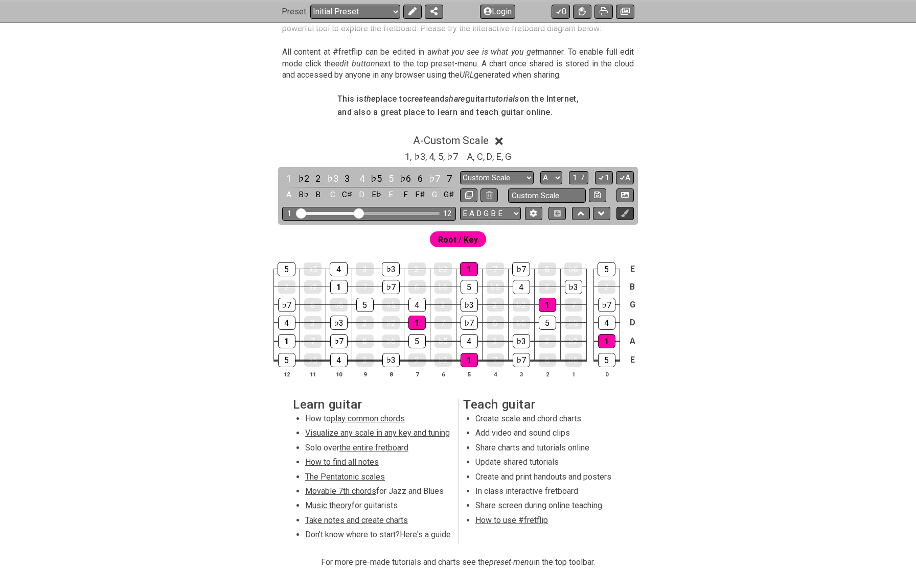
click at [629, 212] on icon at bounding box center [625, 214] width 8 height 8
click at [628, 216] on button at bounding box center [624, 214] width 17 height 14
click at [596, 209] on button at bounding box center [601, 214] width 17 height 14
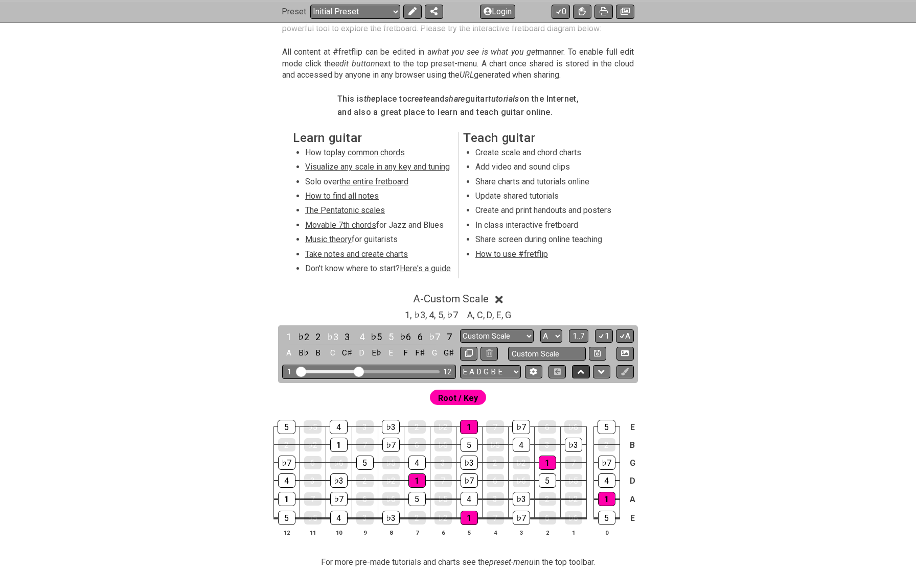
click at [575, 367] on button at bounding box center [580, 372] width 17 height 14
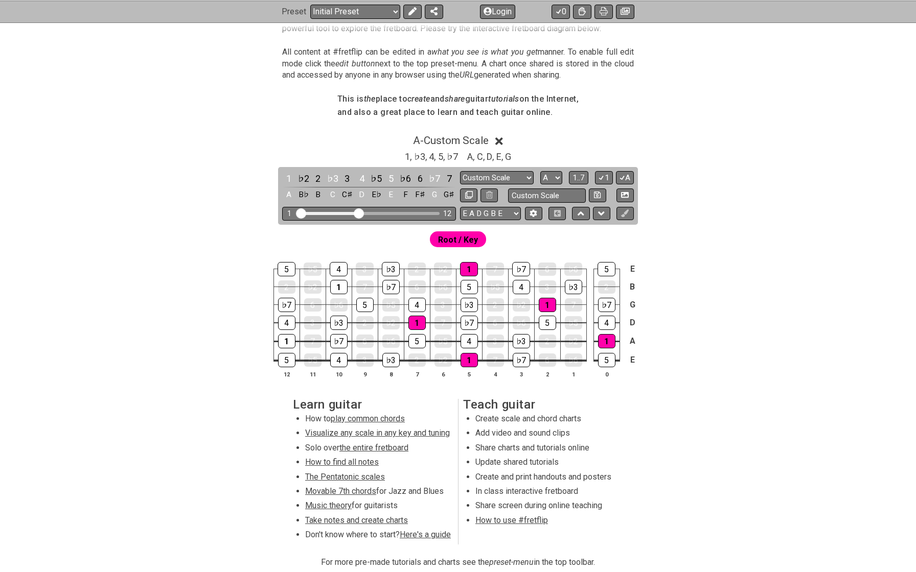
click at [580, 210] on icon at bounding box center [580, 214] width 7 height 10
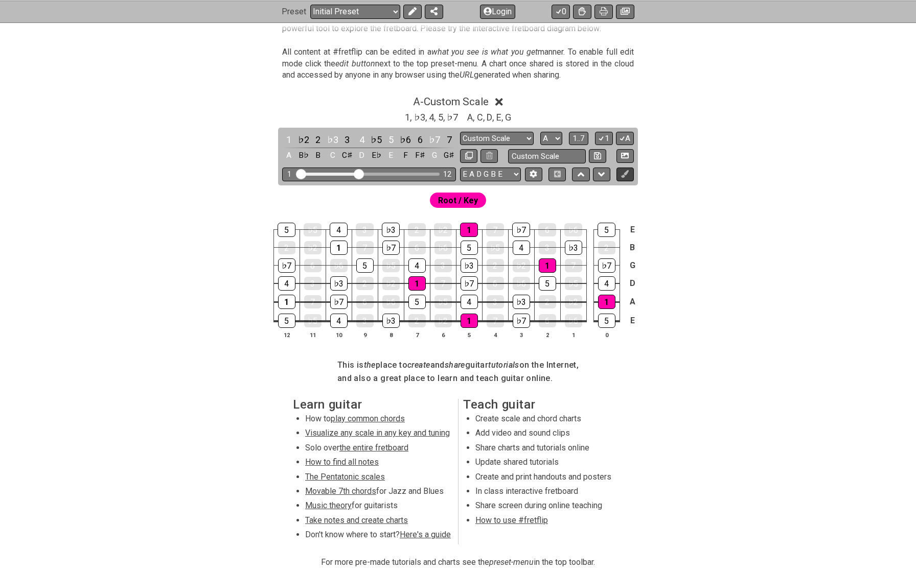
click at [623, 173] on icon at bounding box center [625, 174] width 8 height 8
click at [520, 227] on div "♭7" at bounding box center [521, 230] width 18 height 14
click at [627, 172] on icon at bounding box center [625, 174] width 8 height 8
select select "Minor Pentatonic"
click at [625, 174] on icon at bounding box center [625, 174] width 8 height 8
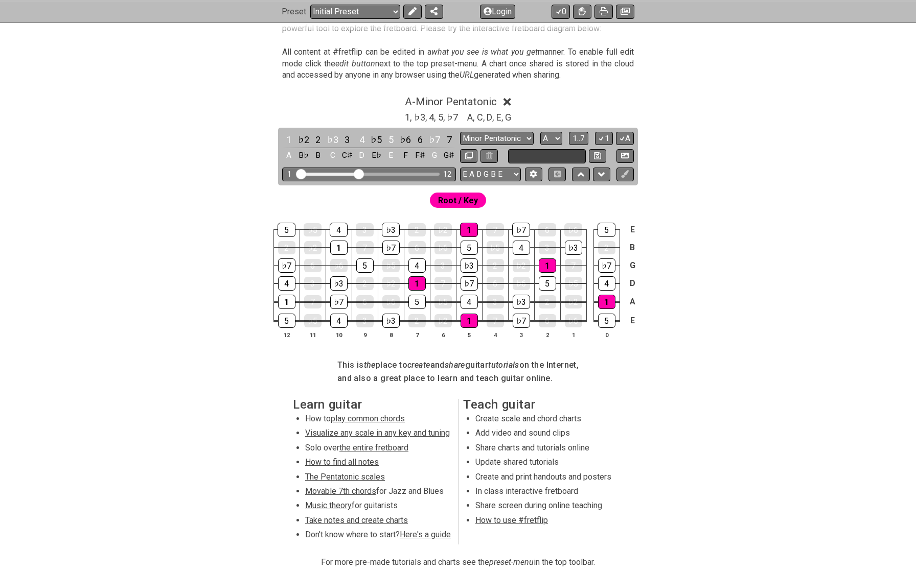
click at [556, 151] on input "text" at bounding box center [547, 156] width 78 height 14
type input "Custom Scale"
click at [590, 195] on div "Root / Key" at bounding box center [457, 198] width 797 height 25
click at [519, 233] on div "♭7" at bounding box center [521, 230] width 18 height 14
click at [627, 176] on icon at bounding box center [625, 174] width 8 height 8
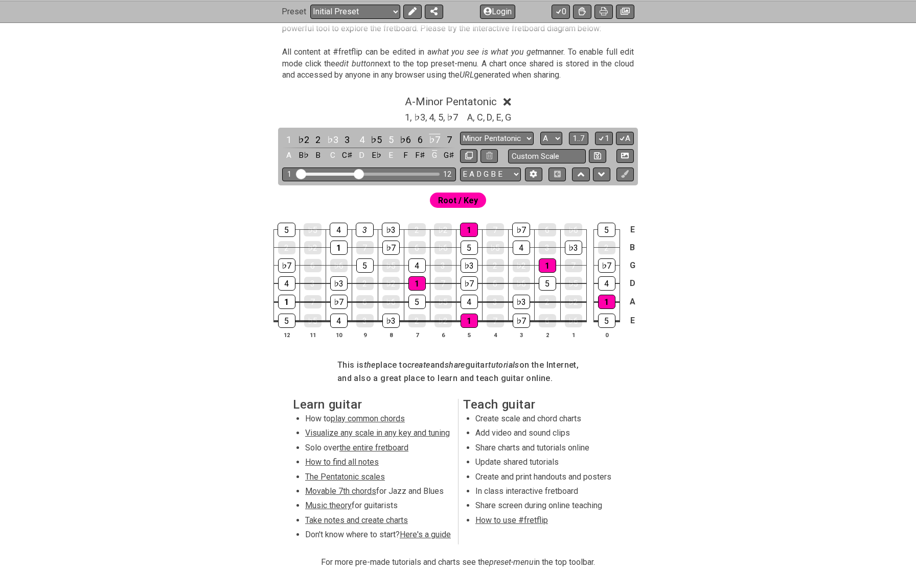
click at [462, 201] on span "Root / Key" at bounding box center [458, 200] width 40 height 15
click at [471, 321] on div "1" at bounding box center [468, 321] width 17 height 14
select select "/welcome"
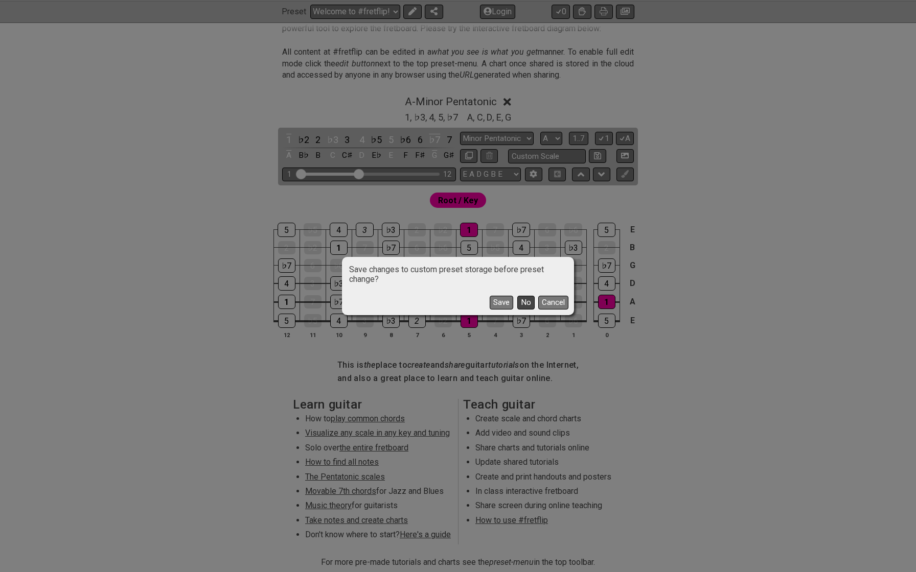
click at [523, 299] on button "No" at bounding box center [525, 303] width 17 height 14
select select "C"
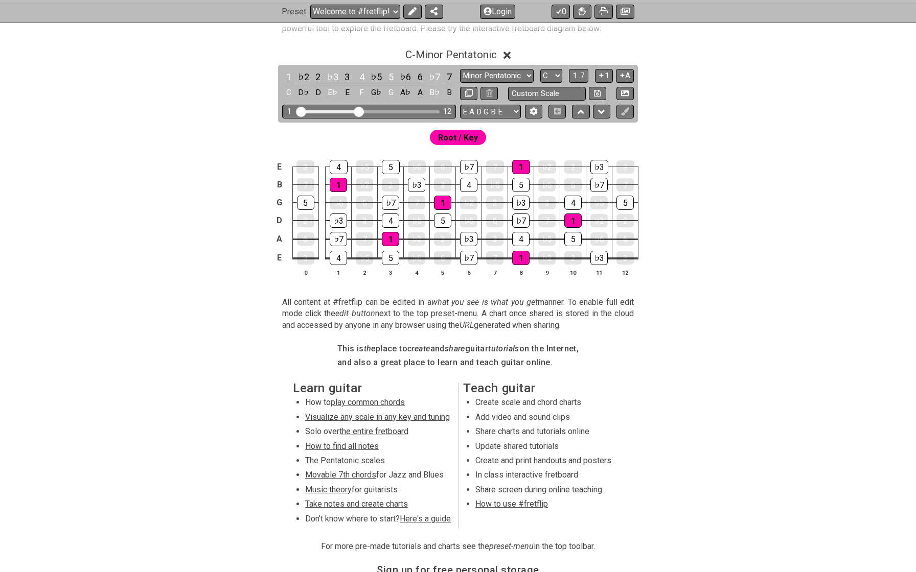
scroll to position [0, 0]
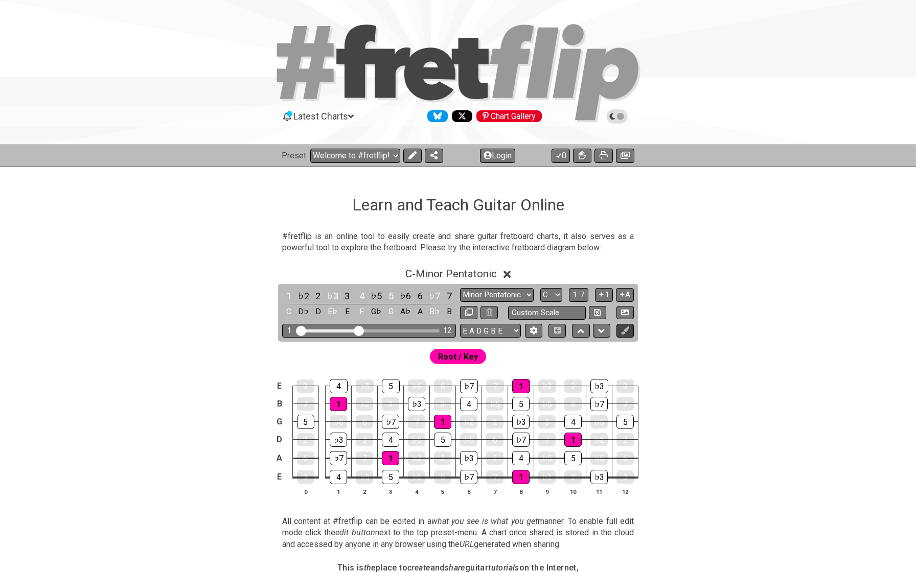
click at [624, 329] on icon at bounding box center [625, 331] width 8 height 8
select select "/minor-pentatonic"
select select "C"
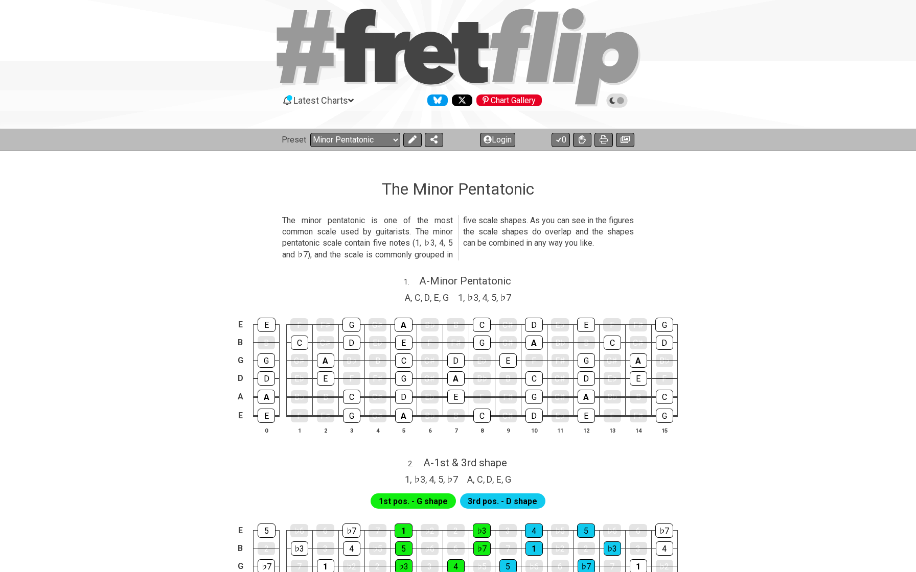
scroll to position [15, 0]
click at [582, 139] on icon at bounding box center [582, 140] width 7 height 8
click at [582, 140] on icon at bounding box center [582, 140] width 7 height 8
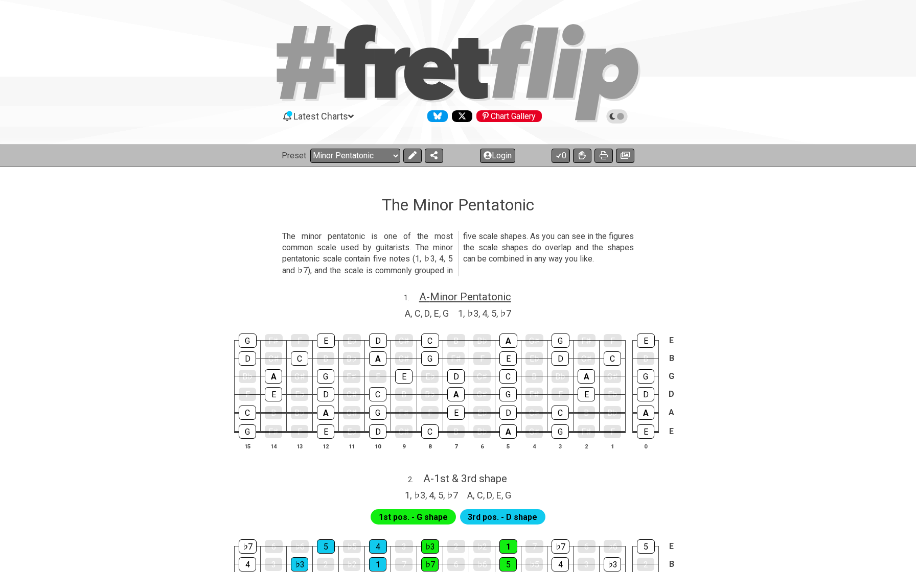
click at [447, 295] on span "A - Minor Pentatonic" at bounding box center [465, 297] width 92 height 12
select select "A"
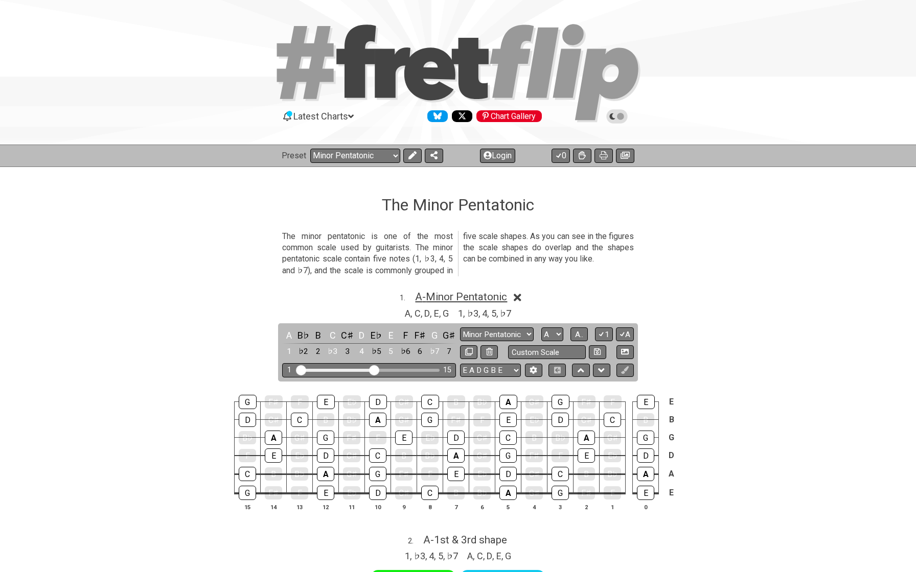
click at [447, 295] on span "A - Minor Pentatonic" at bounding box center [461, 297] width 92 height 12
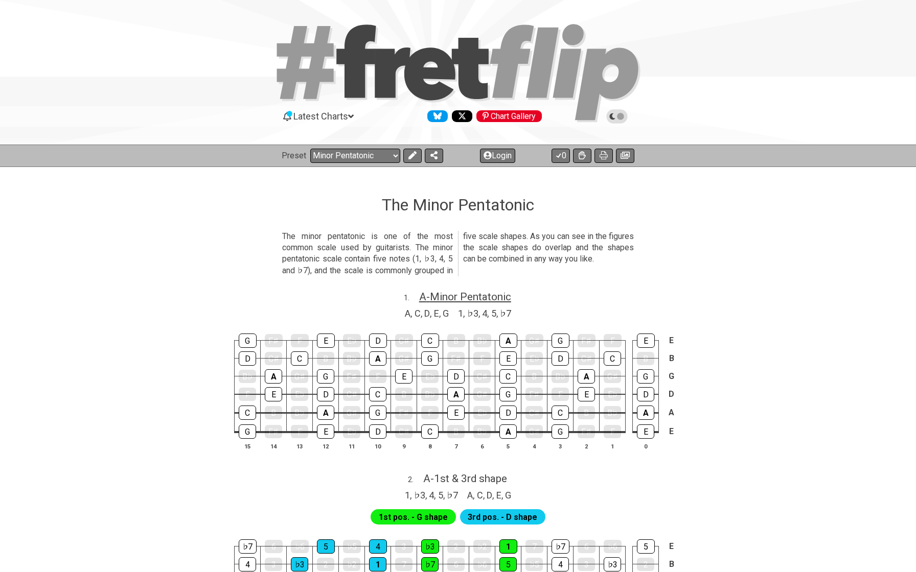
click at [447, 295] on span "A - Minor Pentatonic" at bounding box center [465, 297] width 92 height 12
select select "A"
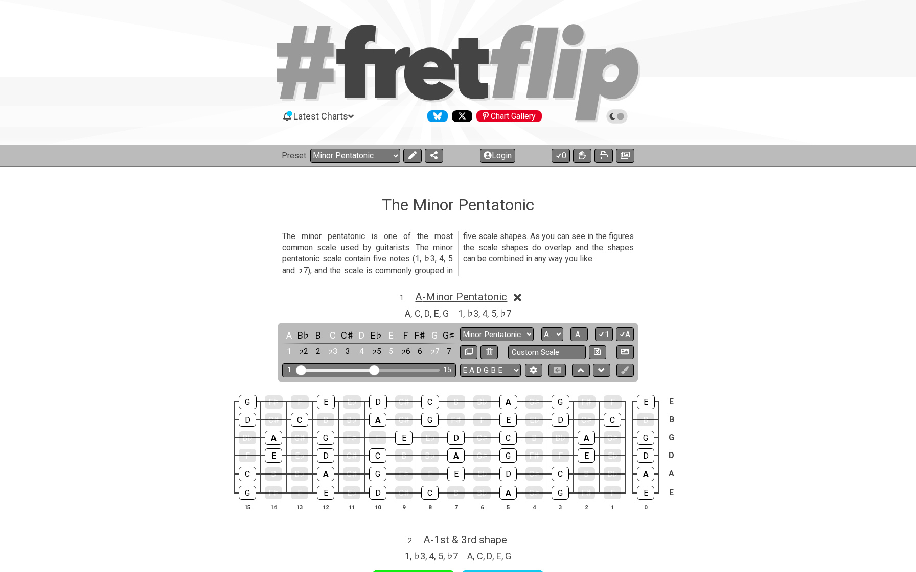
click at [447, 295] on span "A - Minor Pentatonic" at bounding box center [461, 297] width 92 height 12
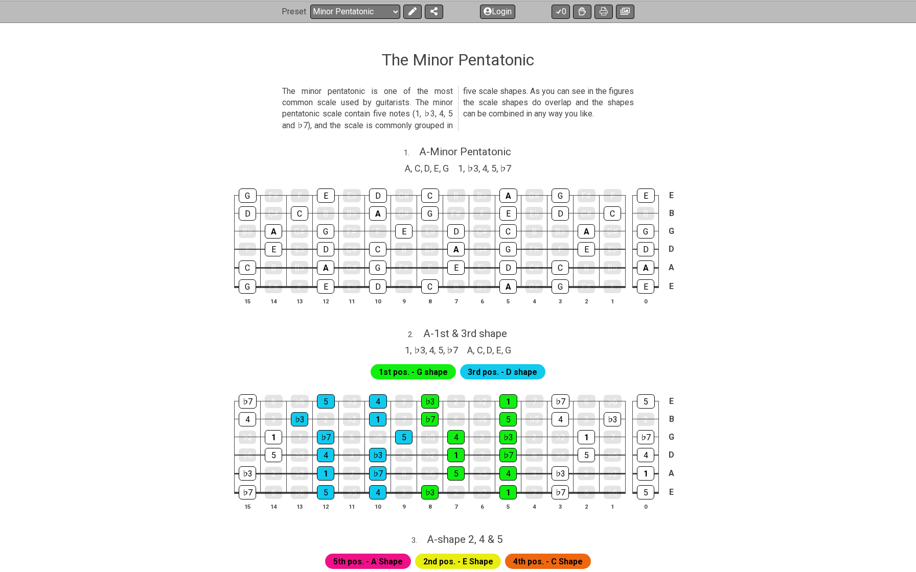
scroll to position [156, 0]
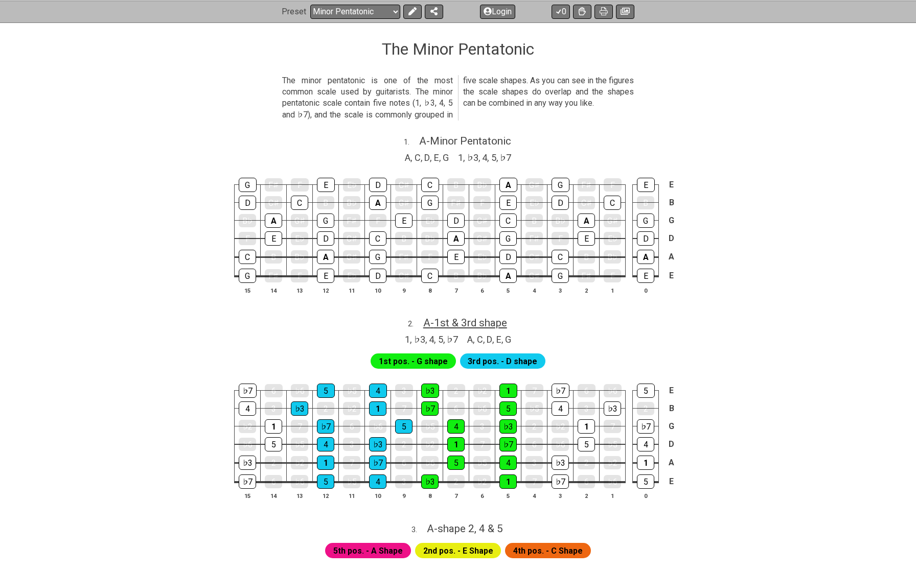
click at [502, 323] on span "A - 1st & 3rd shape" at bounding box center [465, 323] width 84 height 12
select select "A"
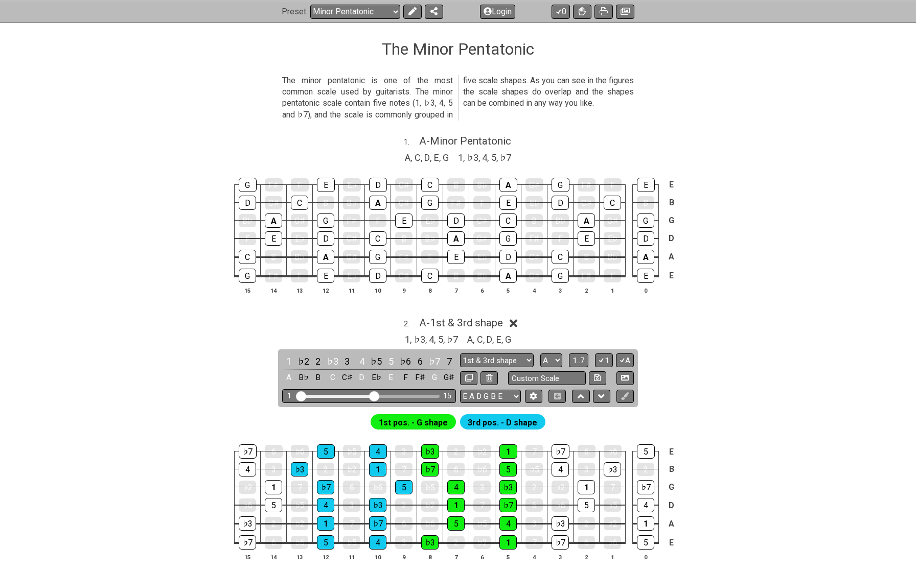
click at [417, 420] on span "1st pos. - G shape" at bounding box center [413, 422] width 69 height 15
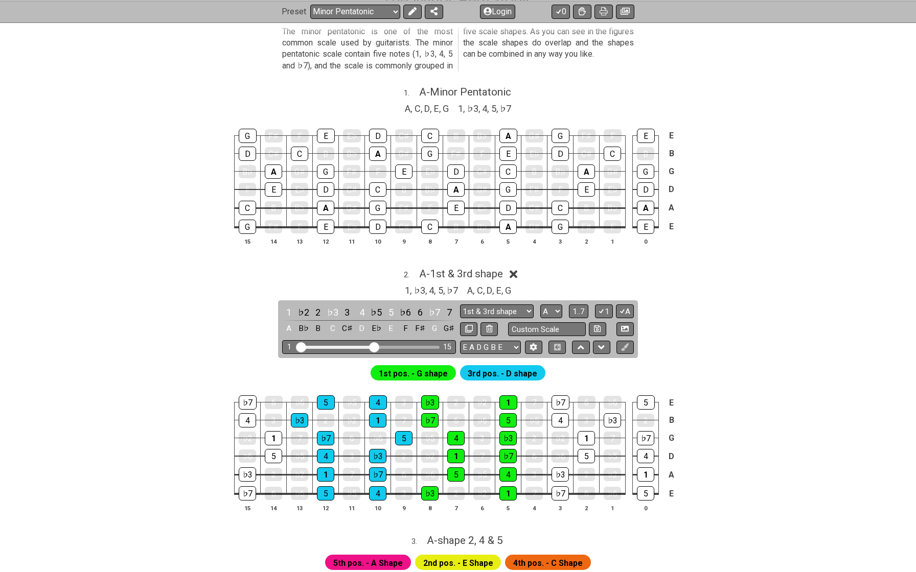
scroll to position [214, 0]
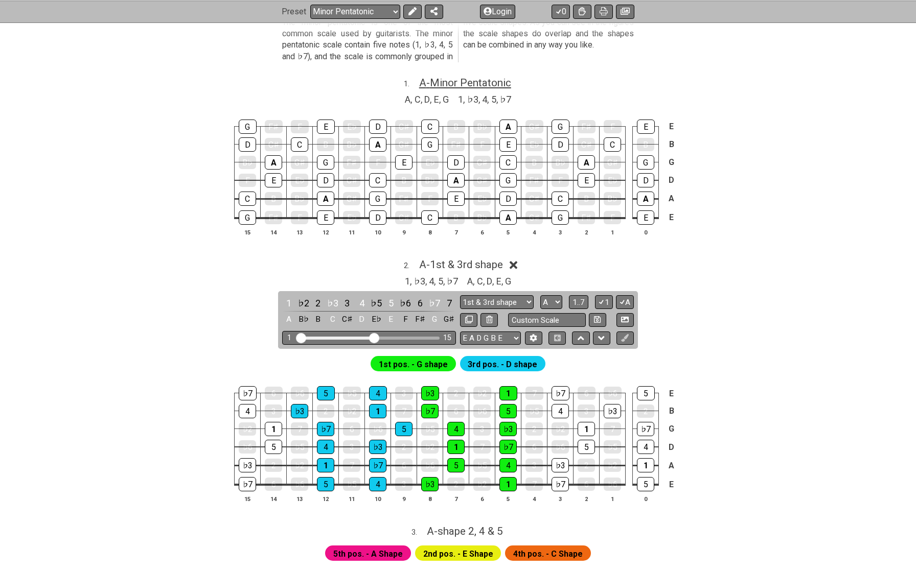
click at [469, 79] on span "A - Minor Pentatonic" at bounding box center [465, 83] width 92 height 12
select select "A"
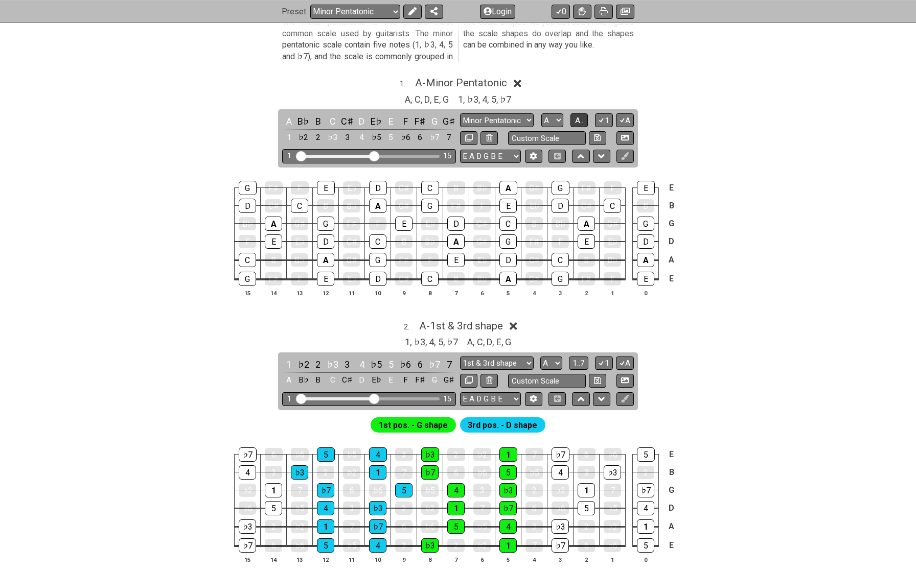
click at [583, 119] on span "A.." at bounding box center [579, 120] width 8 height 9
click at [586, 121] on button "1..7" at bounding box center [578, 120] width 19 height 14
click at [586, 121] on button "..." at bounding box center [578, 120] width 17 height 14
click at [548, 132] on input "text" at bounding box center [547, 138] width 78 height 14
type input "Custom Scale"
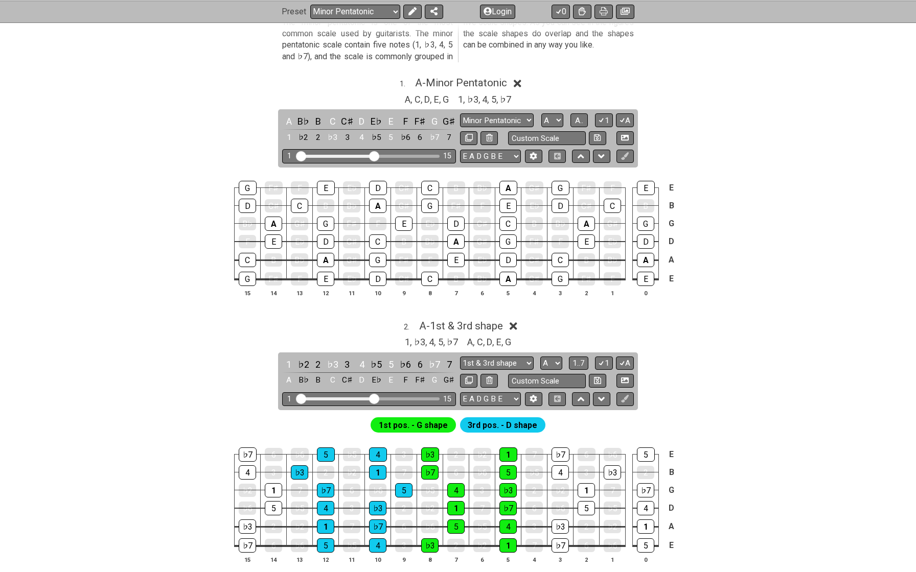
click at [653, 137] on div "1 . A - Minor Pentatonic A , C , D , E , G 1 , ♭3 , 4 , 5 , ♭7 A B♭ B C C♯ D E♭…" at bounding box center [457, 191] width 797 height 241
click at [625, 121] on icon at bounding box center [622, 120] width 10 height 8
click at [607, 115] on button "1" at bounding box center [603, 120] width 17 height 14
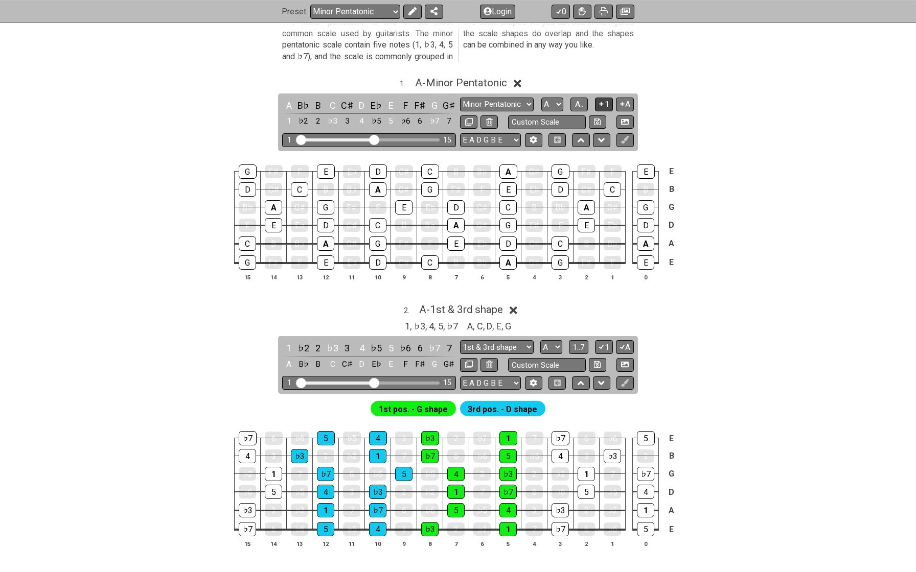
click at [602, 103] on icon at bounding box center [601, 104] width 4 height 4
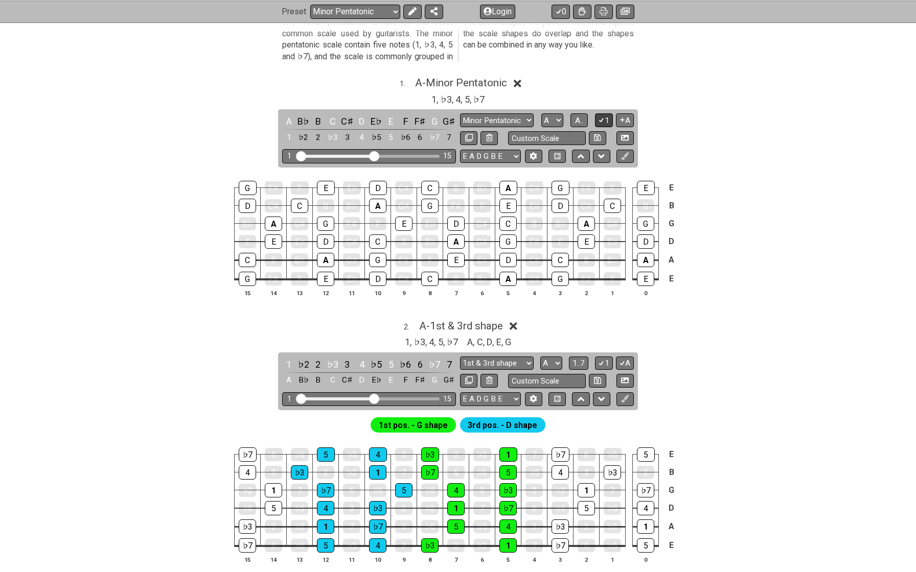
click at [603, 119] on icon at bounding box center [601, 121] width 6 height 5
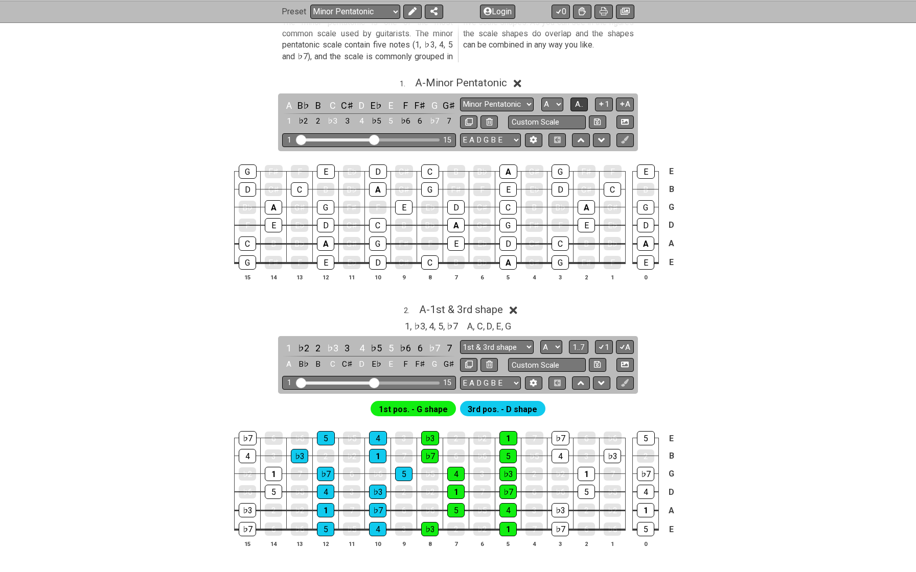
click at [583, 104] on span "A.." at bounding box center [579, 104] width 8 height 9
click at [521, 119] on input "text" at bounding box center [547, 122] width 78 height 14
type input "Custom Scale"
click at [651, 127] on div "1 . A - Minor Pentatonic 1 ♭2 2 ♭3 3 4 ♭5 5 ♭6 6 ♭7 7 A B♭ B C C♯ D E♭ E F F♯ G…" at bounding box center [457, 183] width 797 height 225
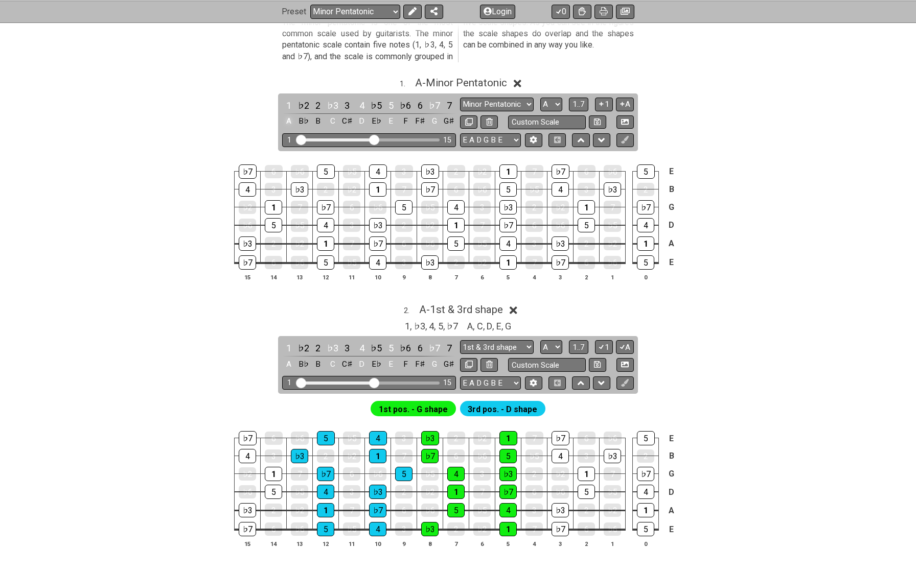
click at [290, 117] on div "A" at bounding box center [288, 121] width 13 height 14
click at [301, 117] on div "B♭" at bounding box center [303, 121] width 13 height 14
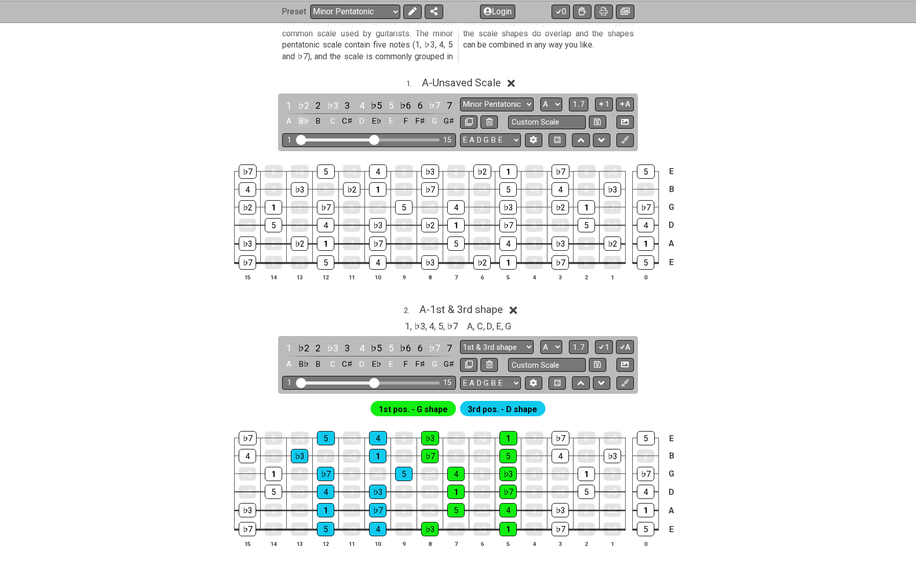
click at [301, 117] on div "B♭" at bounding box center [303, 121] width 13 height 14
click at [291, 117] on div "A" at bounding box center [288, 121] width 13 height 14
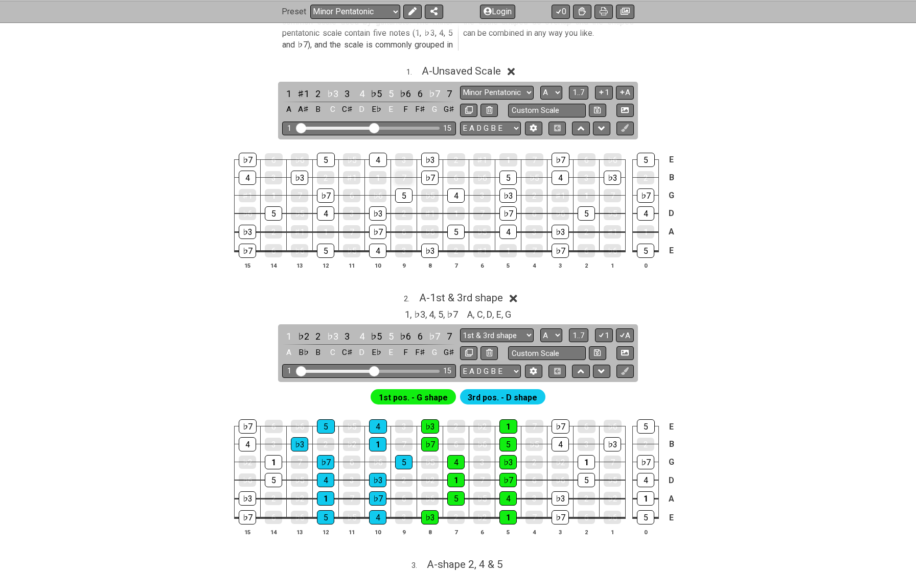
scroll to position [234, 0]
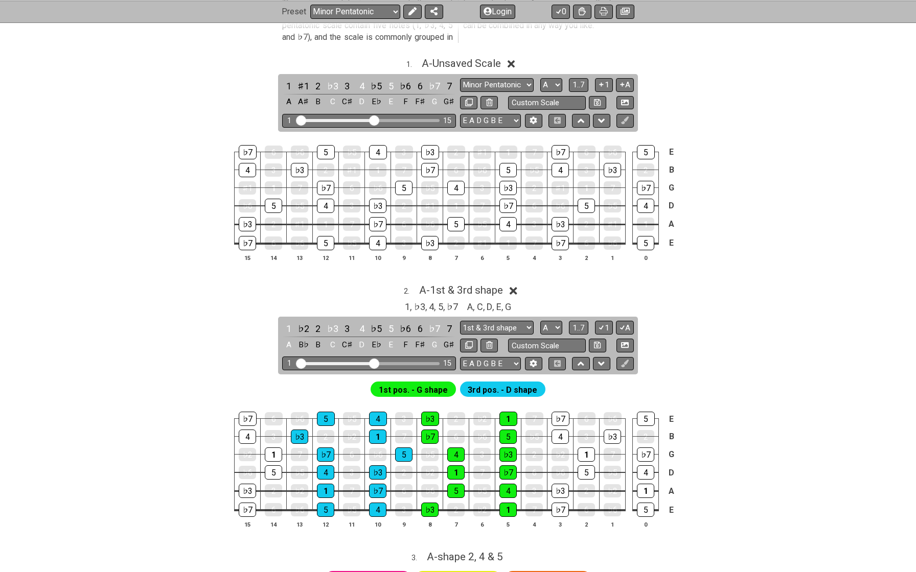
click at [408, 385] on span "1st pos. - G shape" at bounding box center [413, 390] width 69 height 15
click at [378, 412] on div "4" at bounding box center [378, 419] width 18 height 14
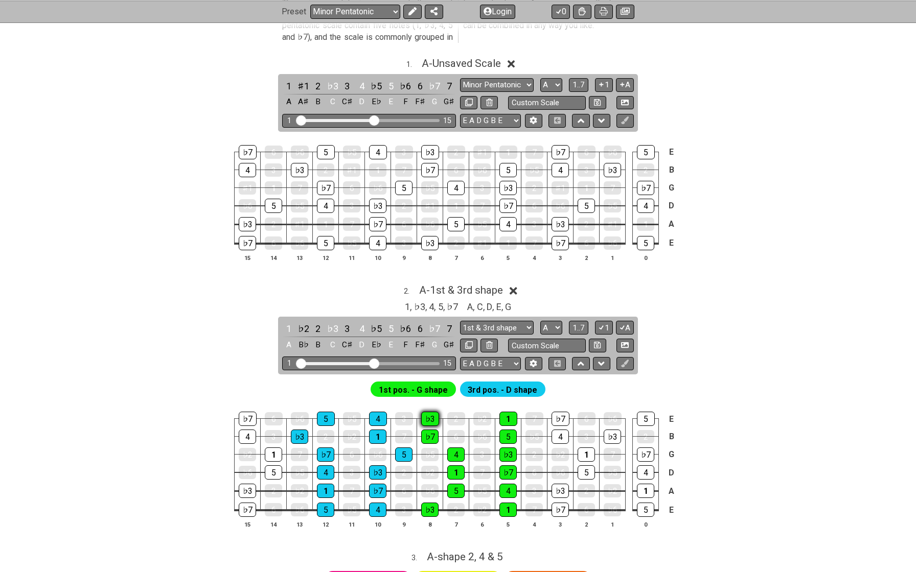
click at [432, 413] on div "♭3" at bounding box center [430, 419] width 18 height 14
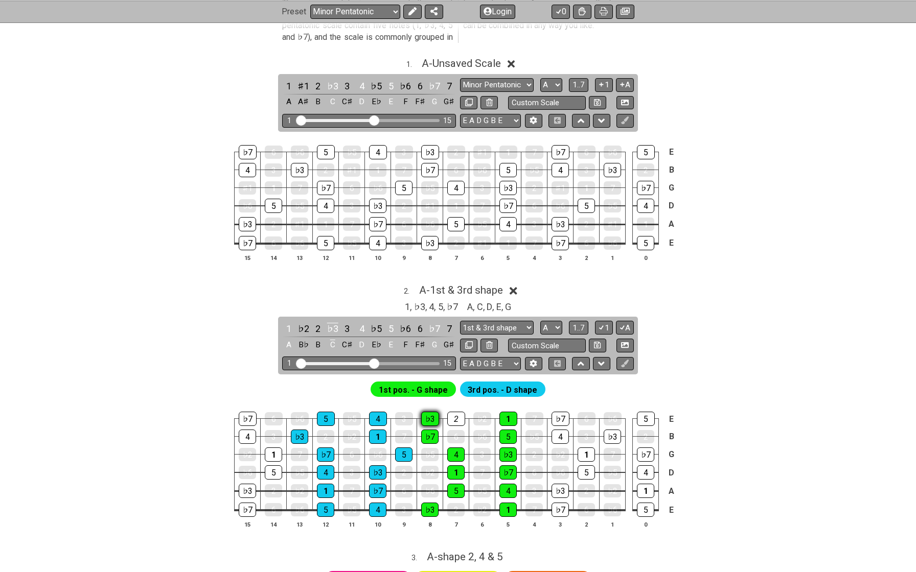
click at [432, 413] on div "♭3" at bounding box center [430, 419] width 18 height 14
click at [332, 327] on div "♭3" at bounding box center [332, 329] width 13 height 14
click at [332, 327] on div "♯2" at bounding box center [332, 329] width 13 height 14
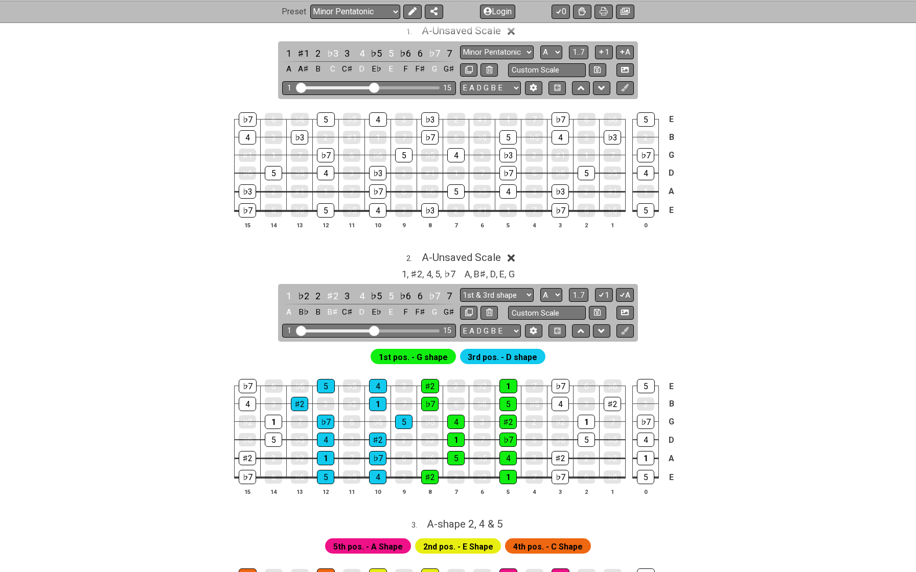
scroll to position [267, 0]
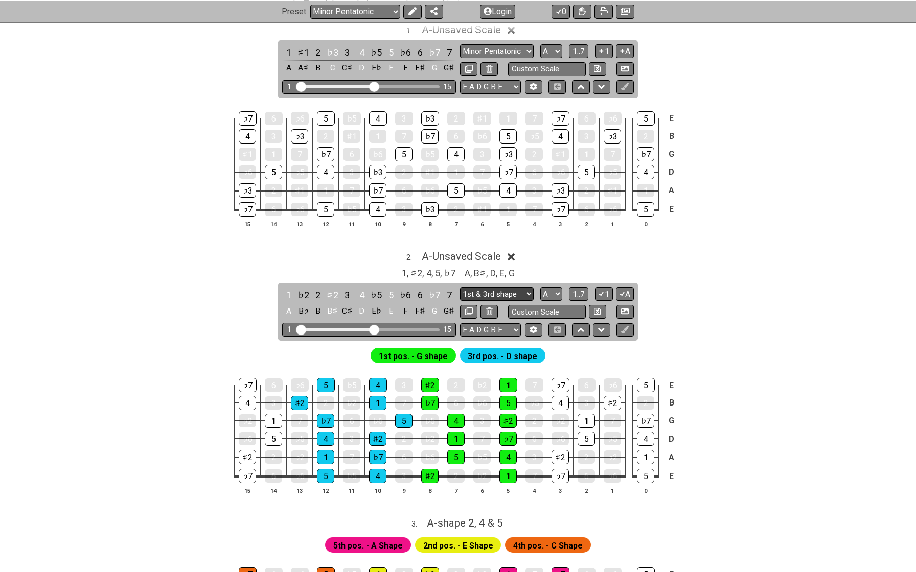
select select "1st & 3rd shape"
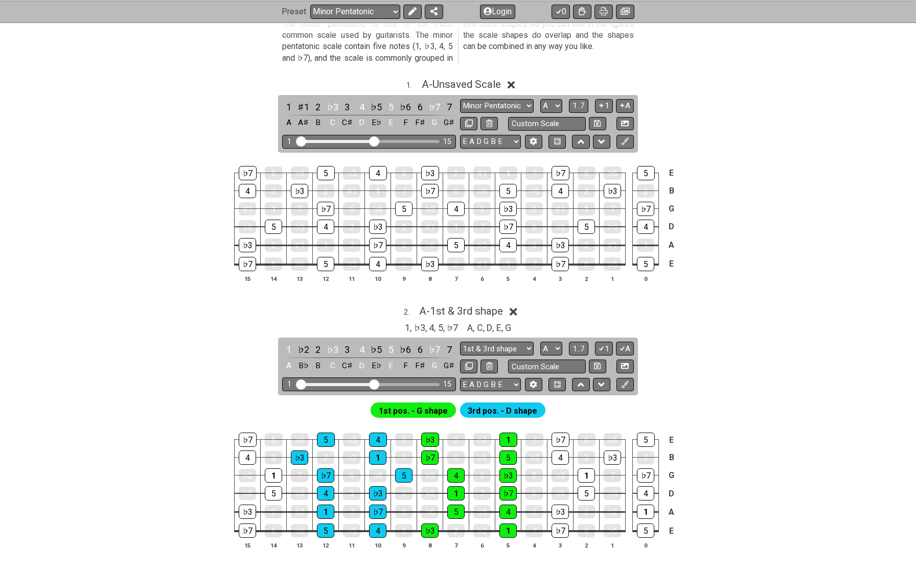
scroll to position [211, 0]
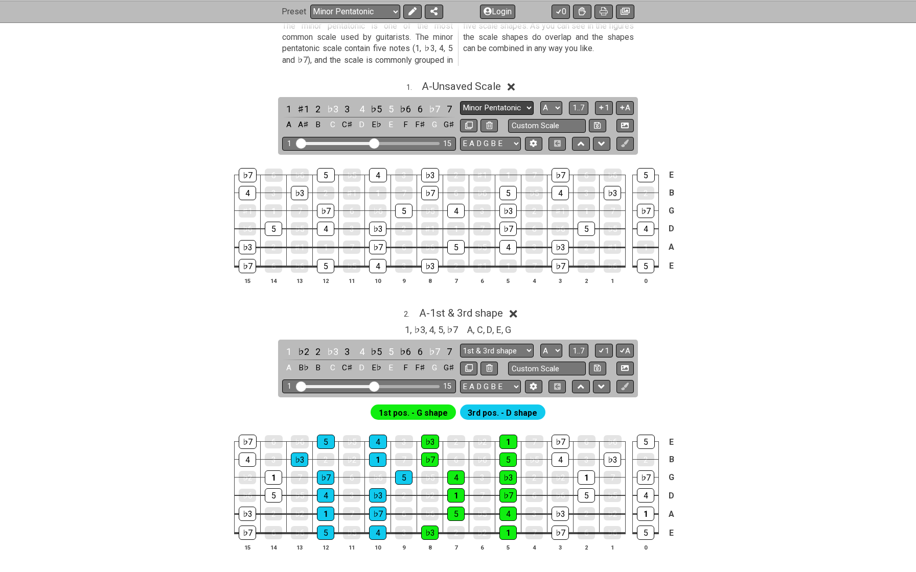
select select "Notes"
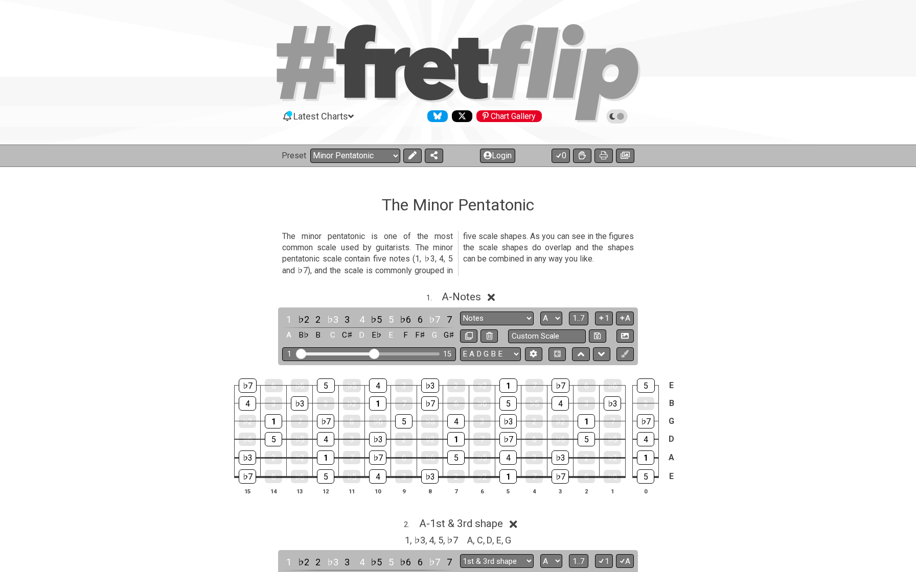
scroll to position [0, 0]
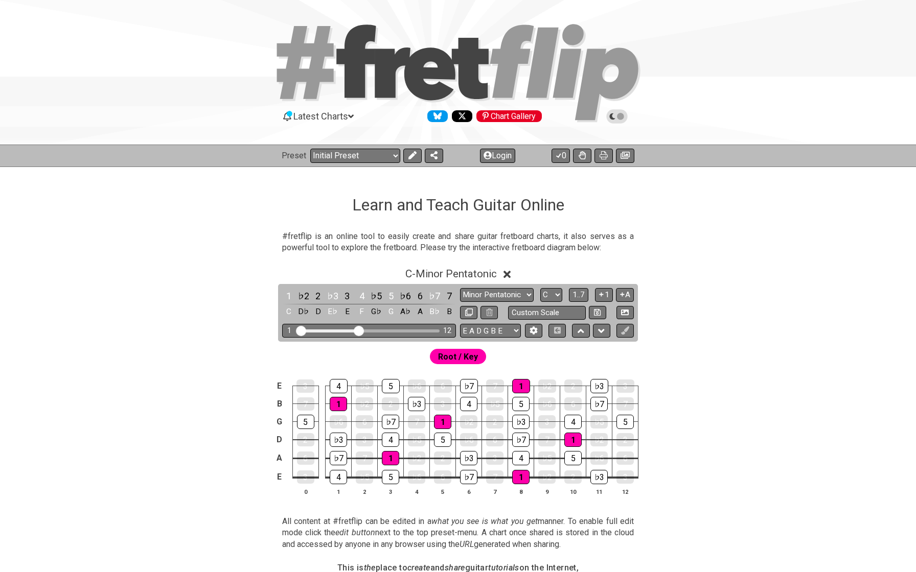
click at [218, 218] on div "#fretflip is an online tool to easily create and share guitar fretboard charts,…" at bounding box center [457, 520] width 797 height 611
